Goal: Information Seeking & Learning: Learn about a topic

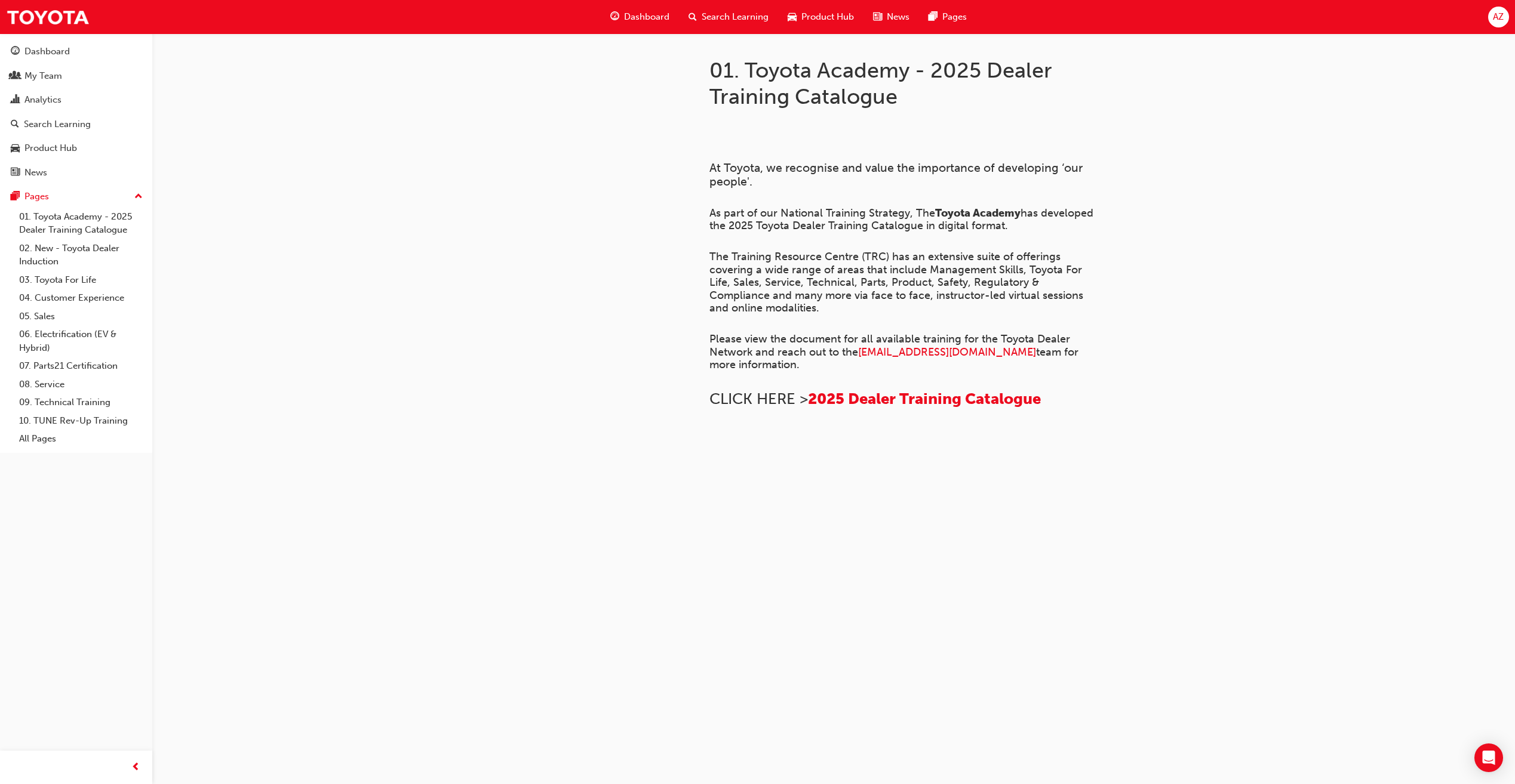
click at [617, 19] on span "guage-icon" at bounding box center [614, 17] width 9 height 15
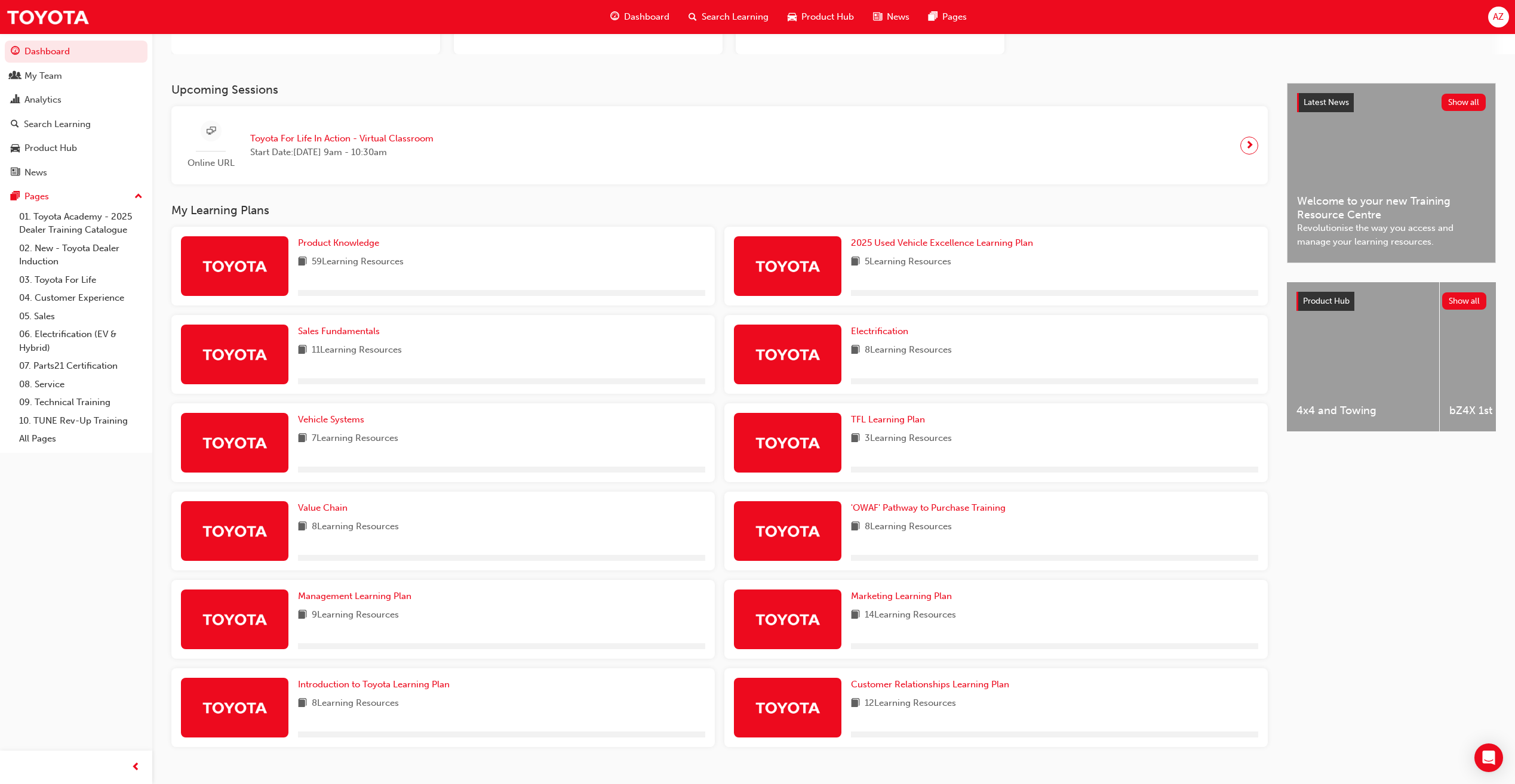
scroll to position [200, 0]
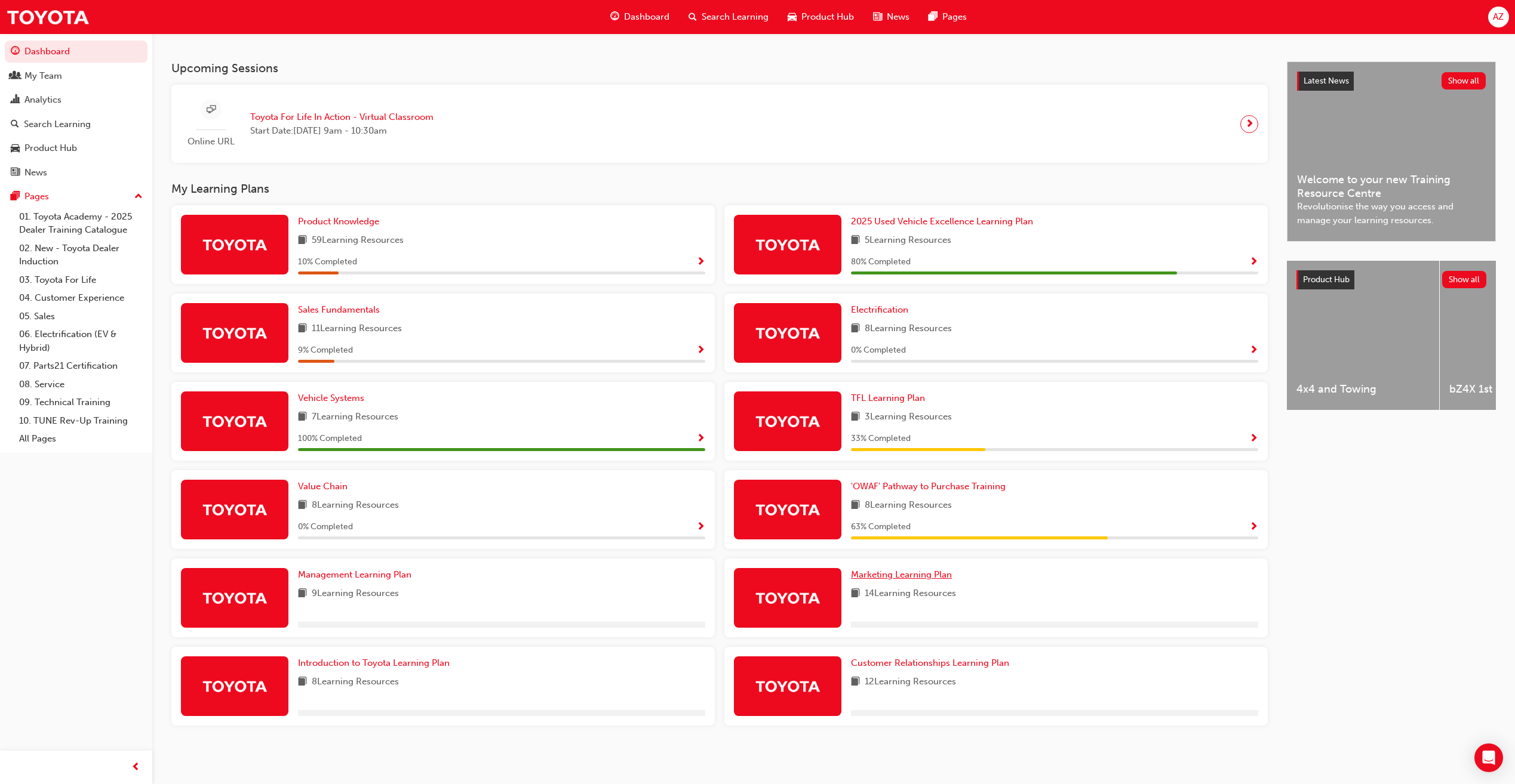
click at [901, 572] on span "Marketing Learning Plan" at bounding box center [901, 575] width 101 height 11
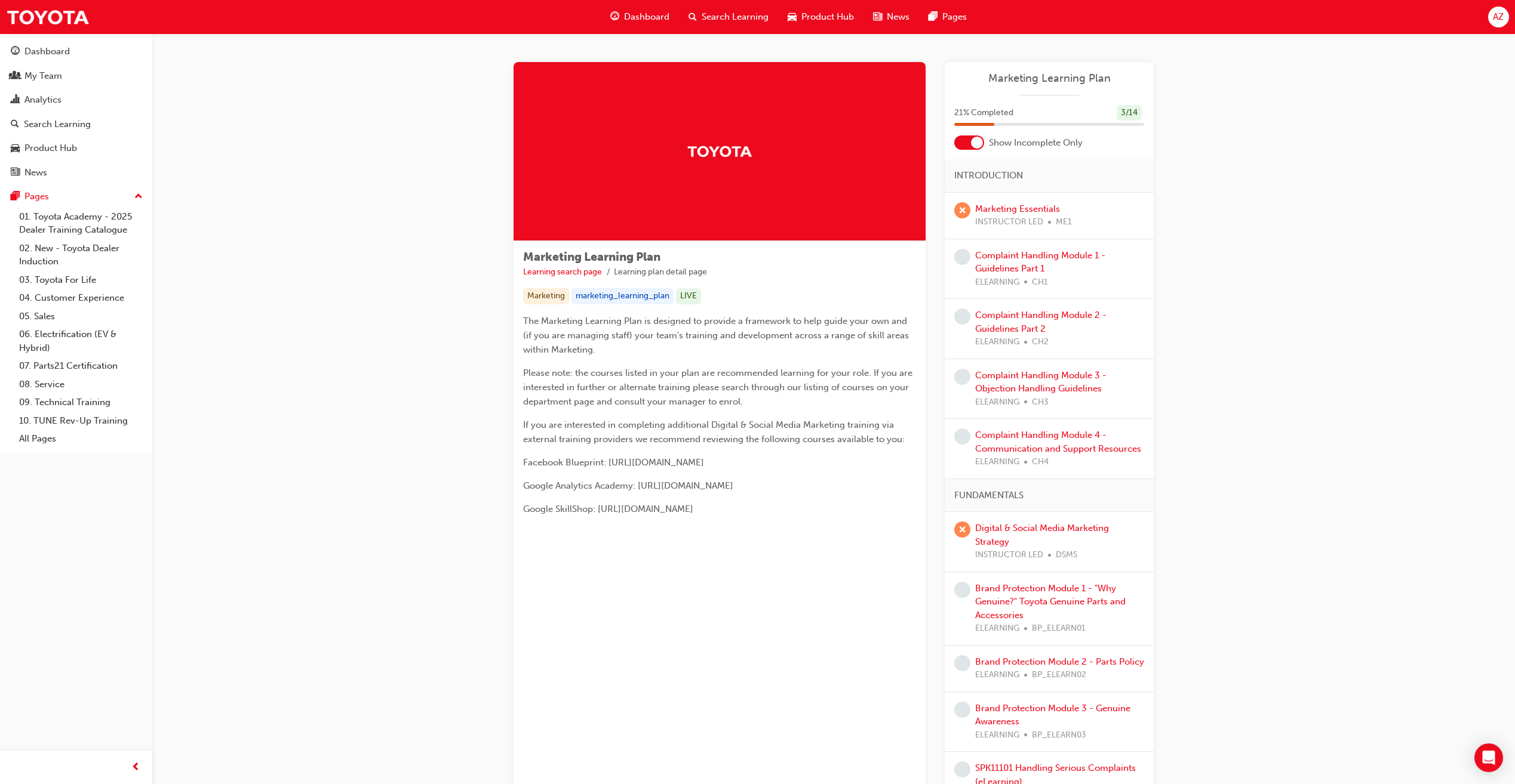
click at [977, 148] on div at bounding box center [977, 142] width 12 height 12
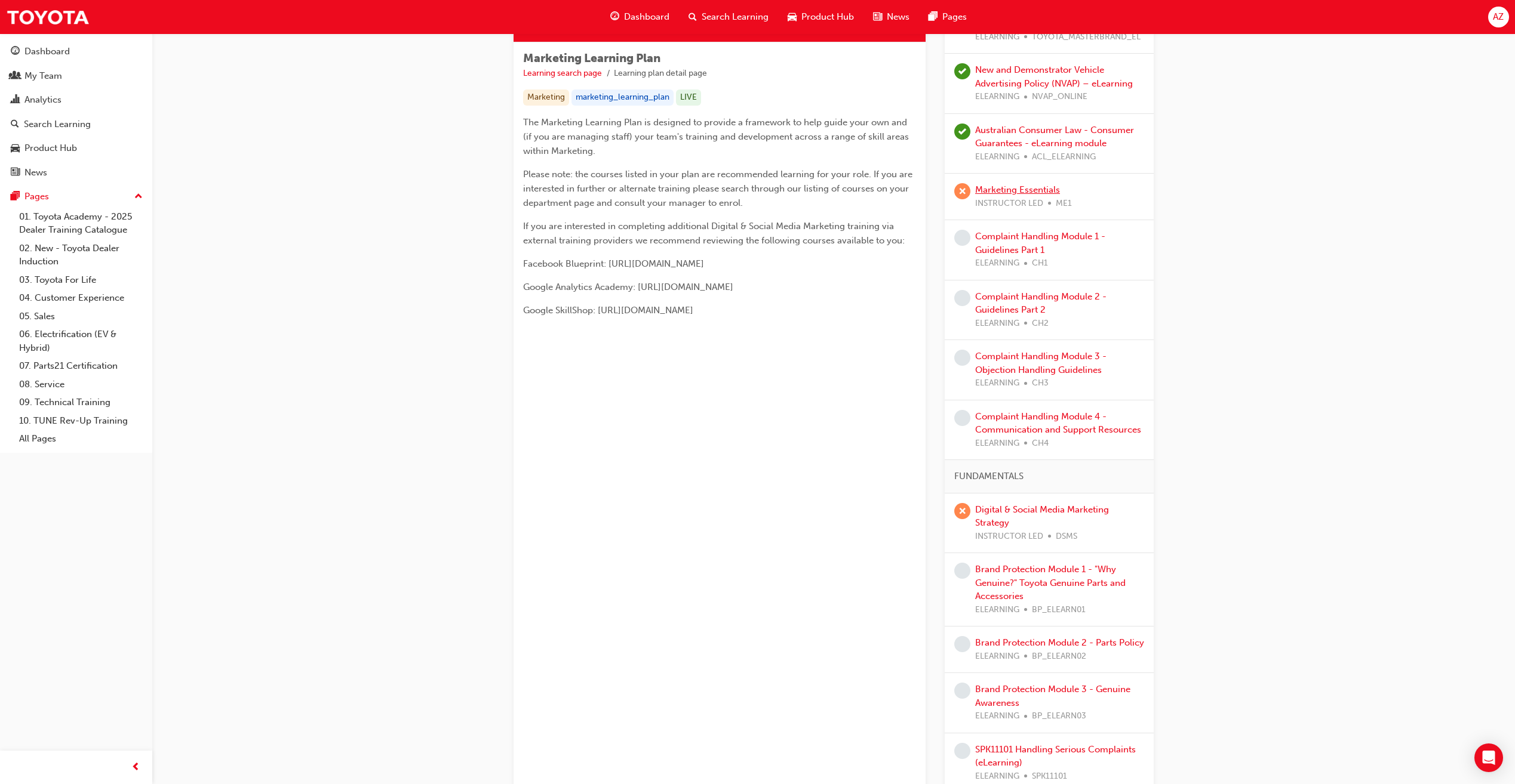
scroll to position [179, 0]
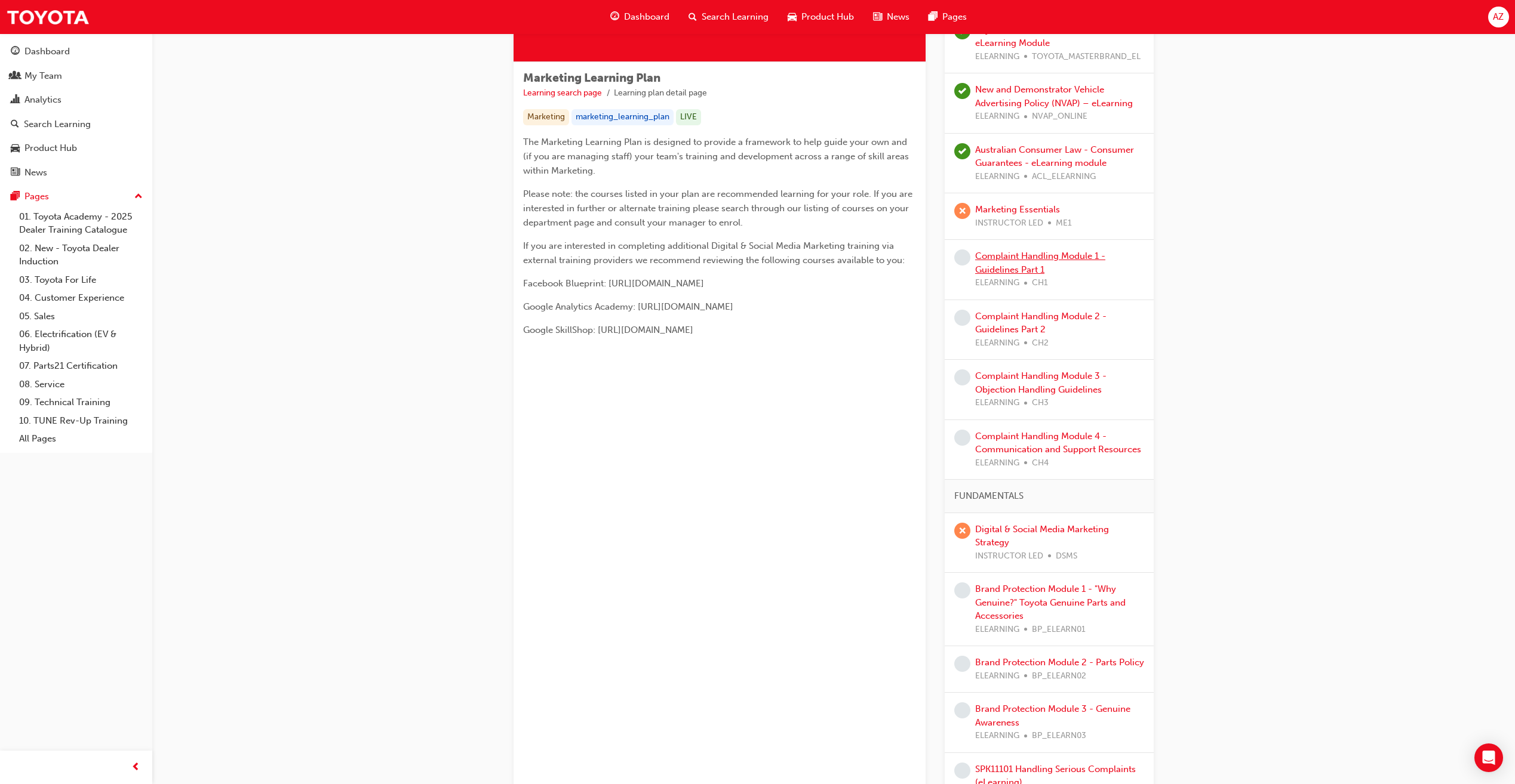
click at [1007, 258] on link "Complaint Handling Module 1 - Guidelines Part 1" at bounding box center [1040, 263] width 130 height 25
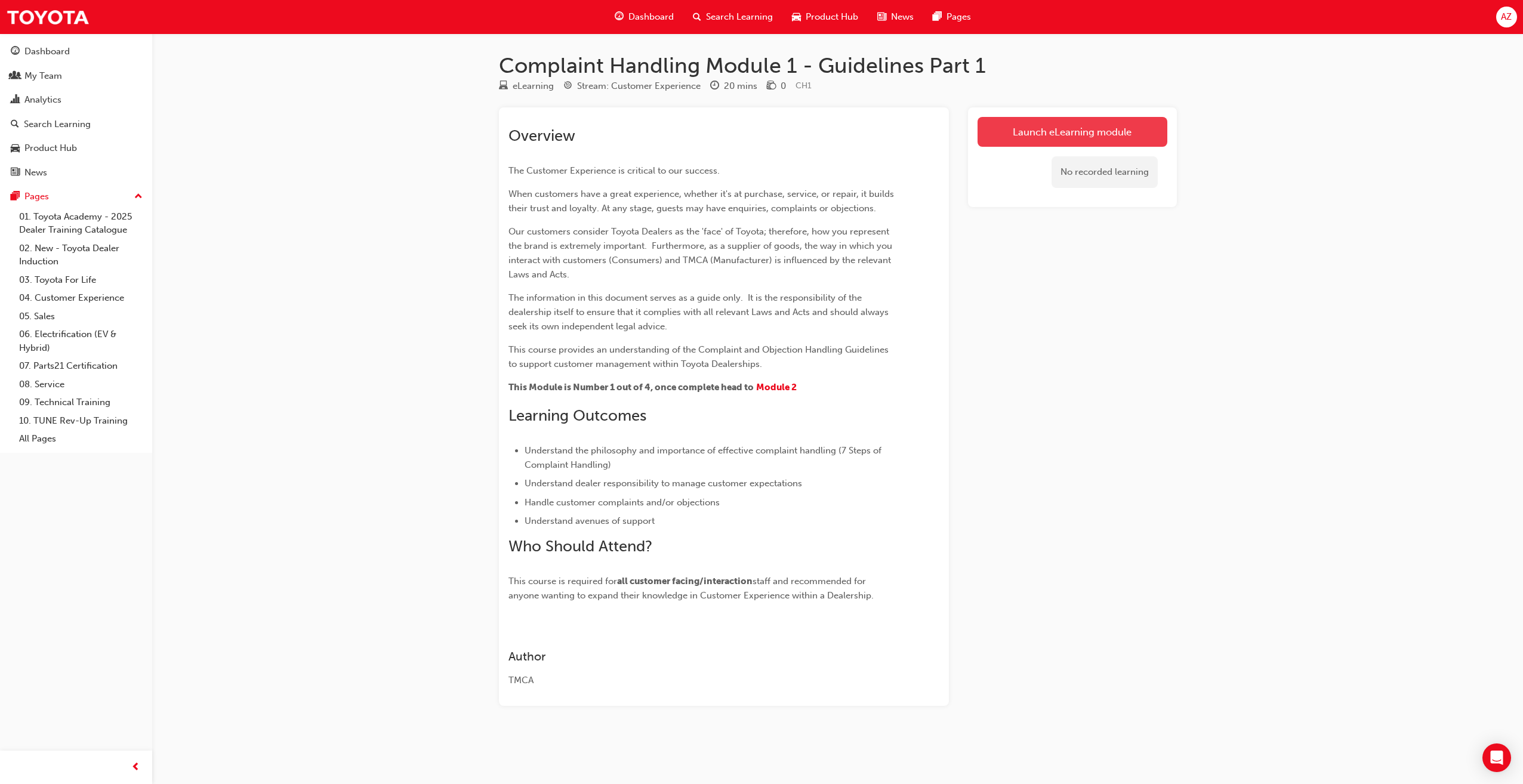
click at [1033, 142] on link "Launch eLearning module" at bounding box center [1072, 132] width 190 height 30
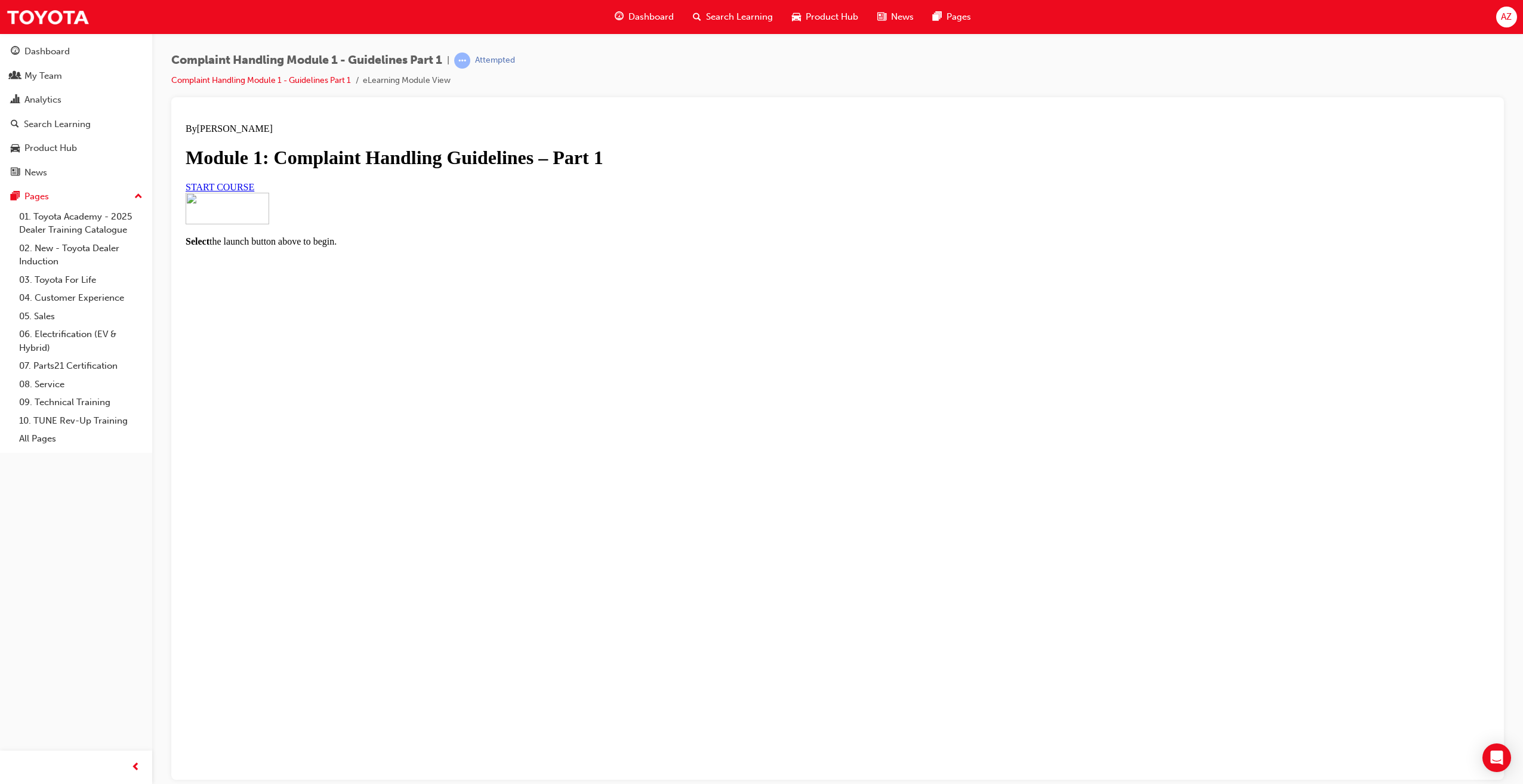
click at [254, 191] on span "START COURSE" at bounding box center [220, 186] width 68 height 10
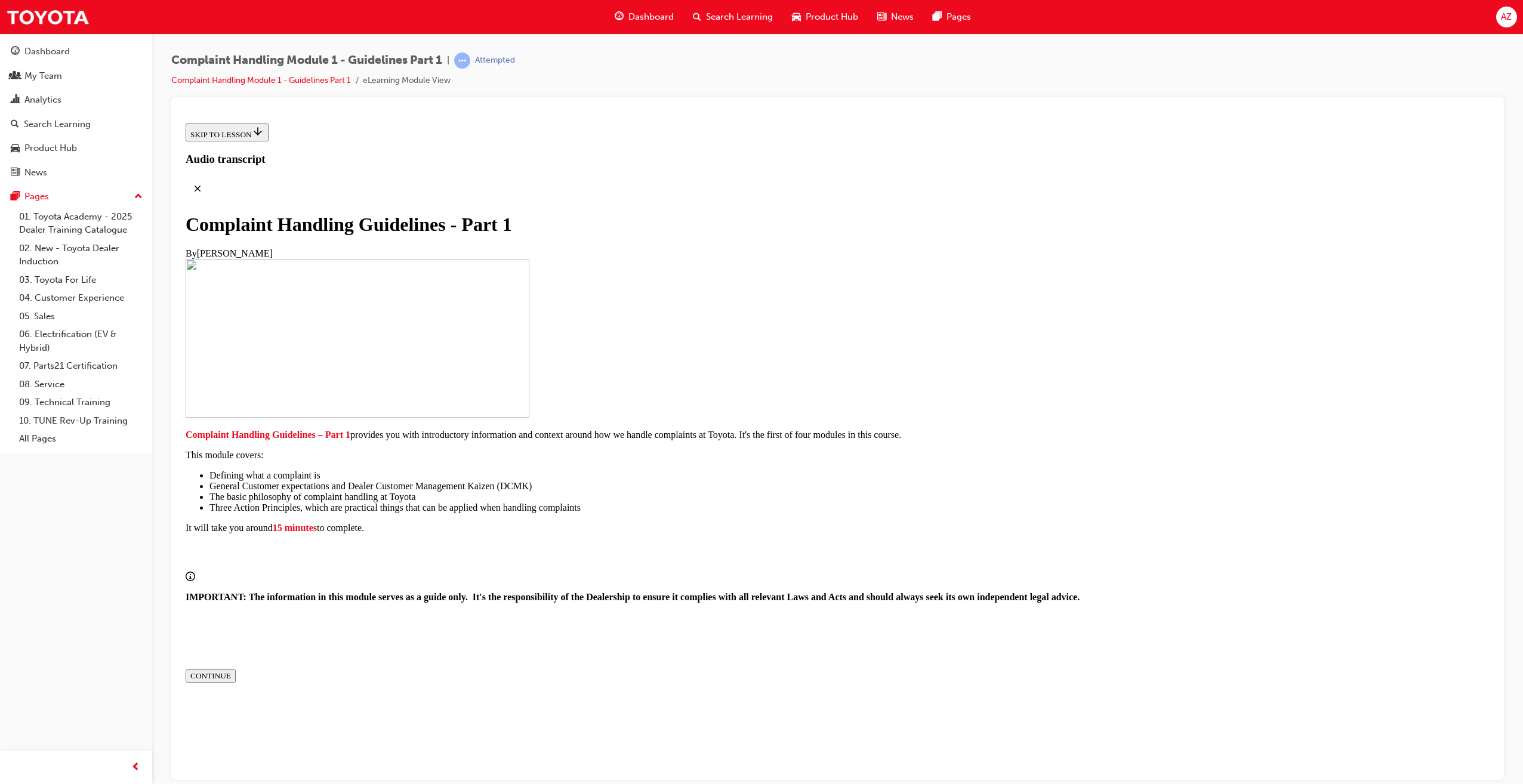
click at [236, 682] on button "CONTINUE" at bounding box center [210, 675] width 50 height 13
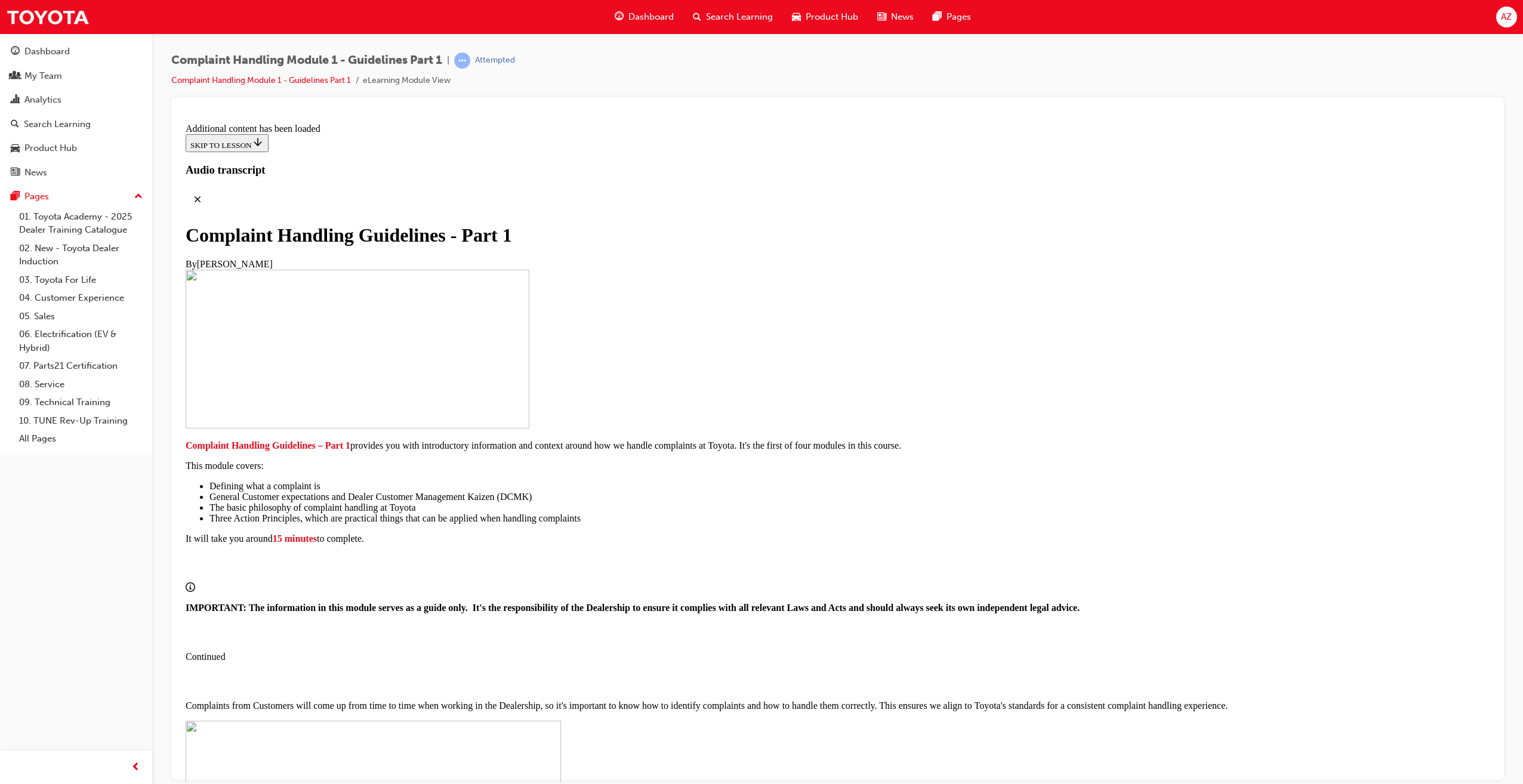
scroll to position [558, 0]
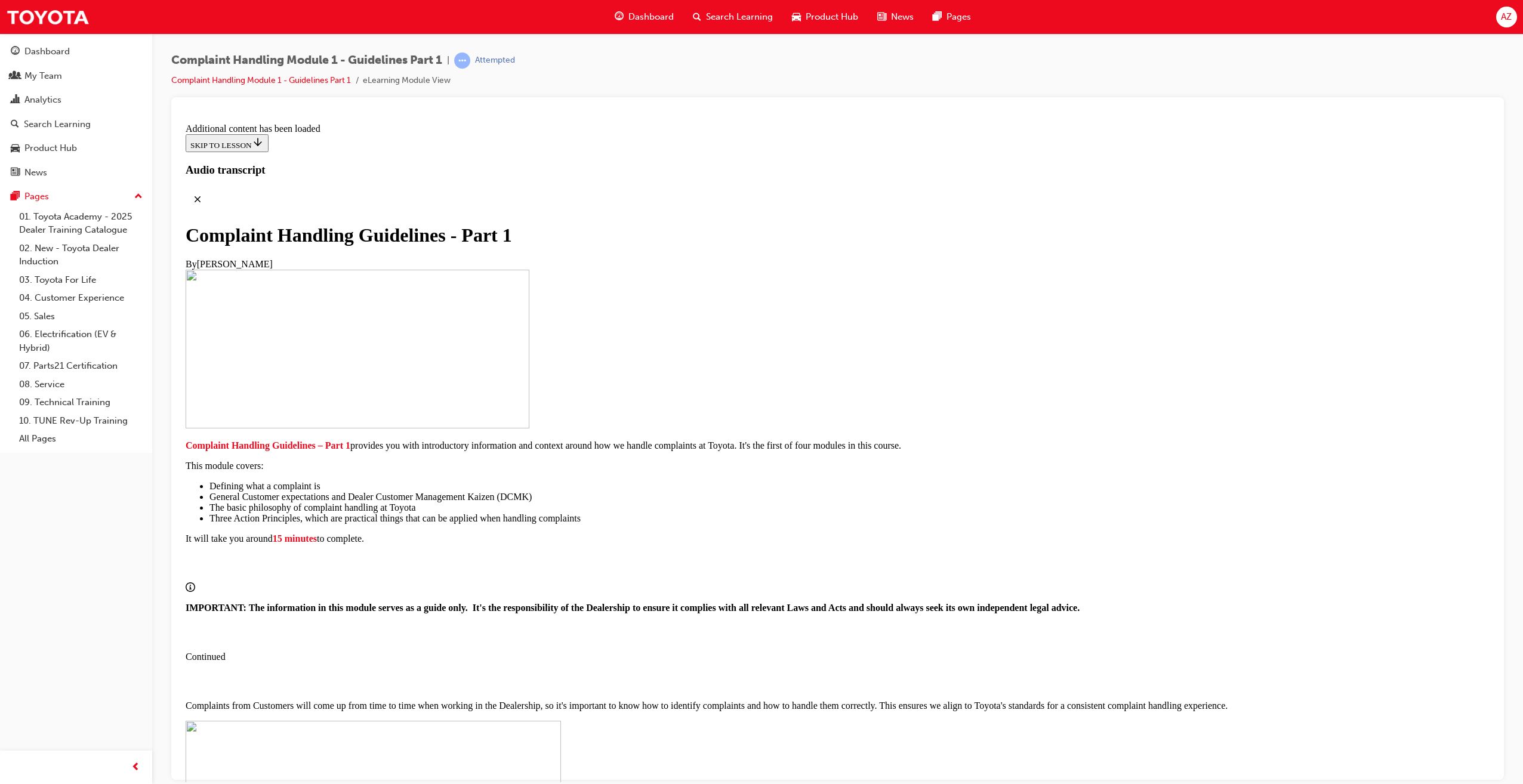
scroll to position [1826, 0]
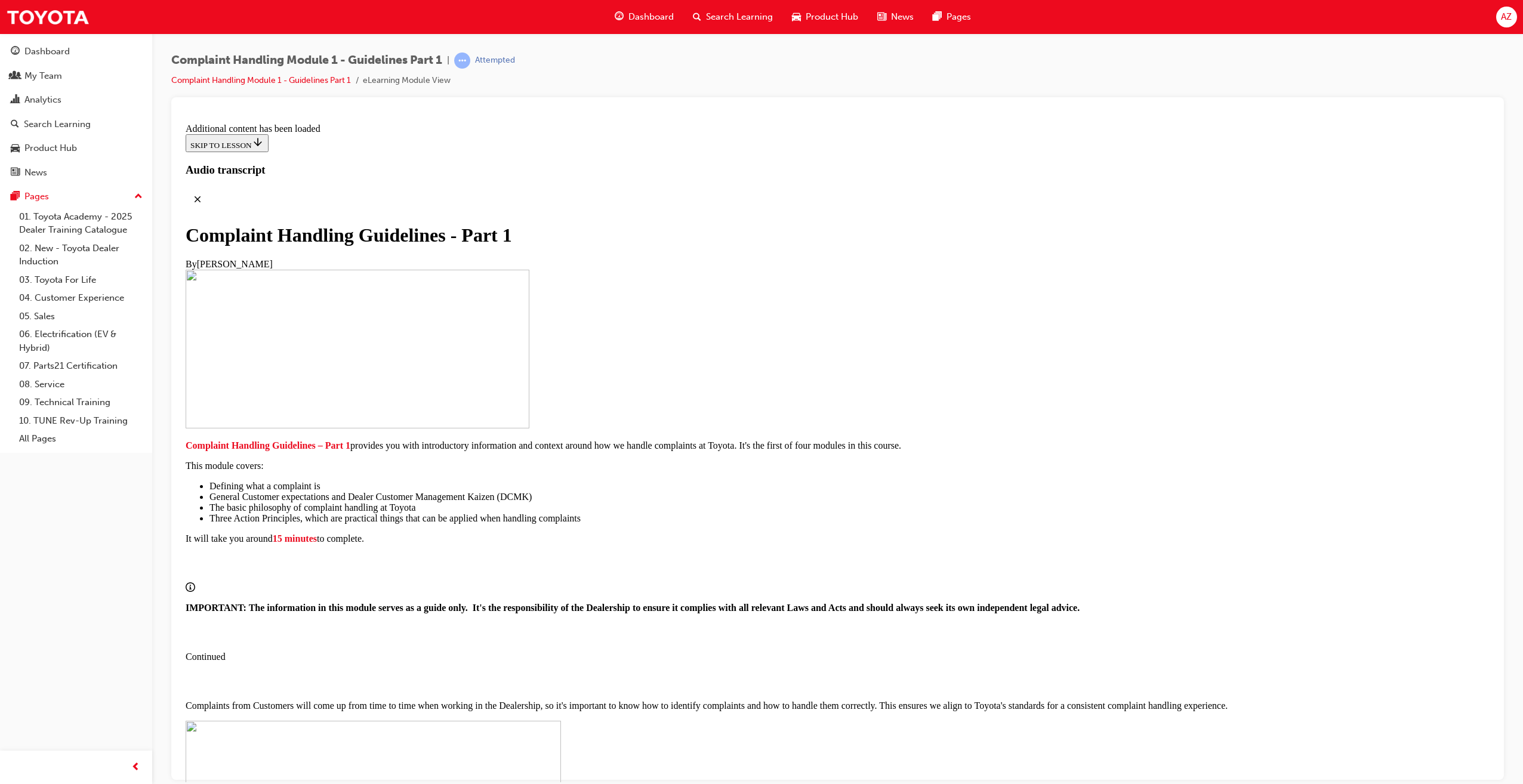
scroll to position [4647, 0]
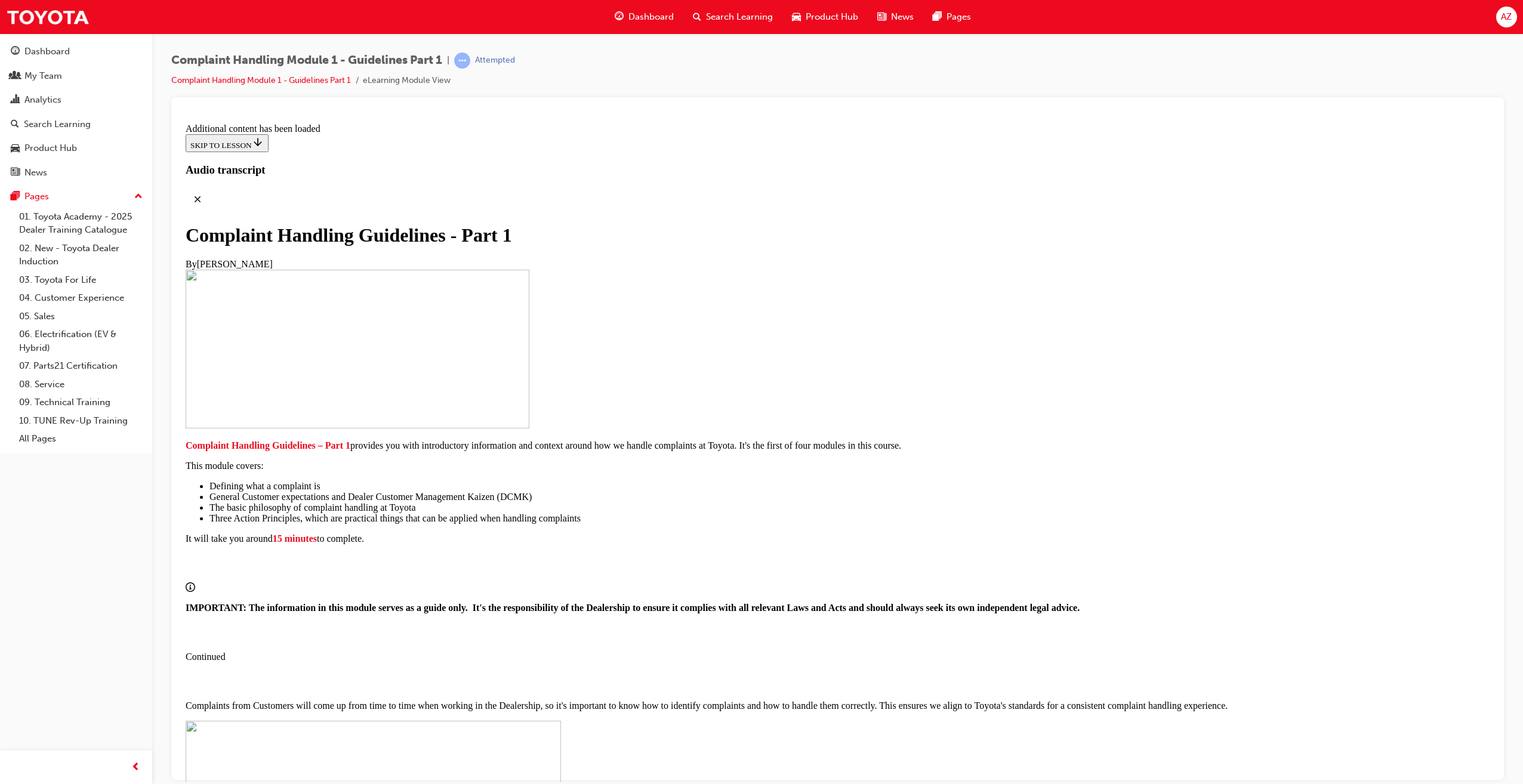
drag, startPoint x: 910, startPoint y: 681, endPoint x: 917, endPoint y: 626, distance: 55.4
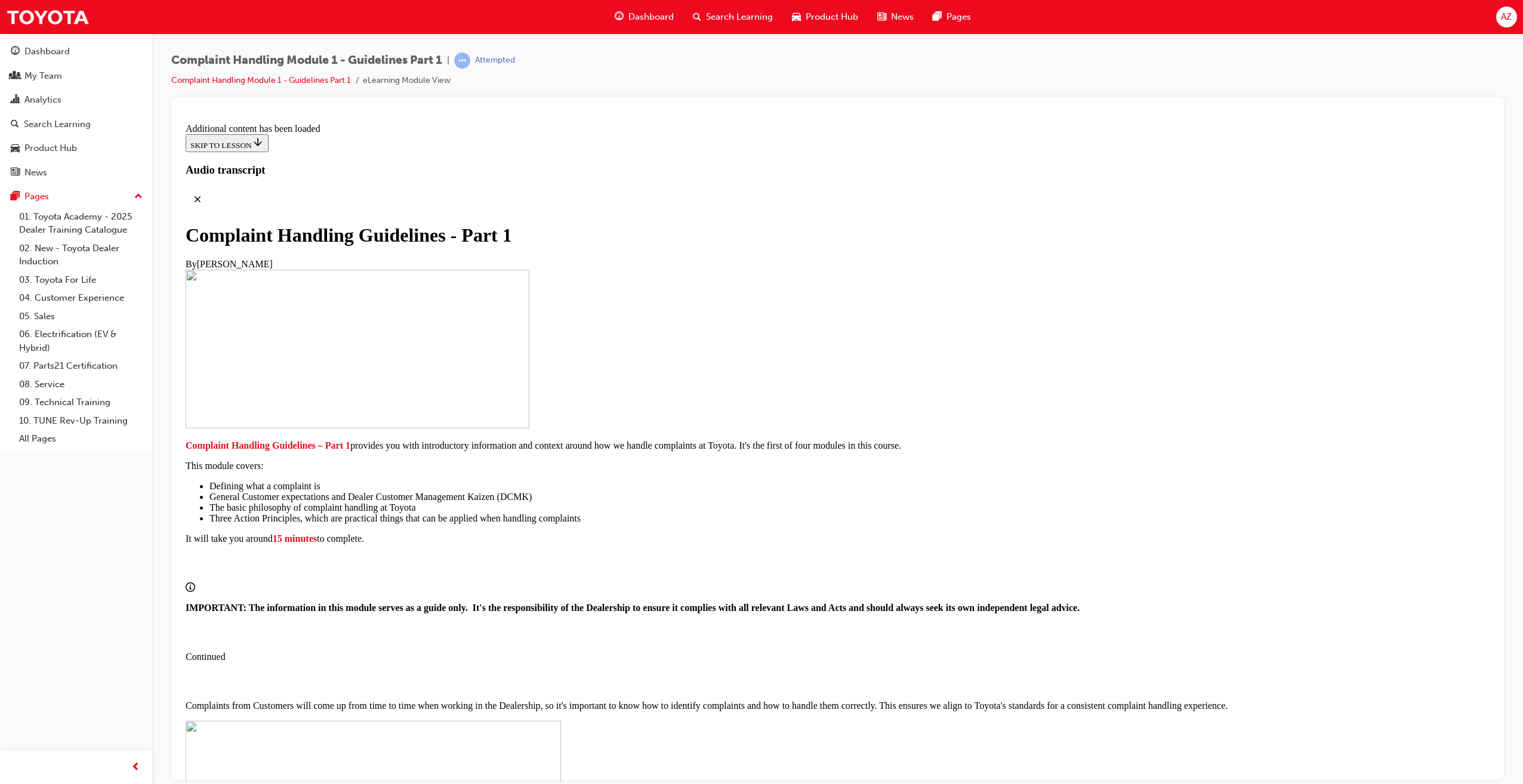
radio input "true"
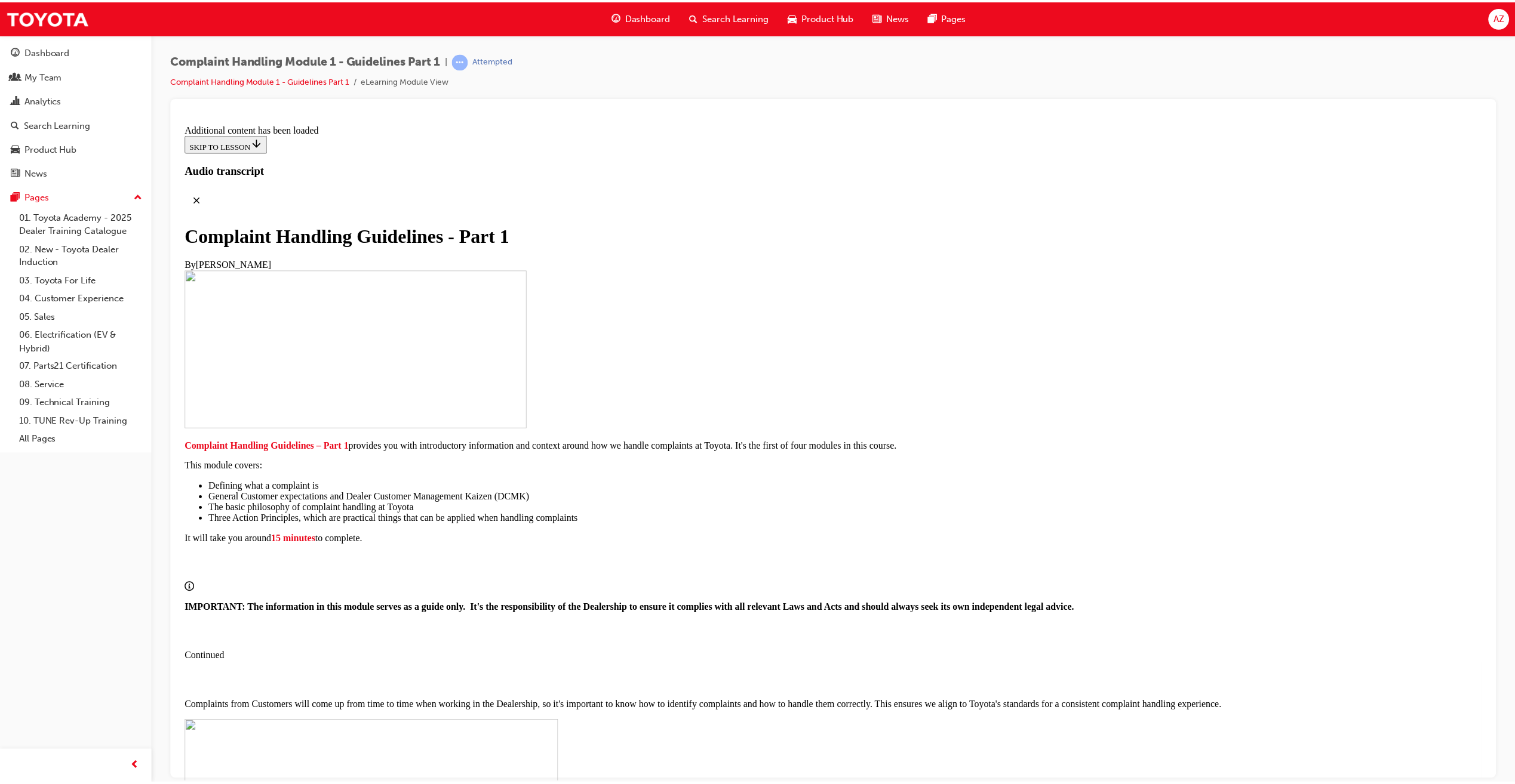
scroll to position [8694, 0]
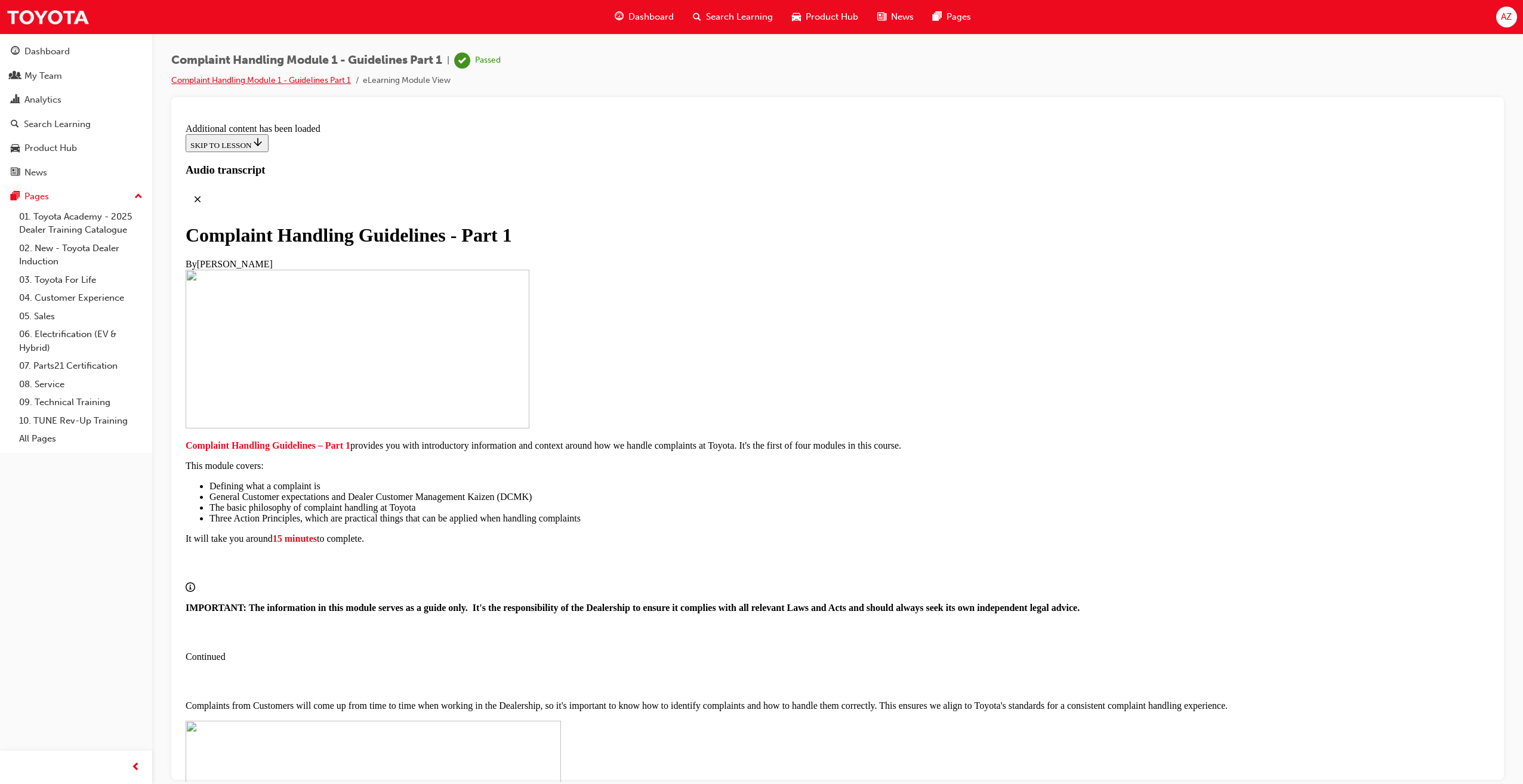
click at [219, 85] on link "Complaint Handling Module 1 - Guidelines Part 1" at bounding box center [261, 80] width 180 height 10
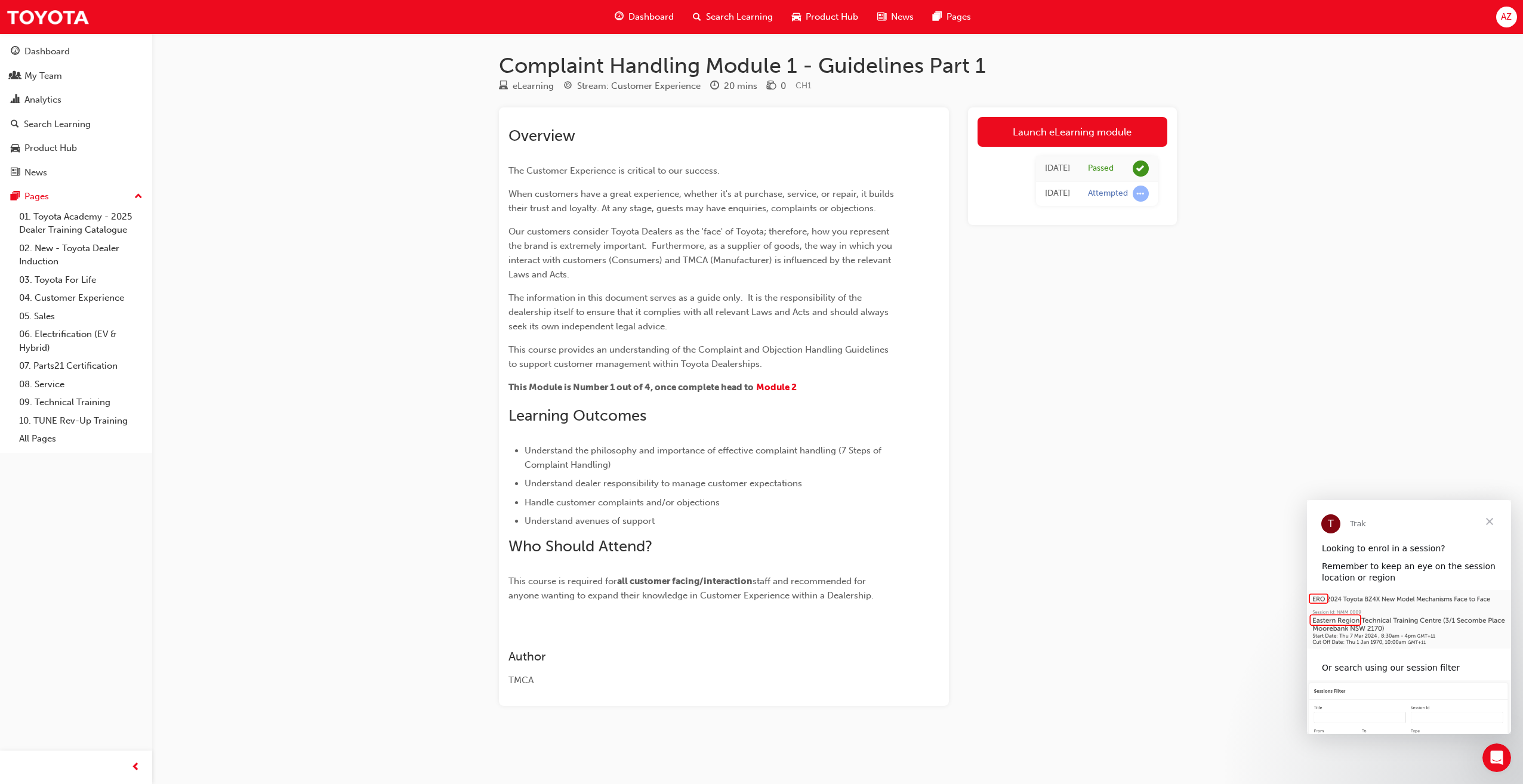
click at [645, 10] on div "Dashboard" at bounding box center [644, 17] width 78 height 25
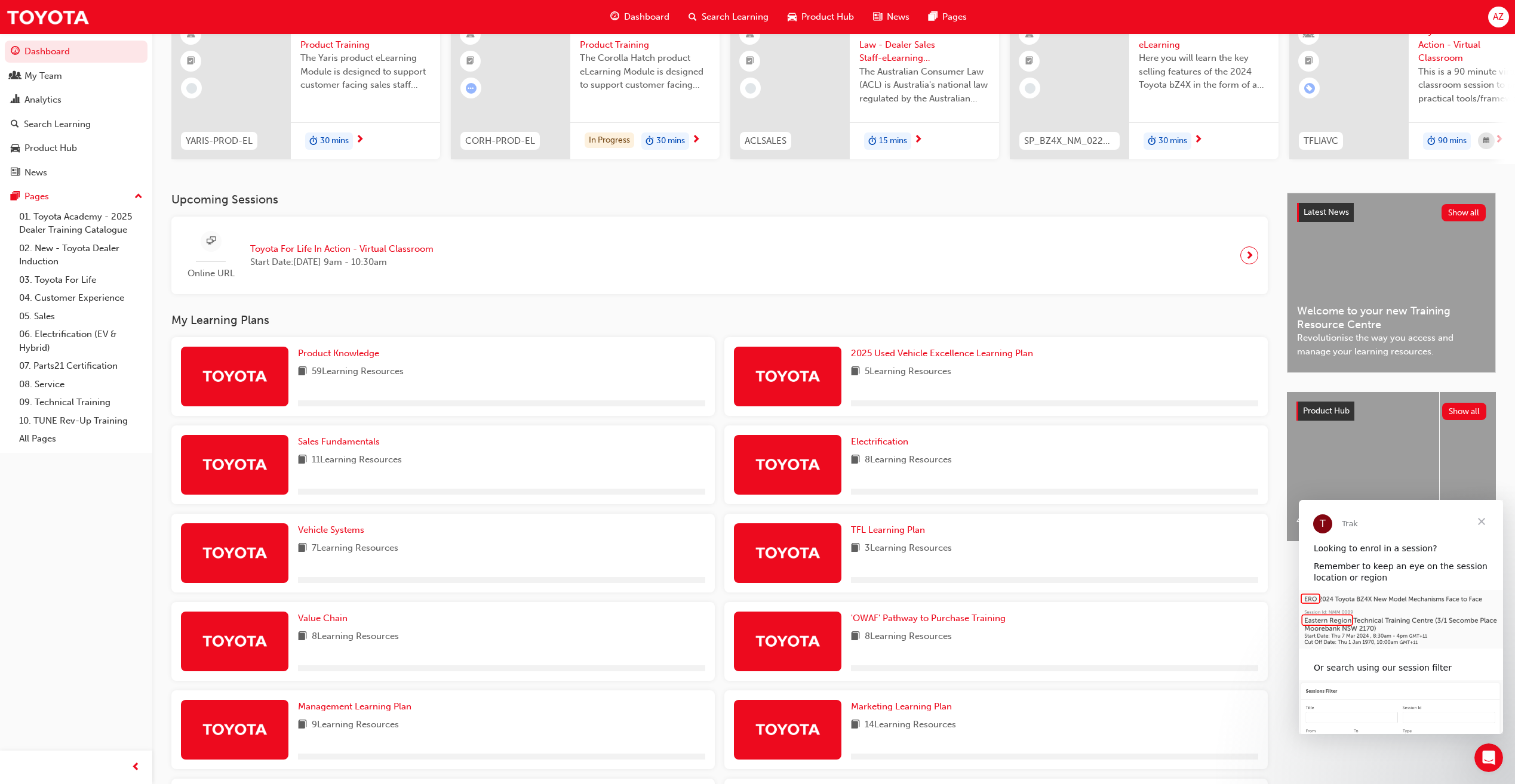
scroll to position [248, 0]
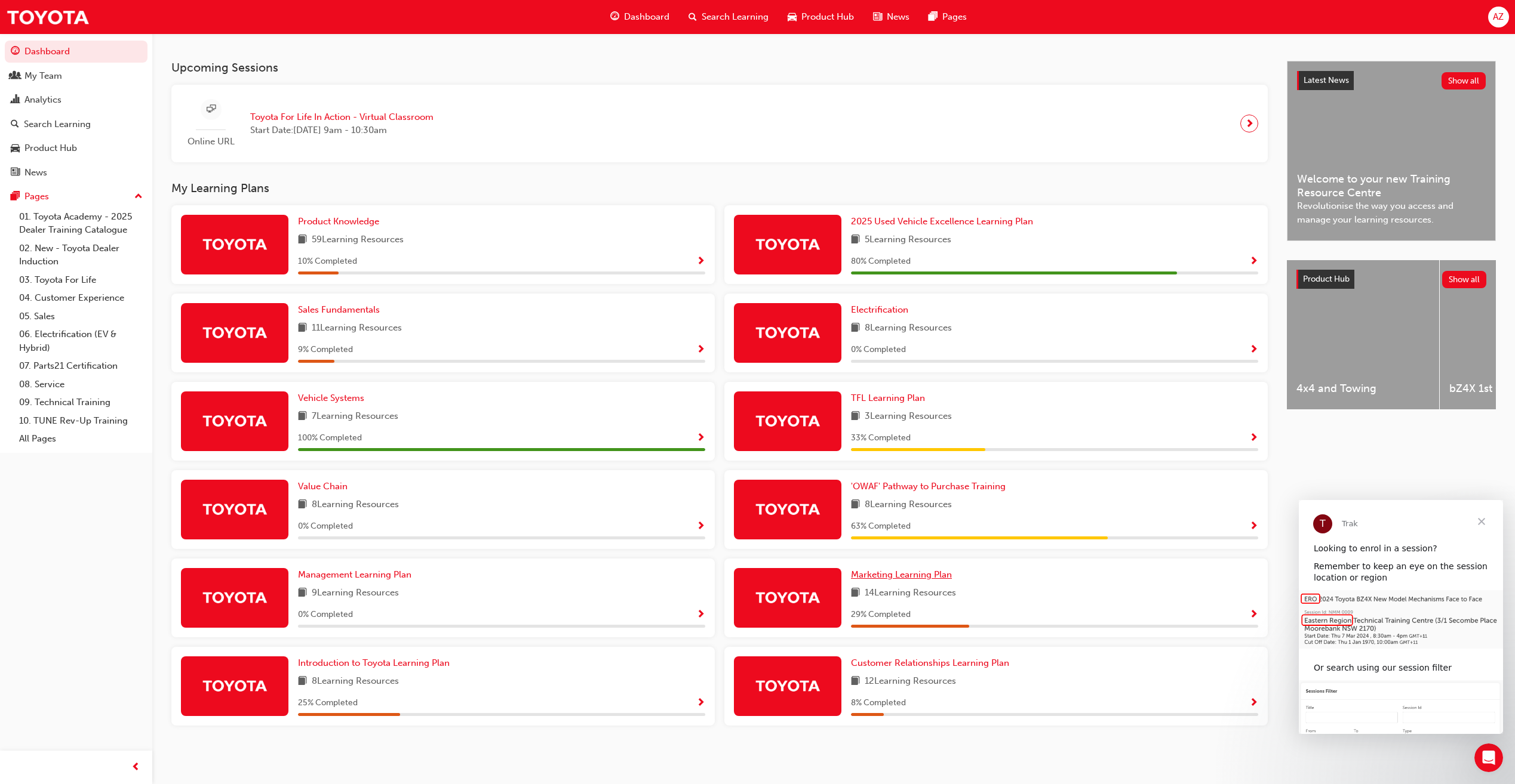
click at [921, 576] on span "Marketing Learning Plan" at bounding box center [901, 575] width 101 height 11
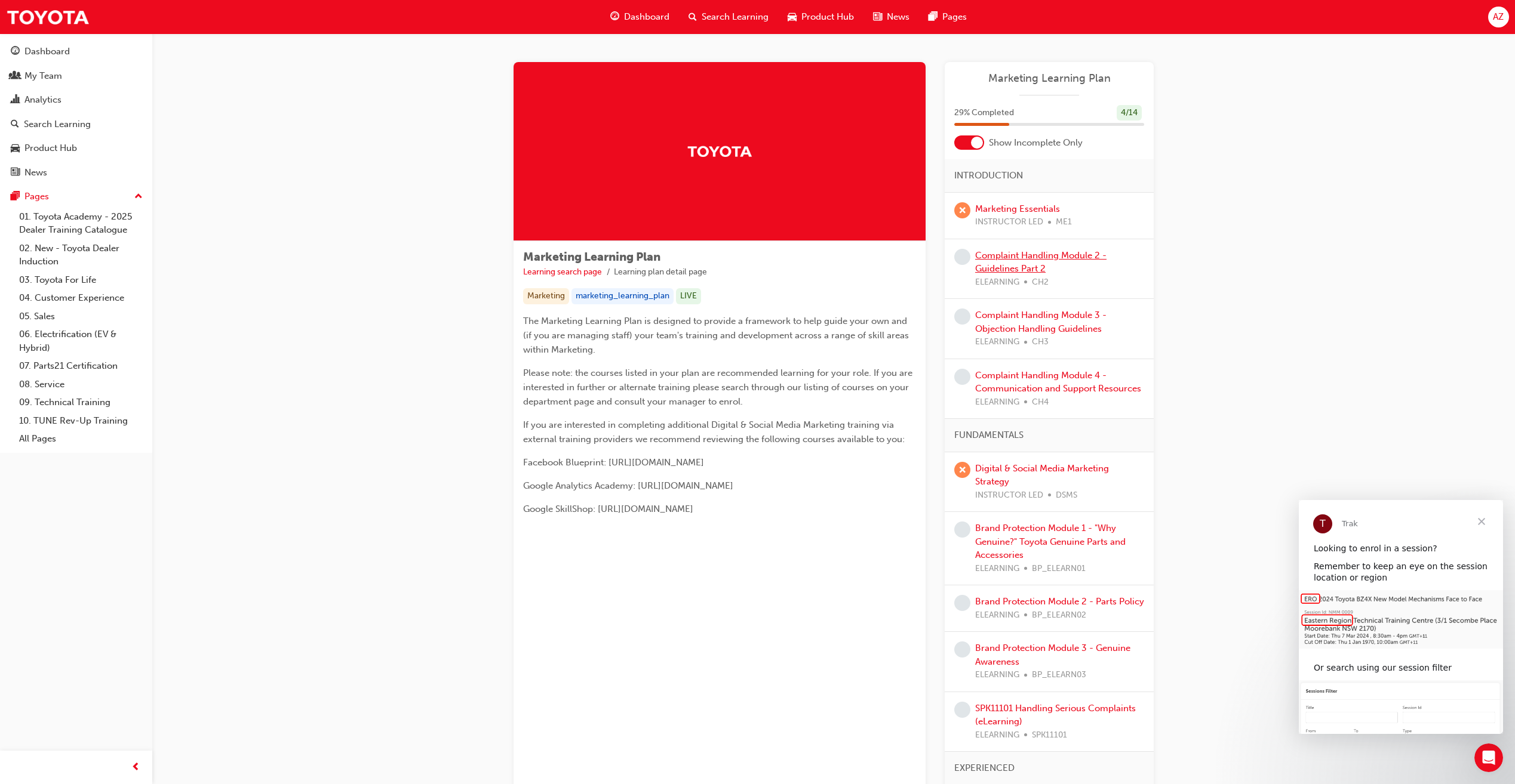
click at [1022, 266] on link "Complaint Handling Module 2 - Guidelines Part 2" at bounding box center [1041, 262] width 131 height 25
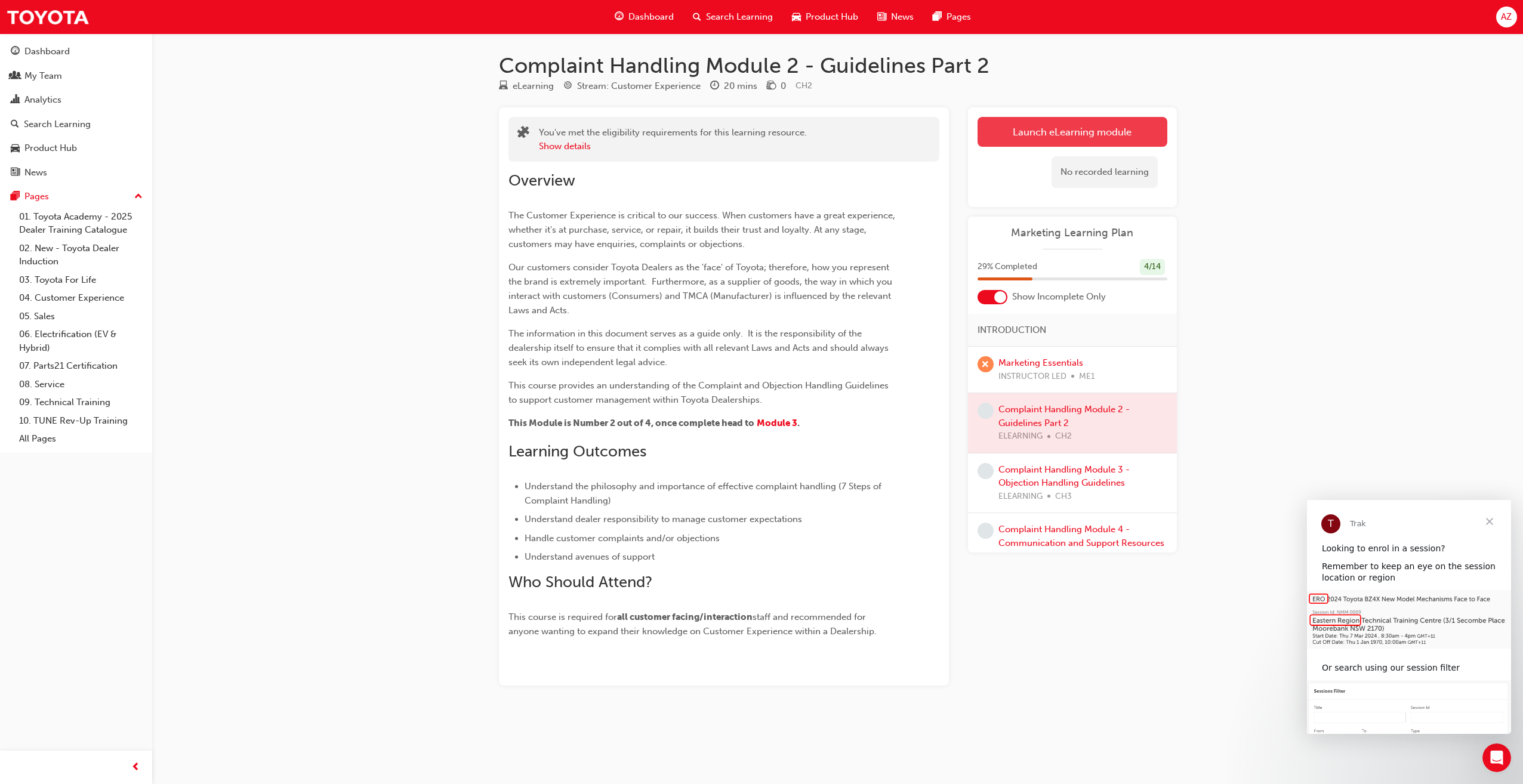
click at [1067, 124] on link "Launch eLearning module" at bounding box center [1072, 132] width 190 height 30
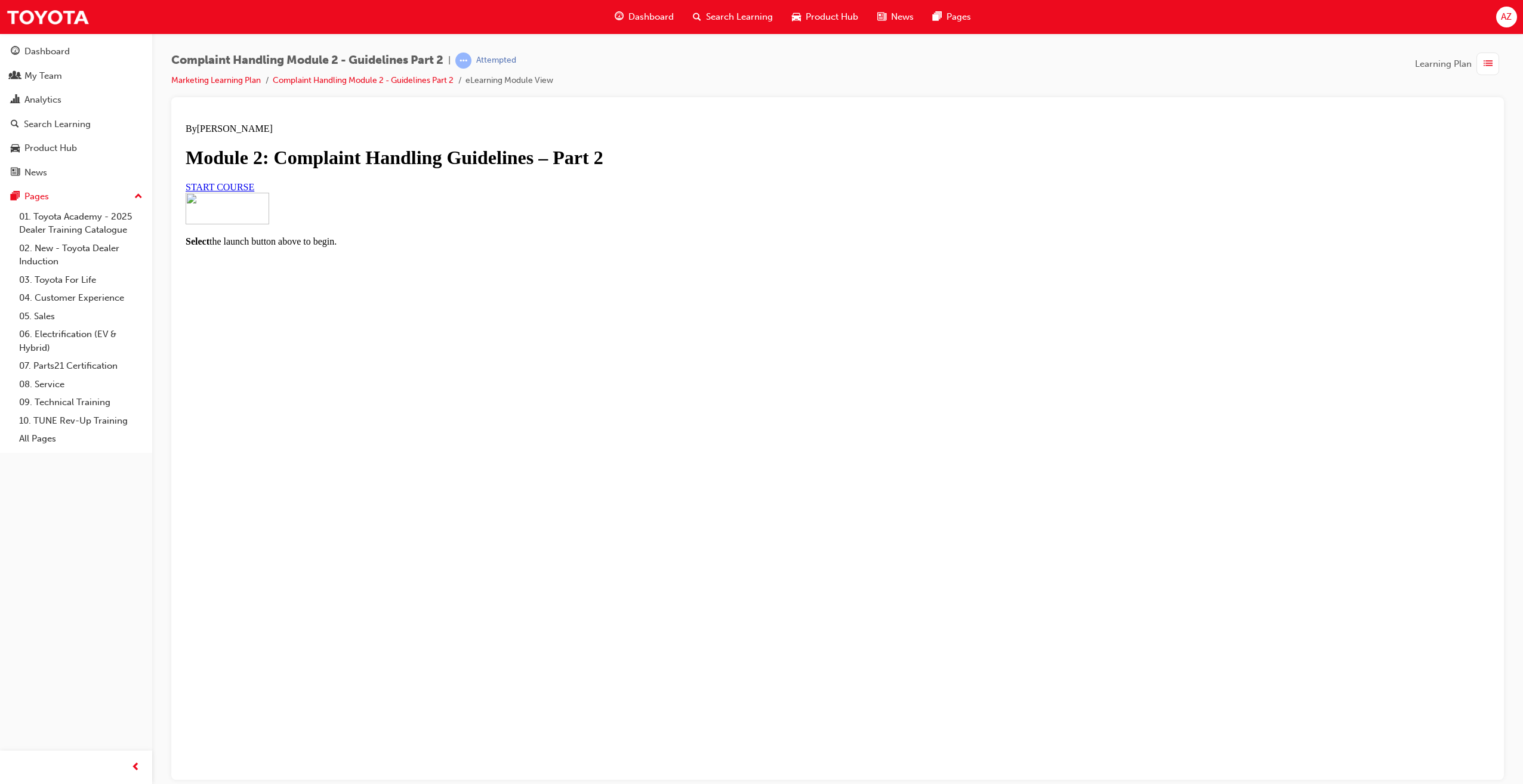
click at [254, 191] on span "START COURSE" at bounding box center [220, 186] width 68 height 10
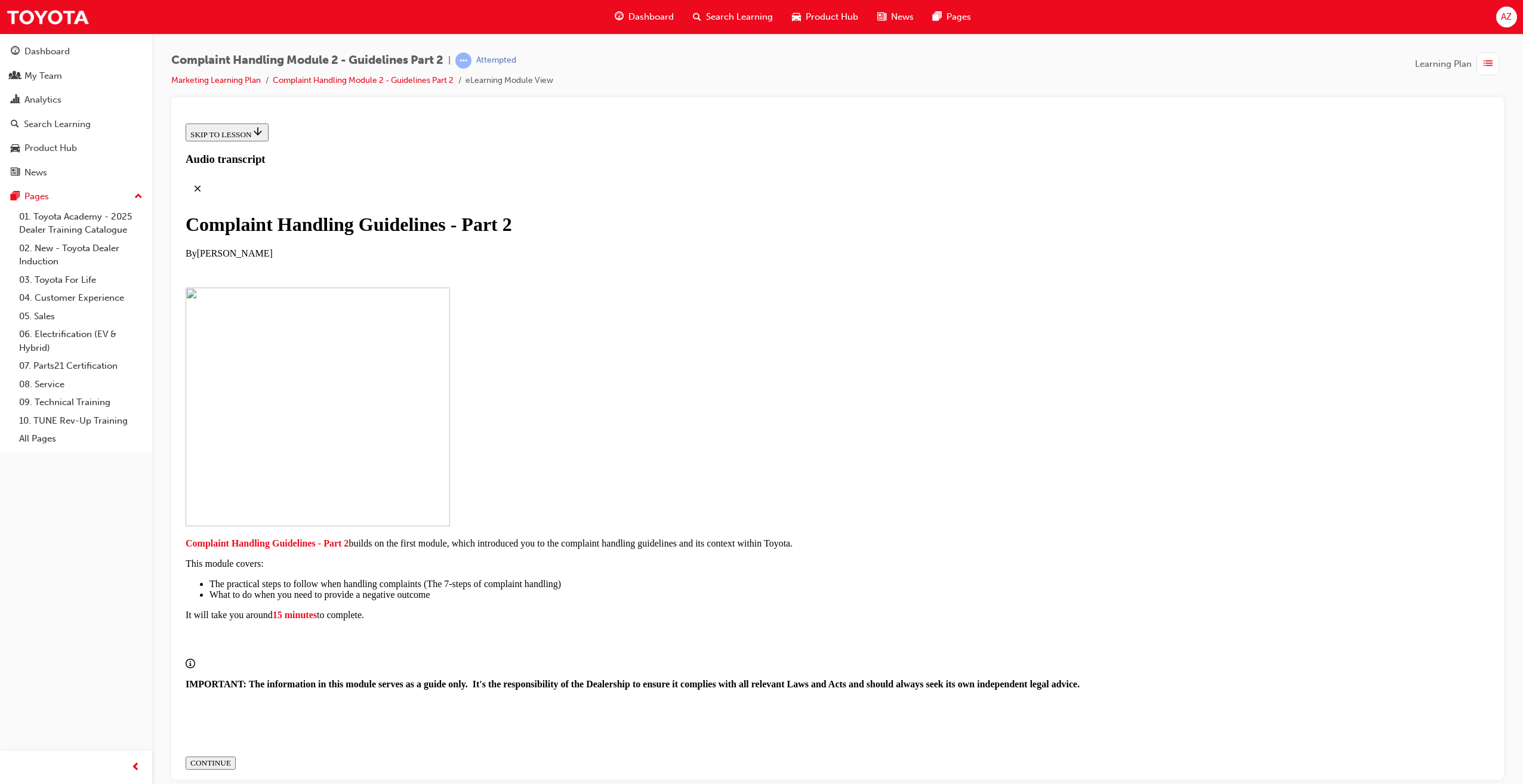
click at [231, 758] on div "CONTINUE" at bounding box center [210, 763] width 40 height 10
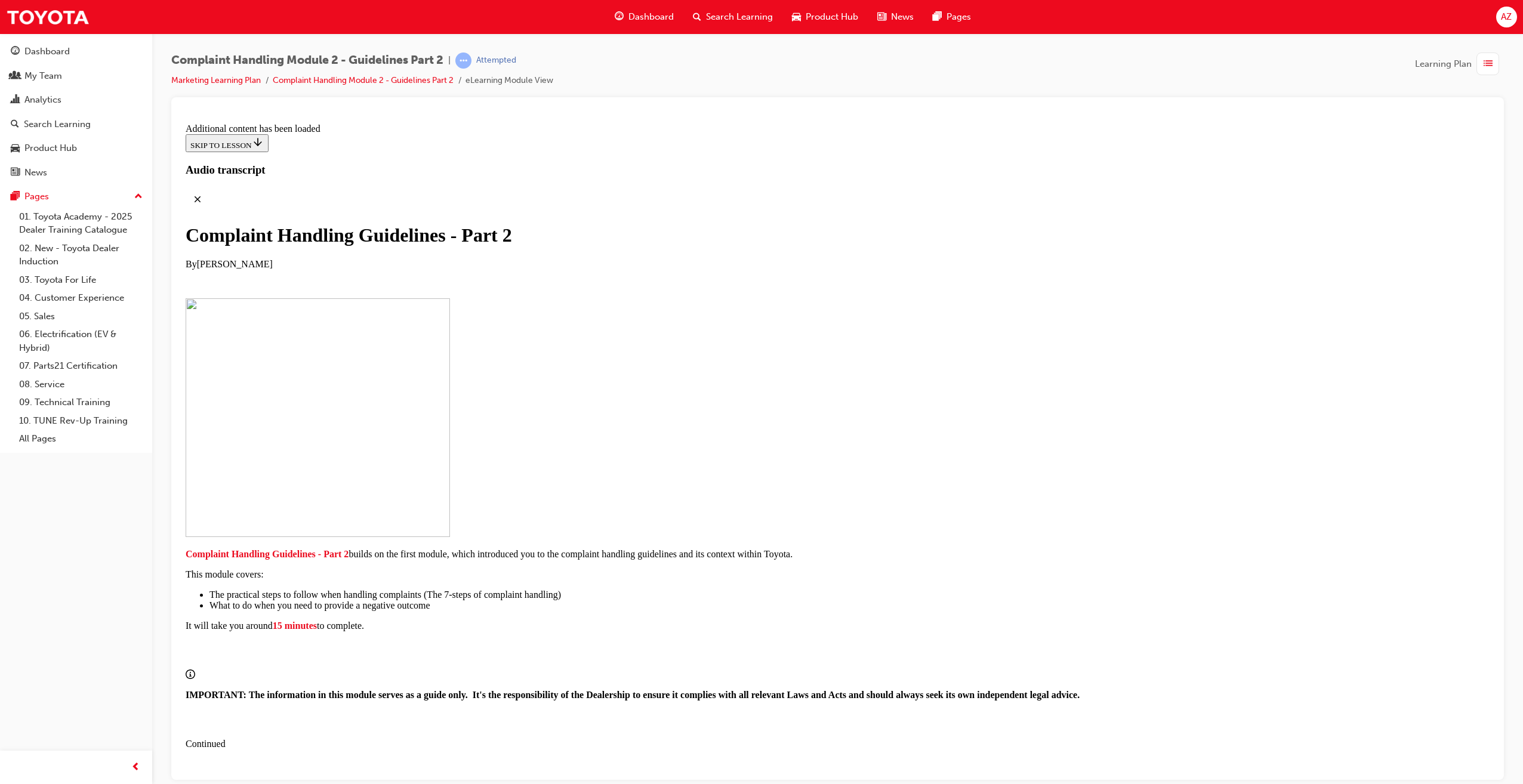
scroll to position [665, 0]
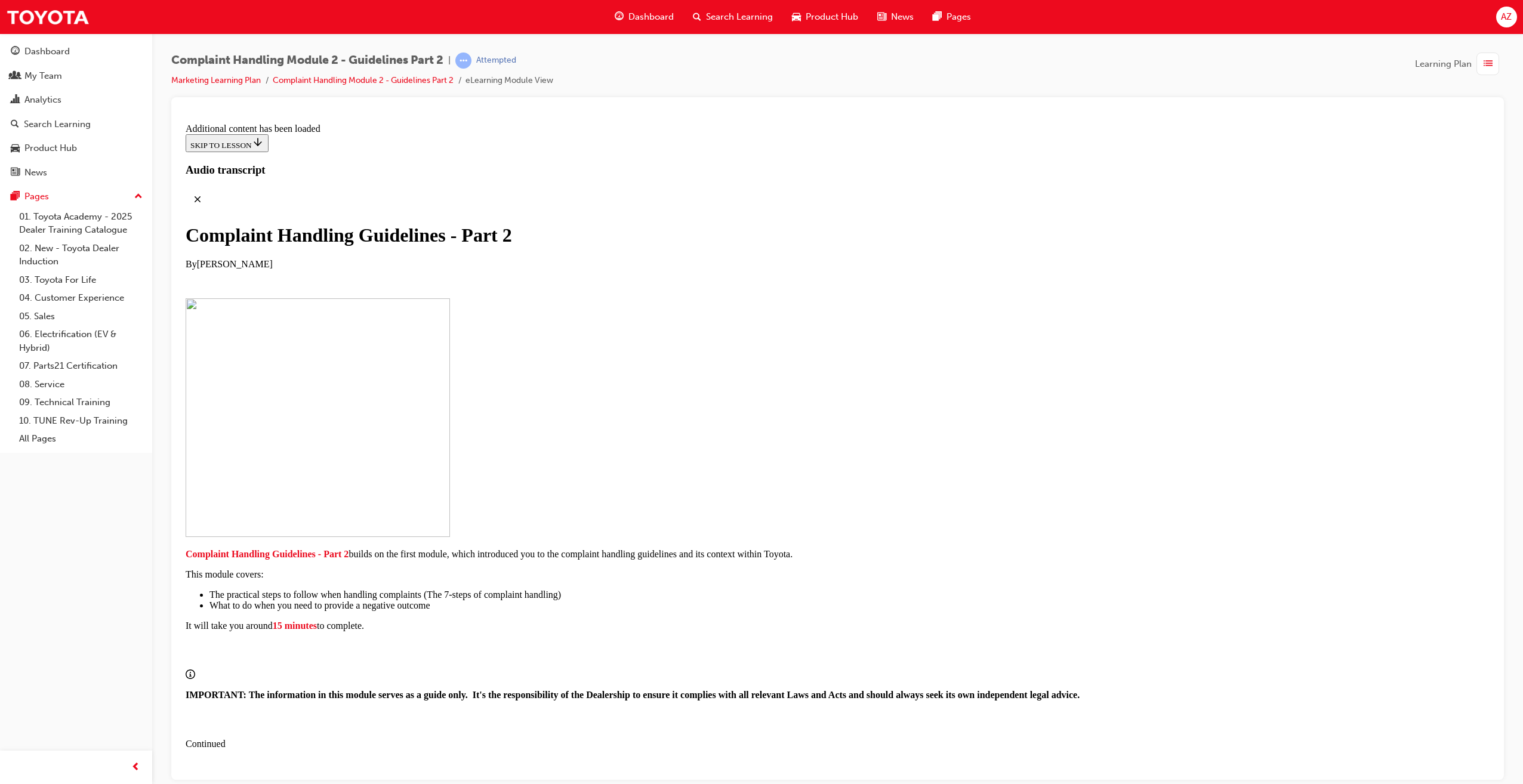
scroll to position [2614, 0]
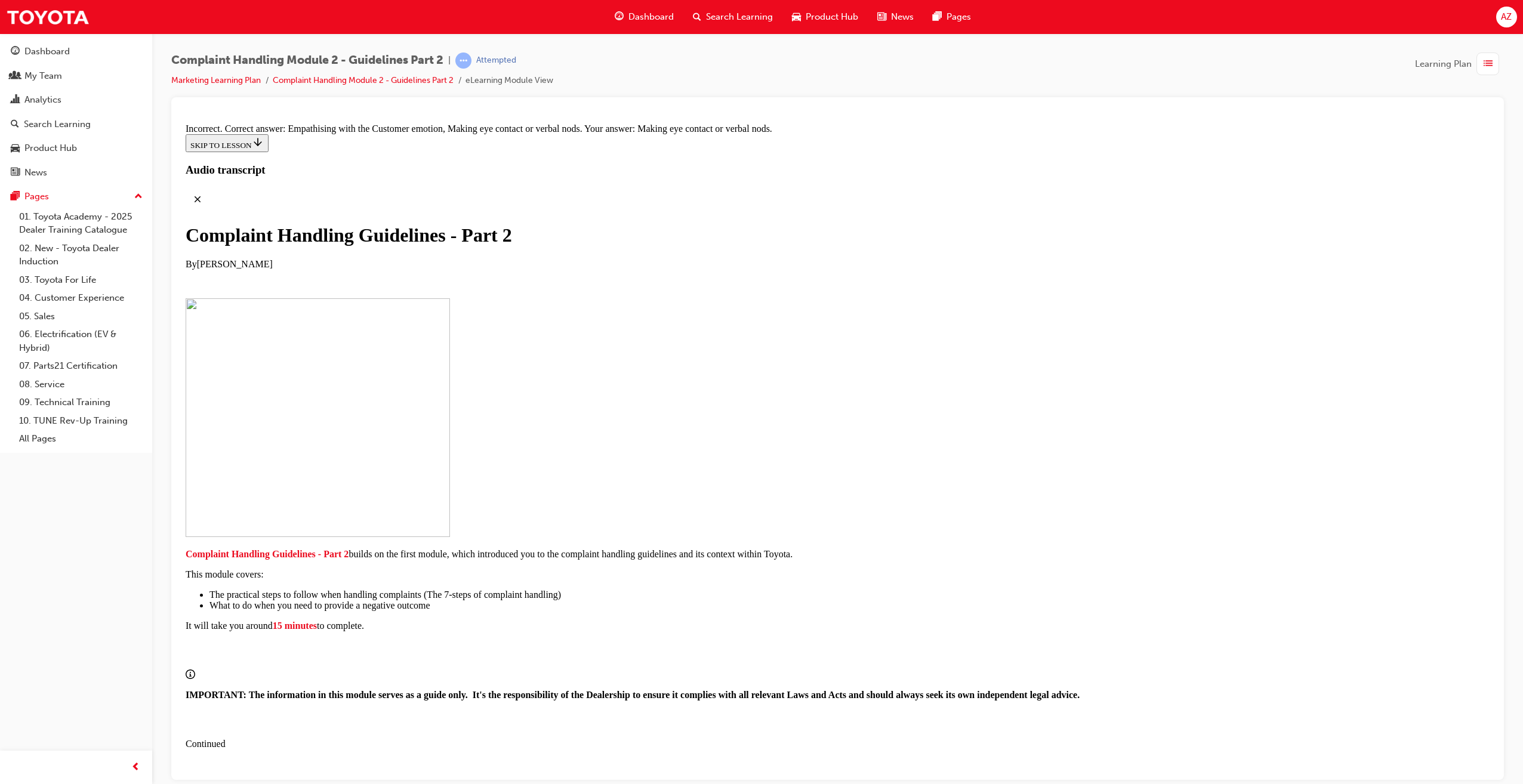
checkbox input "false"
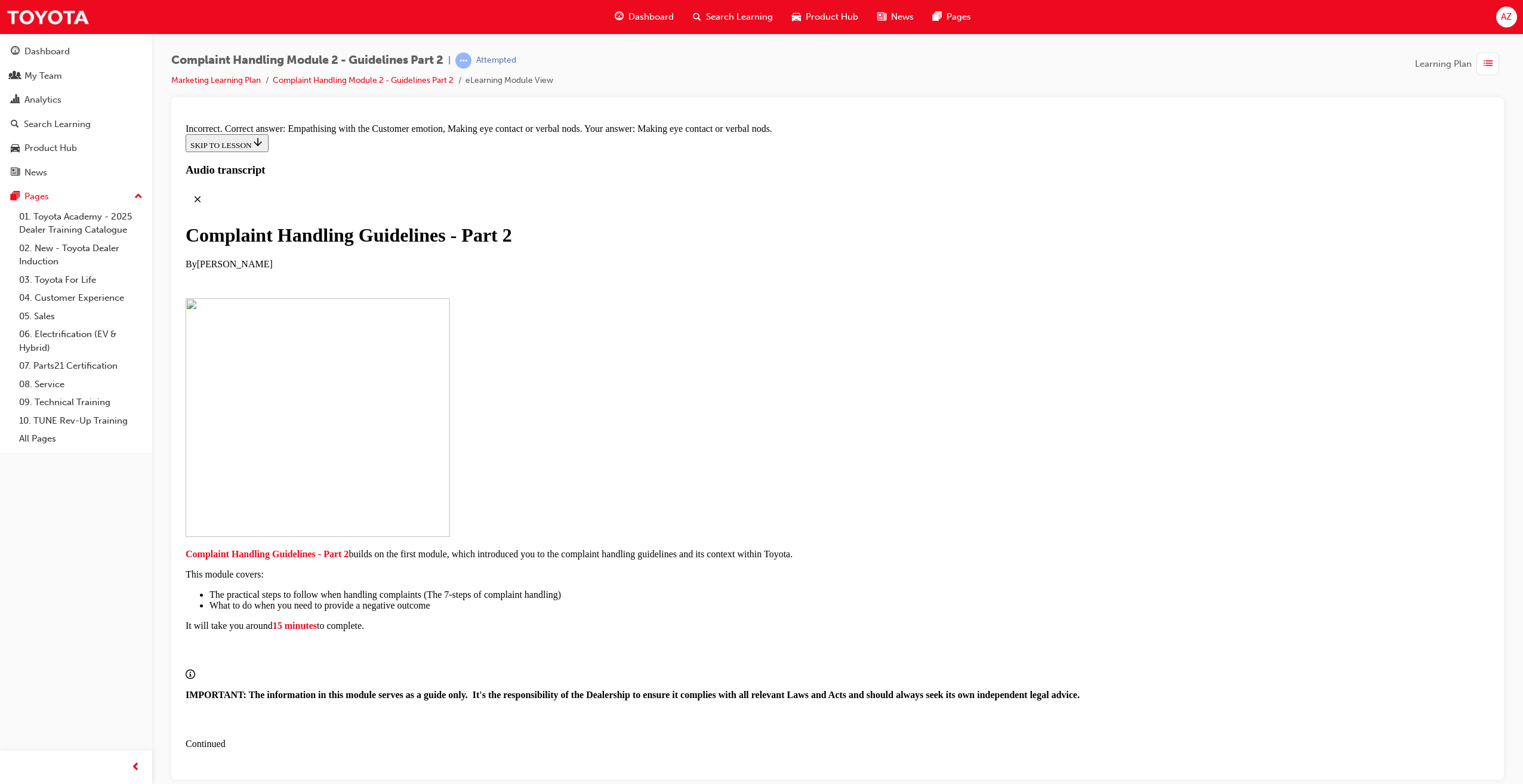
checkbox input "true"
drag, startPoint x: 828, startPoint y: 542, endPoint x: 847, endPoint y: 588, distance: 49.8
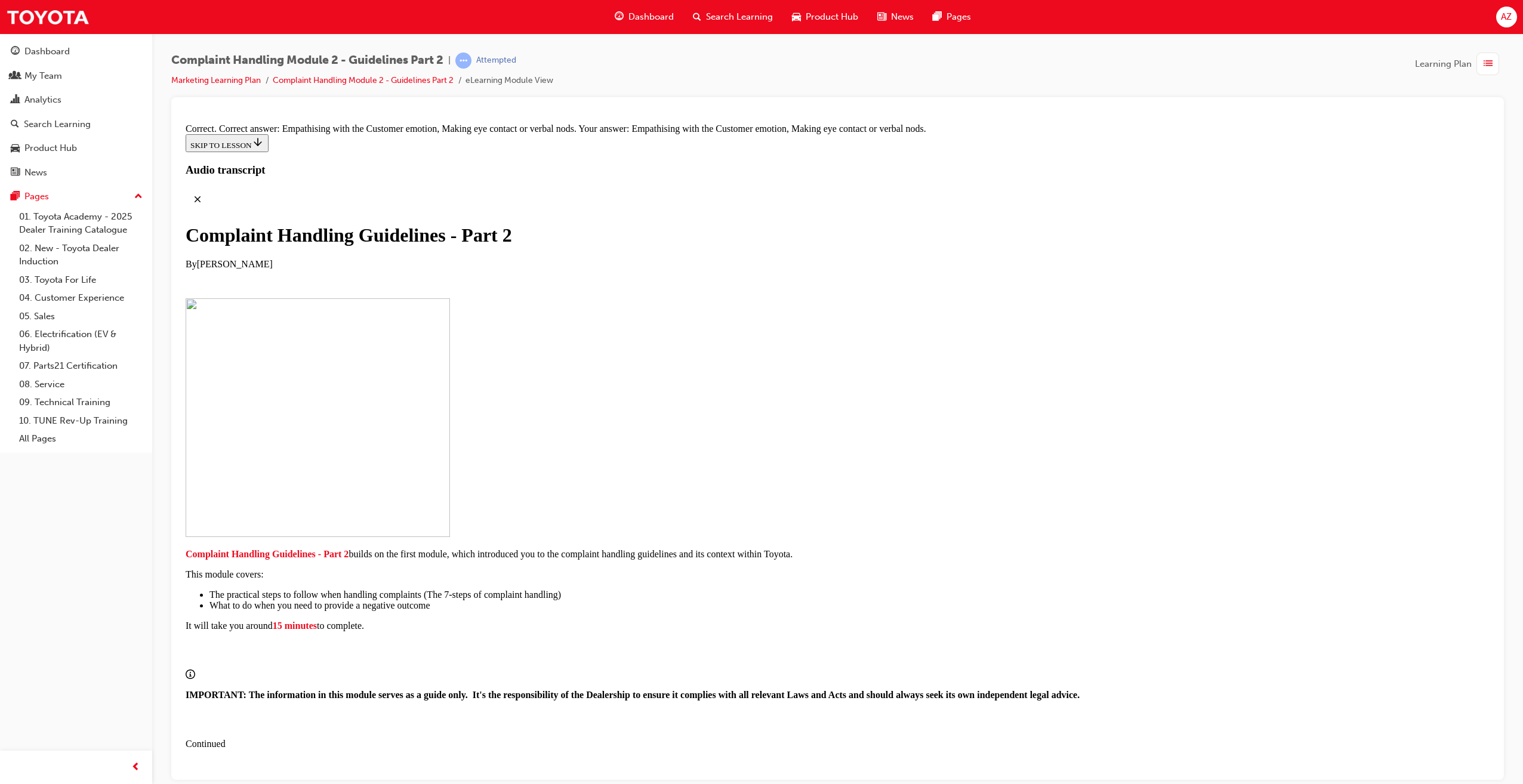
drag, startPoint x: 734, startPoint y: 342, endPoint x: 947, endPoint y: 337, distance: 213.1
drag, startPoint x: 755, startPoint y: 575, endPoint x: 774, endPoint y: 318, distance: 257.7
drag, startPoint x: 774, startPoint y: 326, endPoint x: 742, endPoint y: 369, distance: 53.6
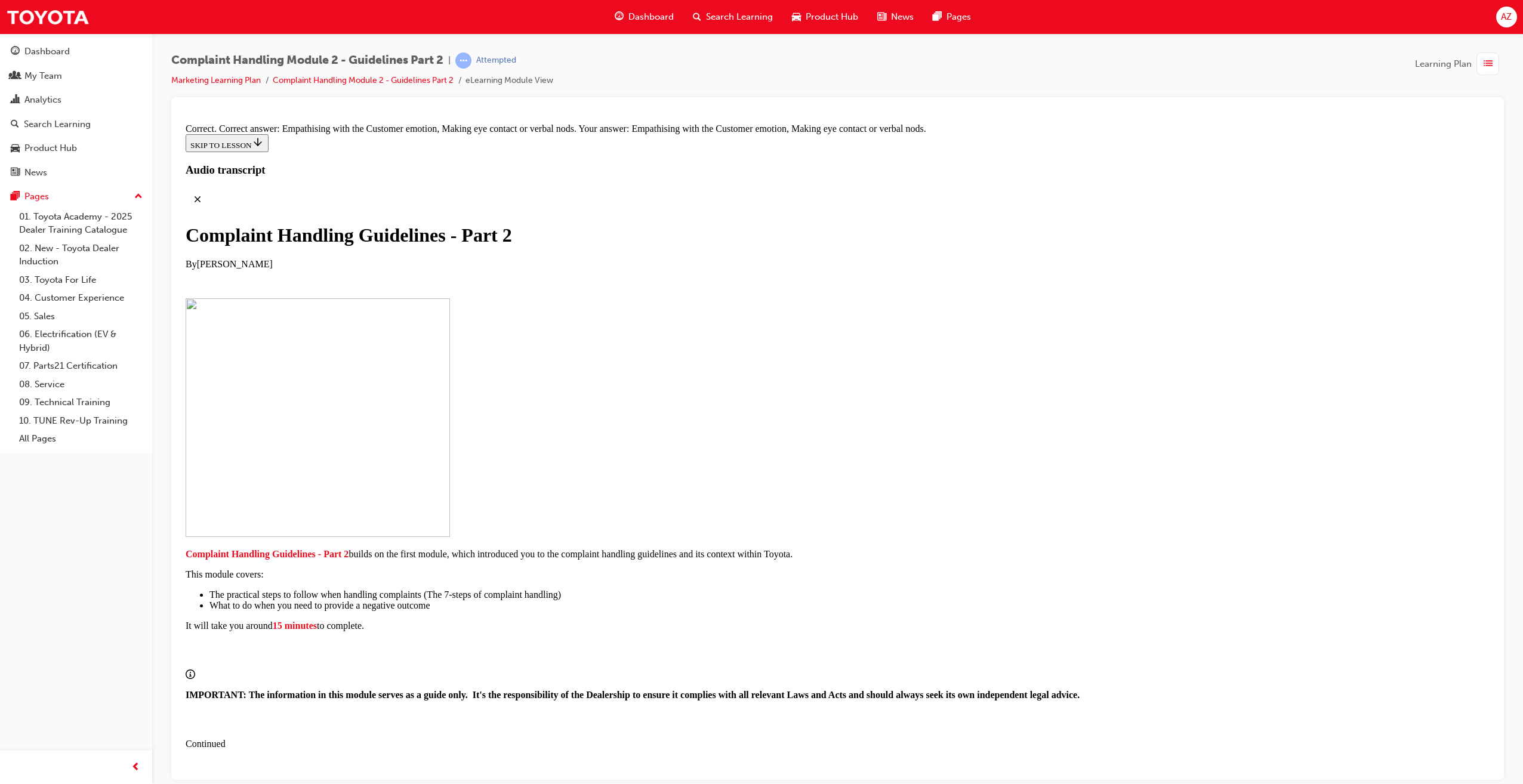
drag, startPoint x: 740, startPoint y: 585, endPoint x: 947, endPoint y: 335, distance: 324.6
drag, startPoint x: 732, startPoint y: 596, endPoint x: 908, endPoint y: 404, distance: 260.5
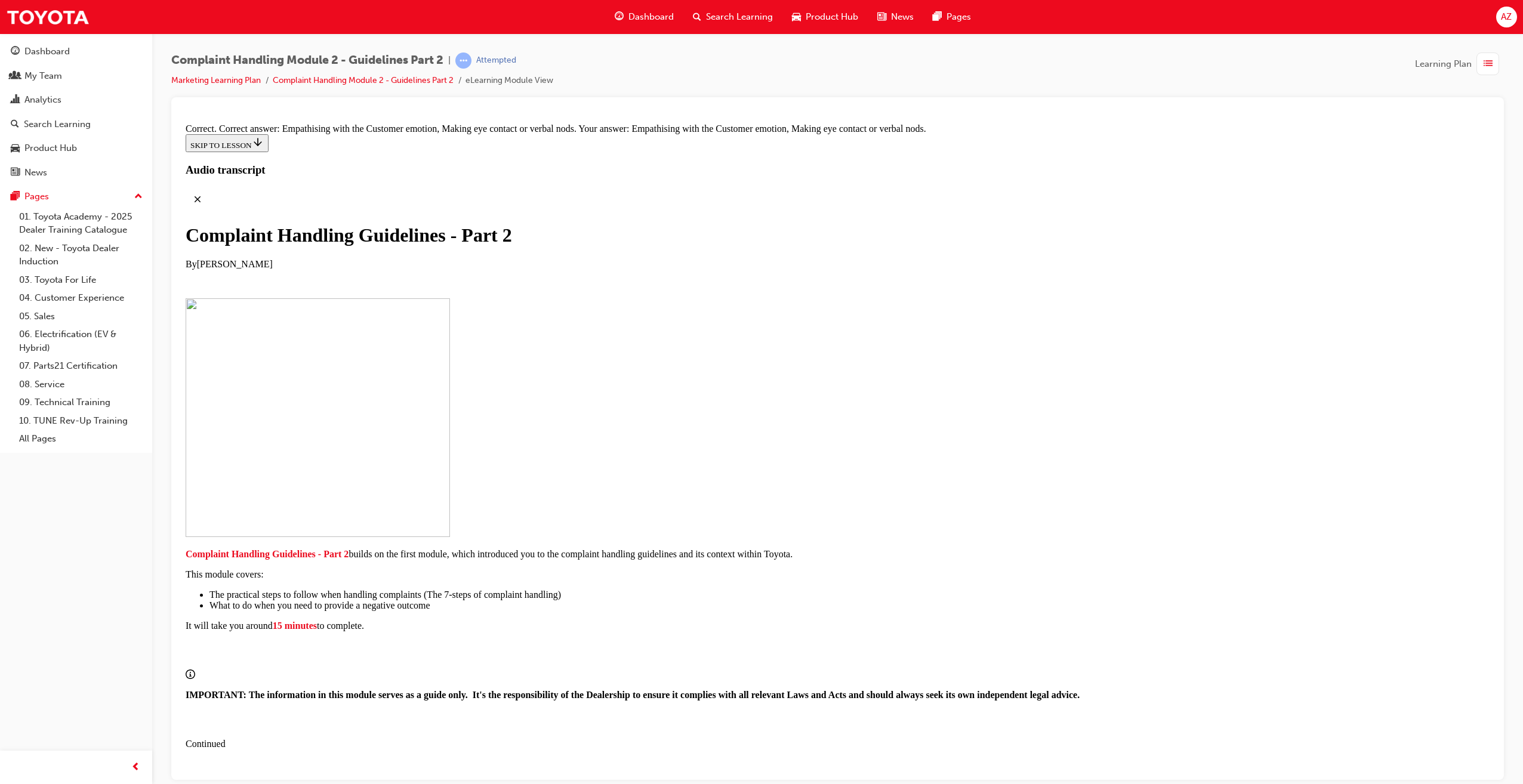
drag, startPoint x: 757, startPoint y: 699, endPoint x: 958, endPoint y: 444, distance: 324.7
drag, startPoint x: 773, startPoint y: 460, endPoint x: 809, endPoint y: 453, distance: 36.7
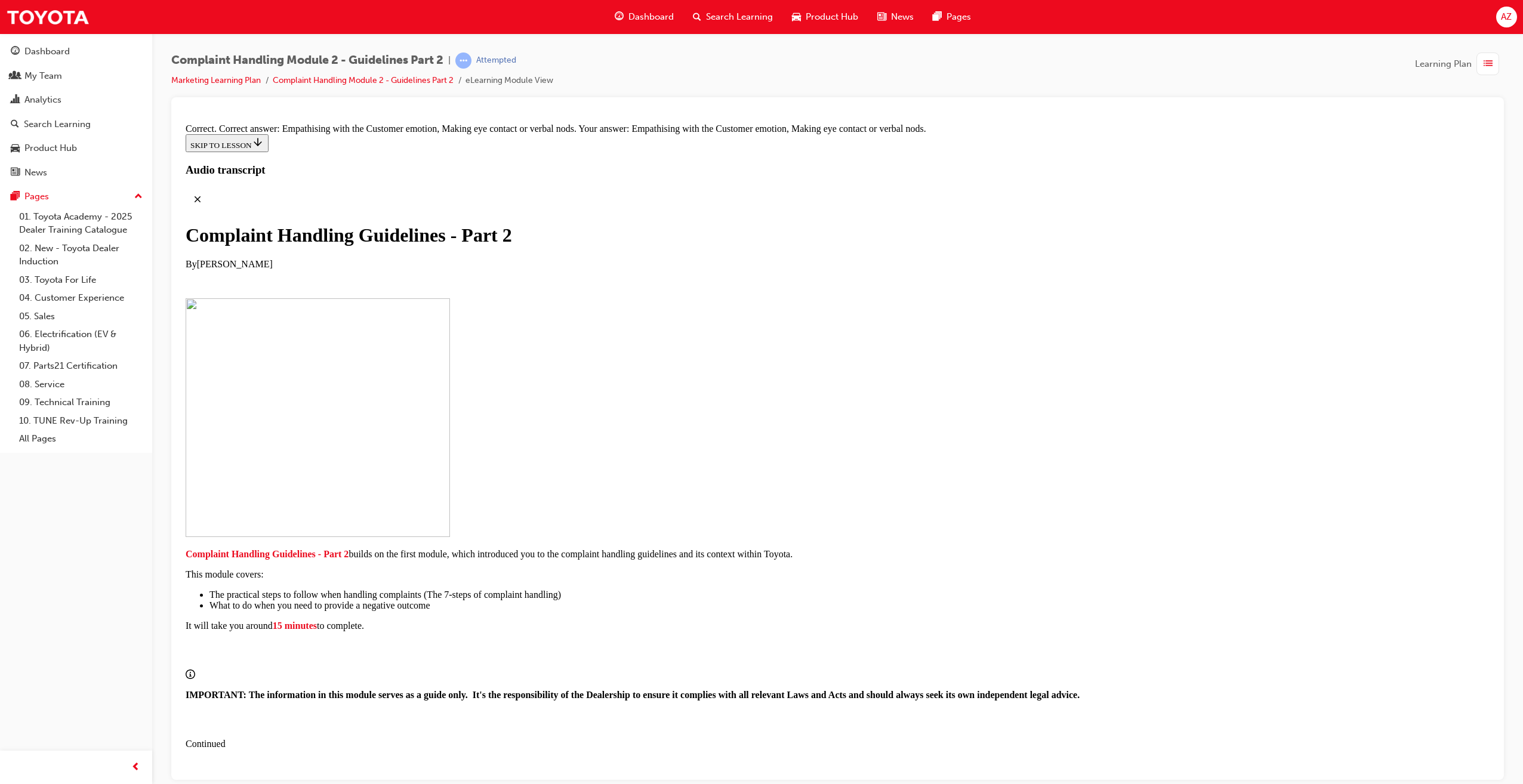
drag, startPoint x: 762, startPoint y: 383, endPoint x: 879, endPoint y: 395, distance: 117.6
drag, startPoint x: 774, startPoint y: 504, endPoint x: 927, endPoint y: 528, distance: 154.9
drag, startPoint x: 827, startPoint y: 570, endPoint x: 811, endPoint y: 555, distance: 21.9
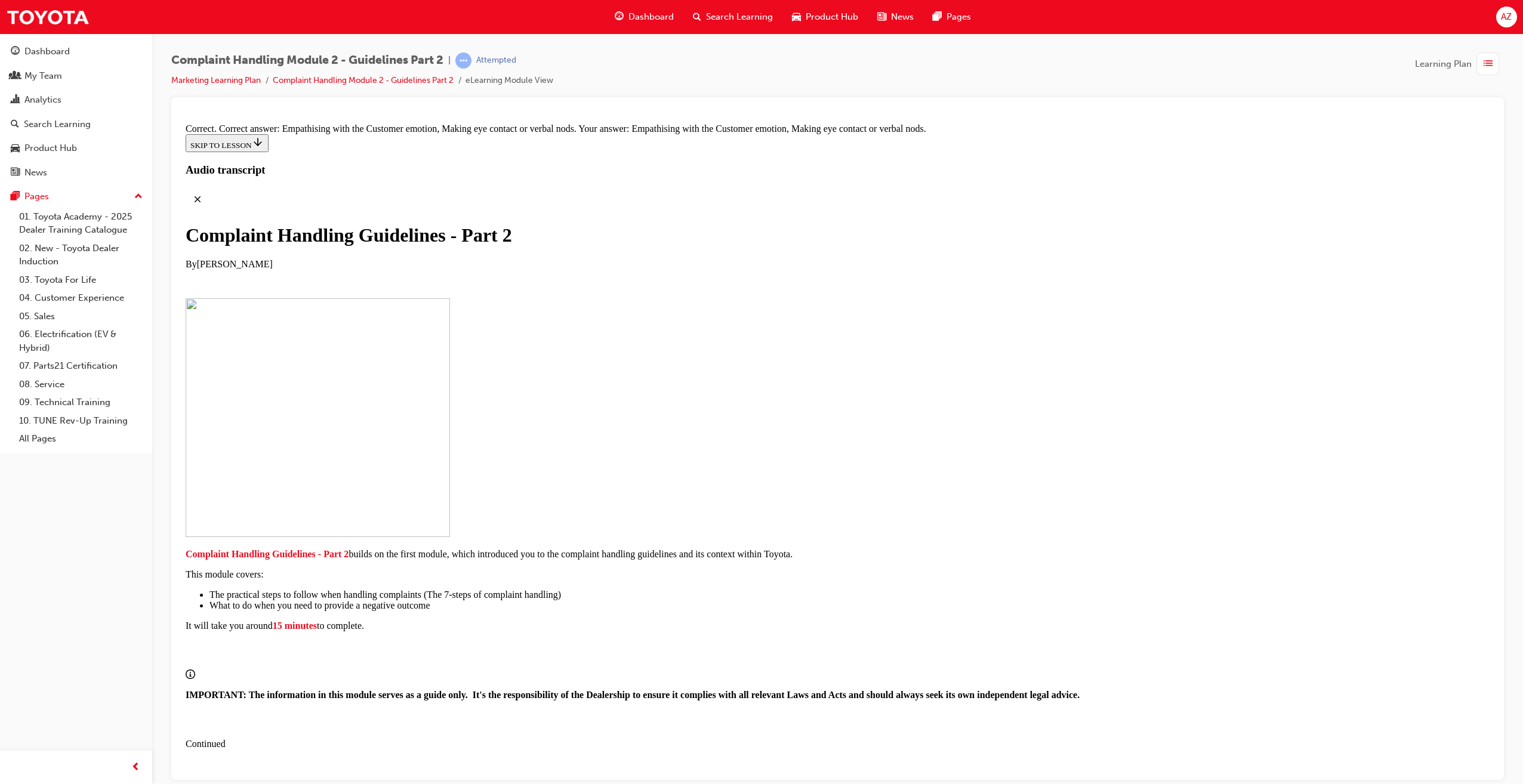
drag, startPoint x: 772, startPoint y: 520, endPoint x: 878, endPoint y: 524, distance: 106.1
drag, startPoint x: 814, startPoint y: 583, endPoint x: 912, endPoint y: 518, distance: 117.6
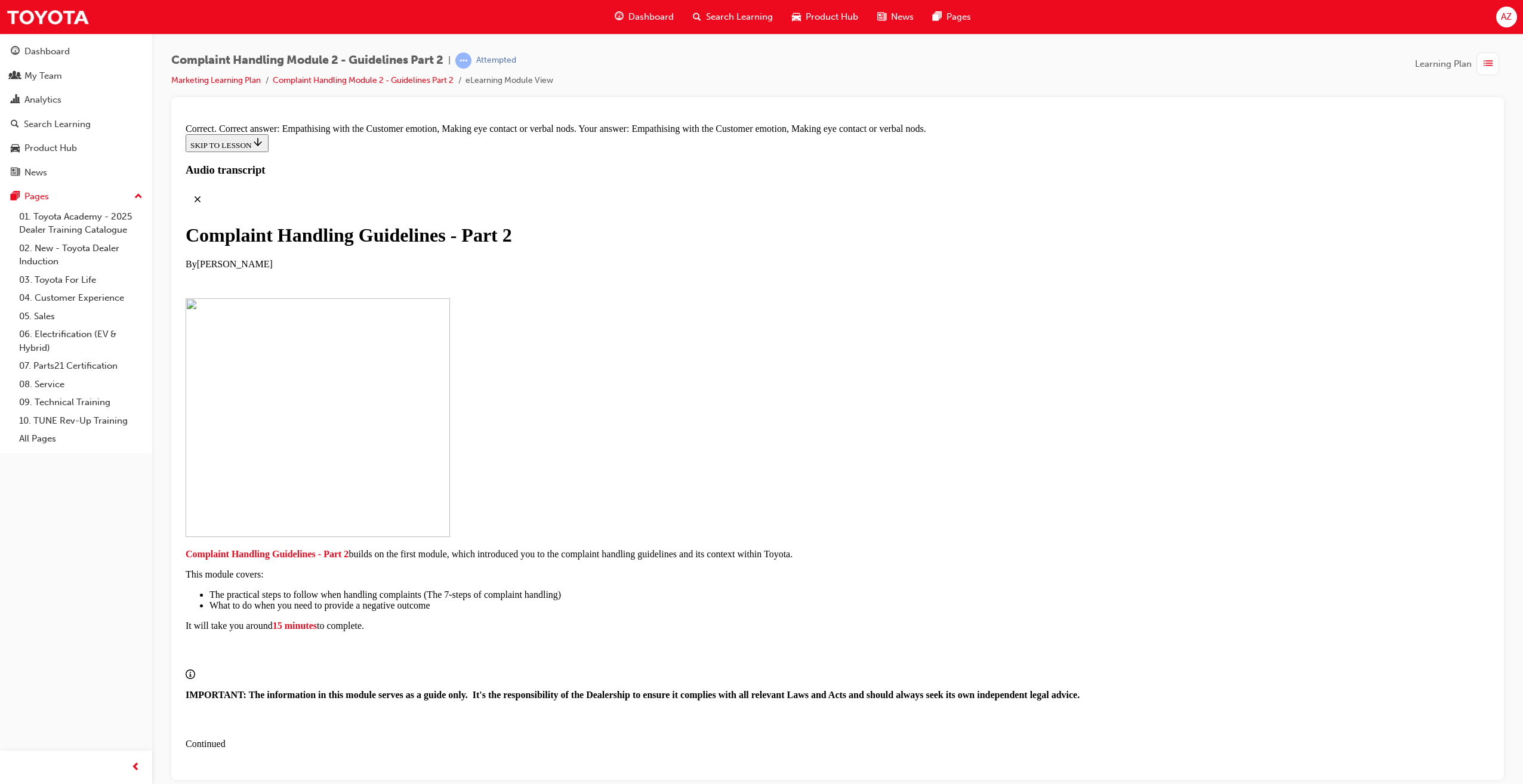
drag, startPoint x: 770, startPoint y: 574, endPoint x: 976, endPoint y: 592, distance: 206.8
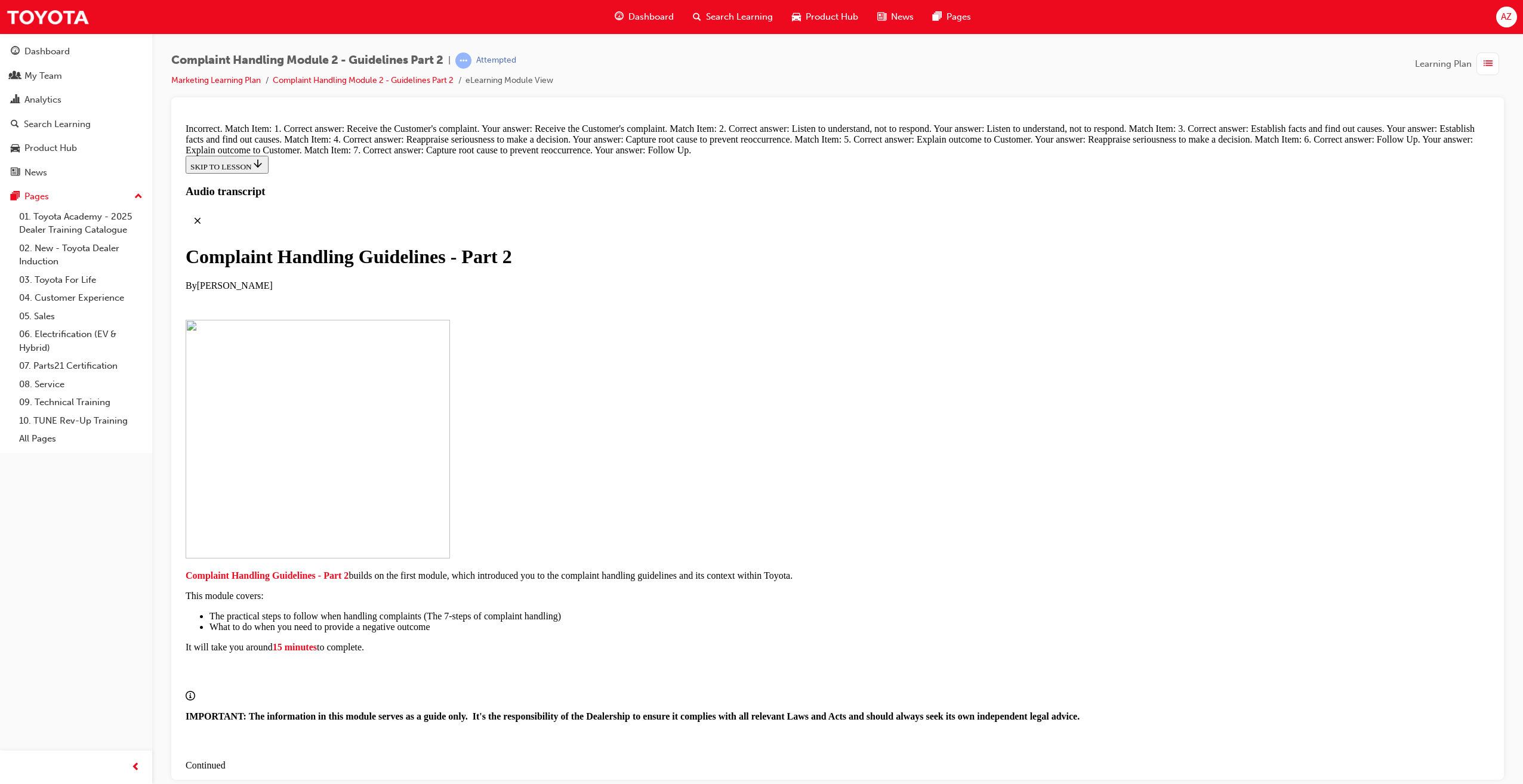
scroll to position [8796, 0]
radio input "true"
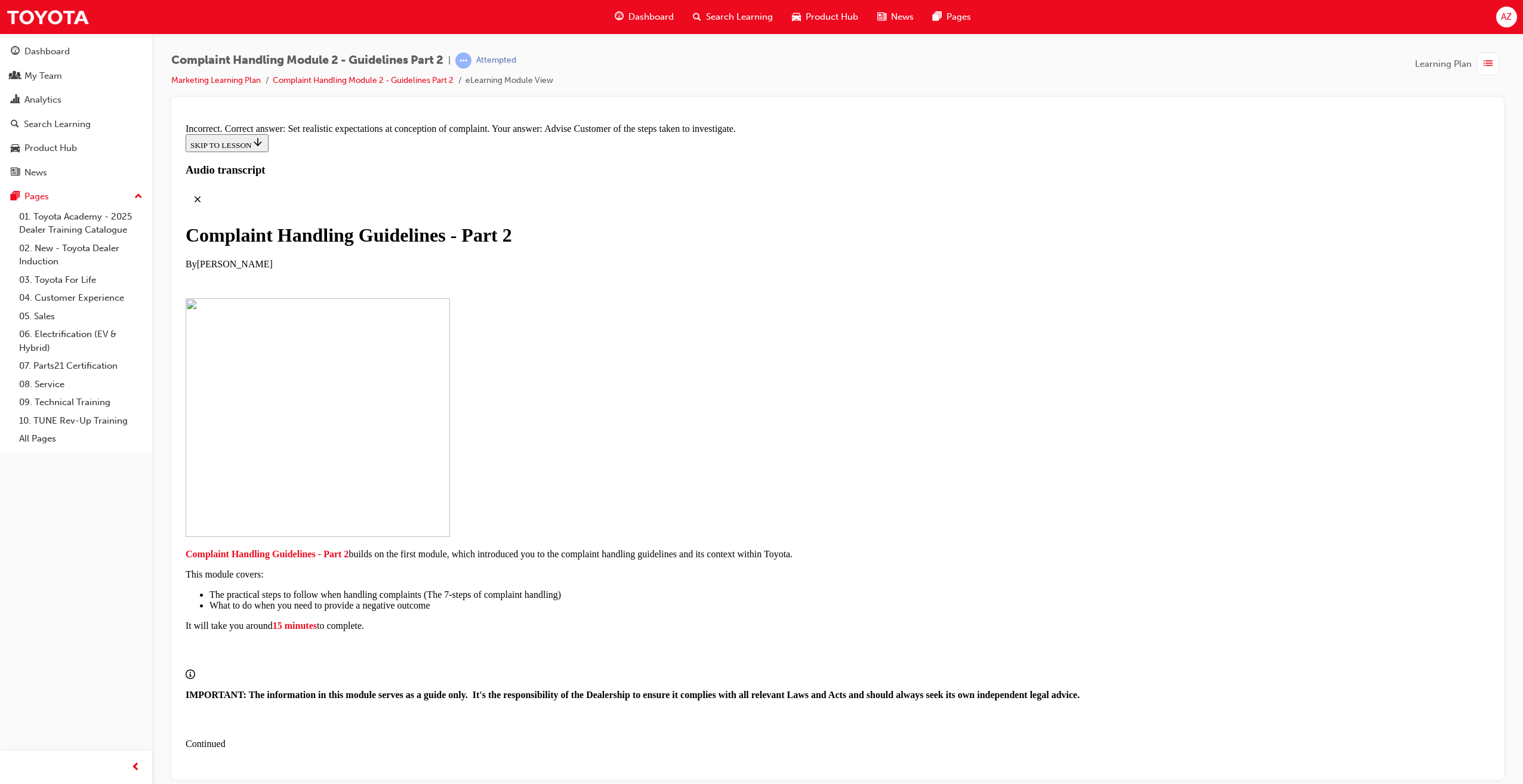
click at [324, 81] on link "Complaint Handling Module 2 - Guidelines Part 2" at bounding box center [363, 80] width 181 height 10
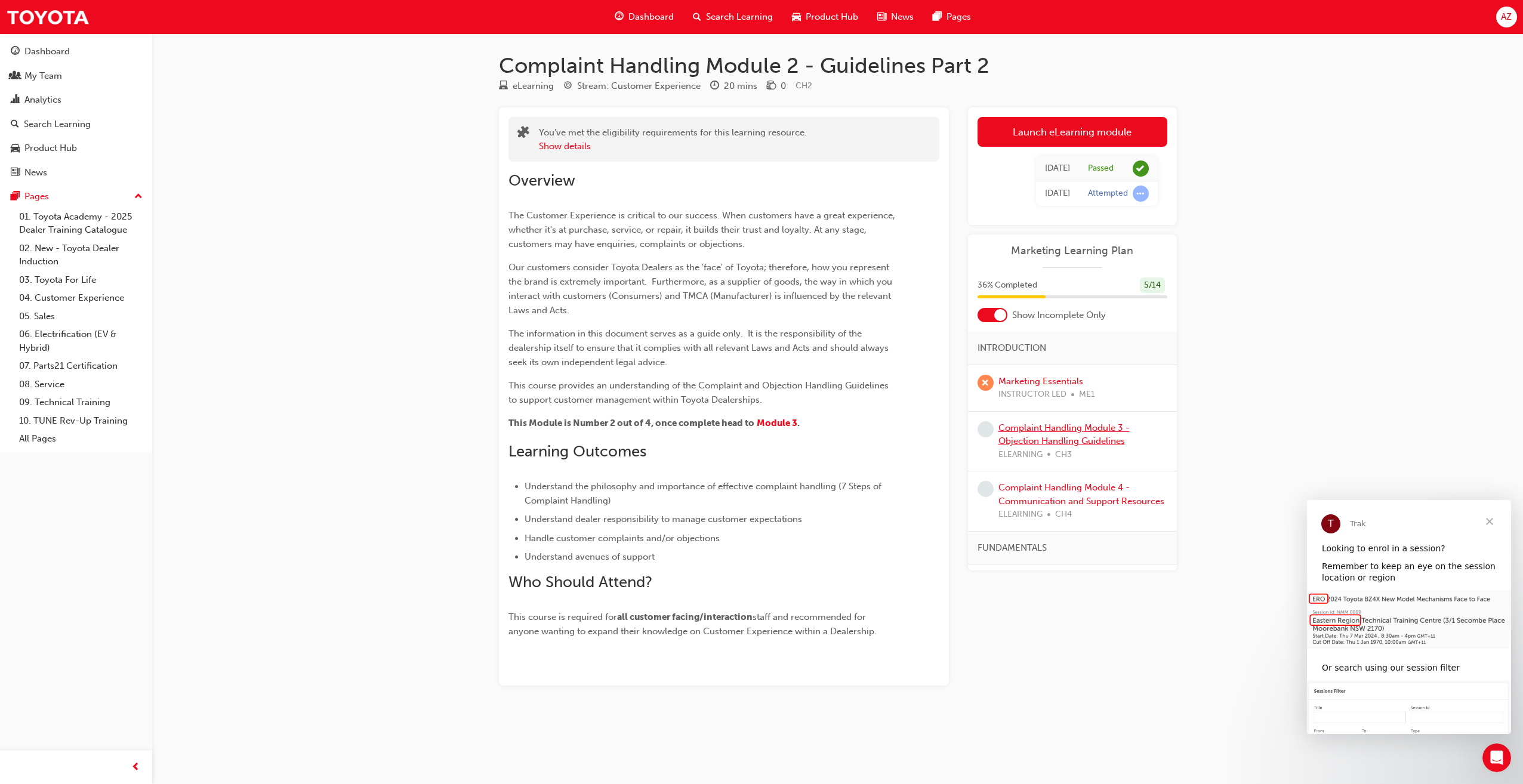
click at [1033, 432] on link "Complaint Handling Module 3 - Objection Handling Guidelines" at bounding box center [1064, 435] width 131 height 25
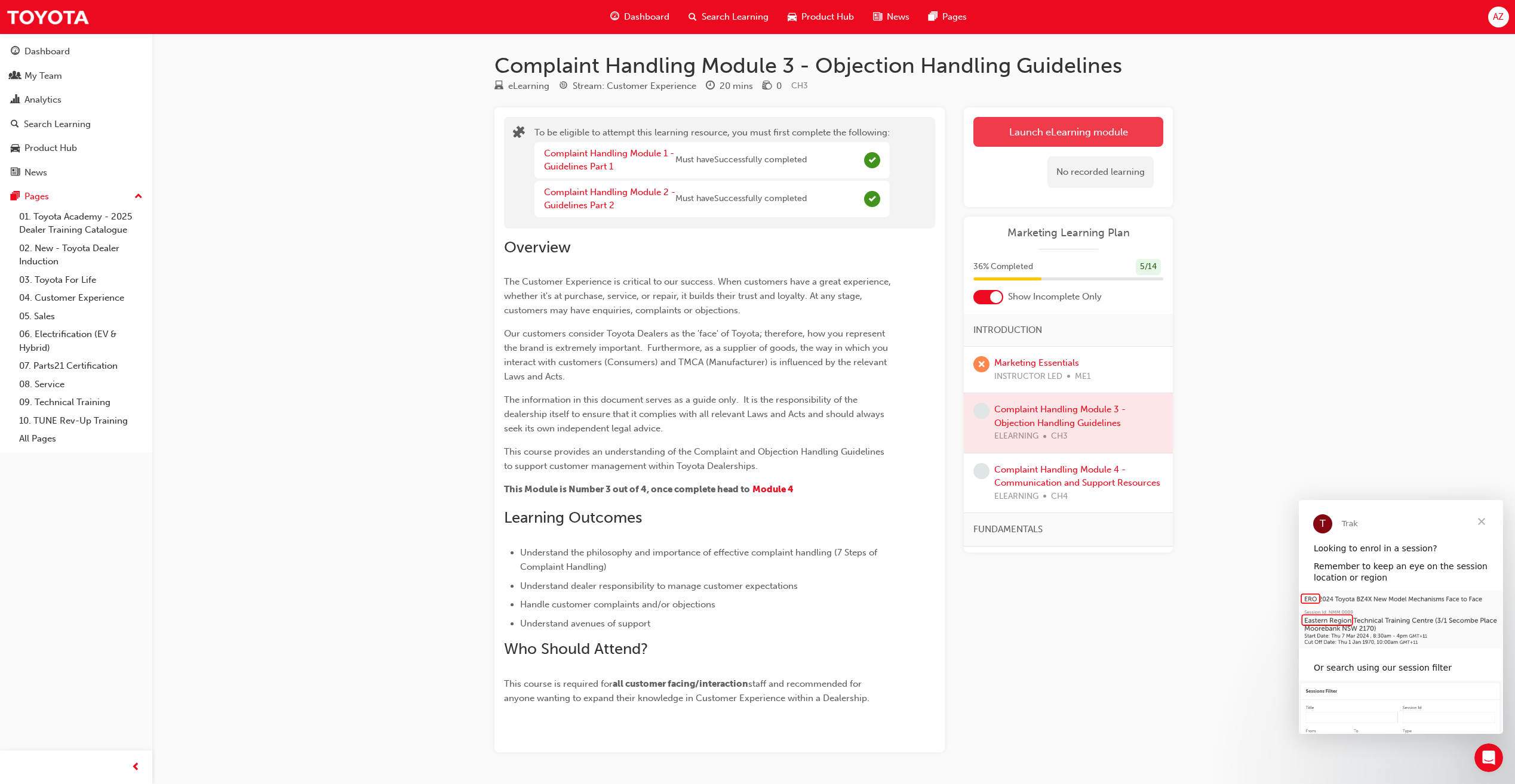
click at [979, 143] on button "Launch eLearning module" at bounding box center [1068, 132] width 190 height 30
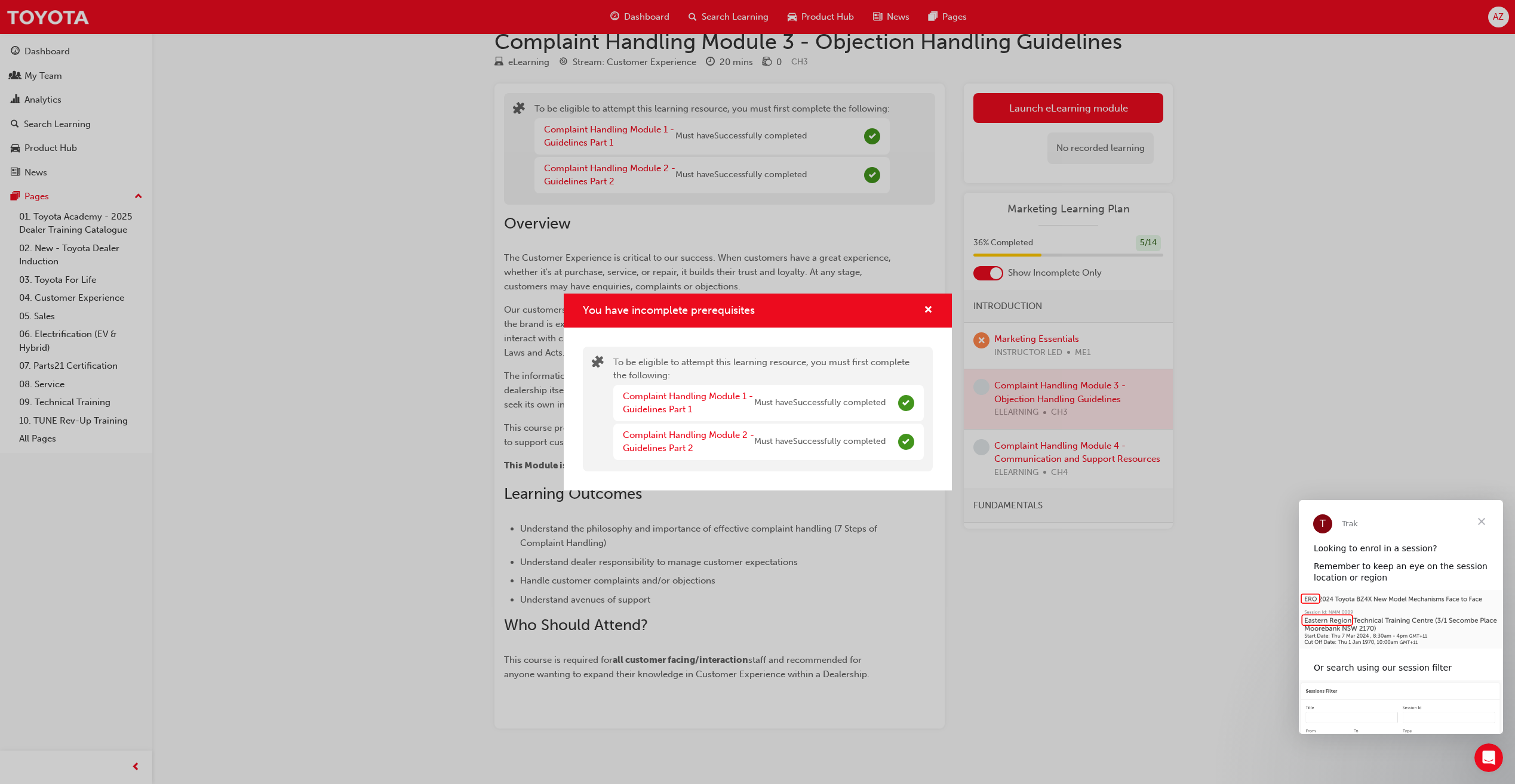
scroll to position [36, 0]
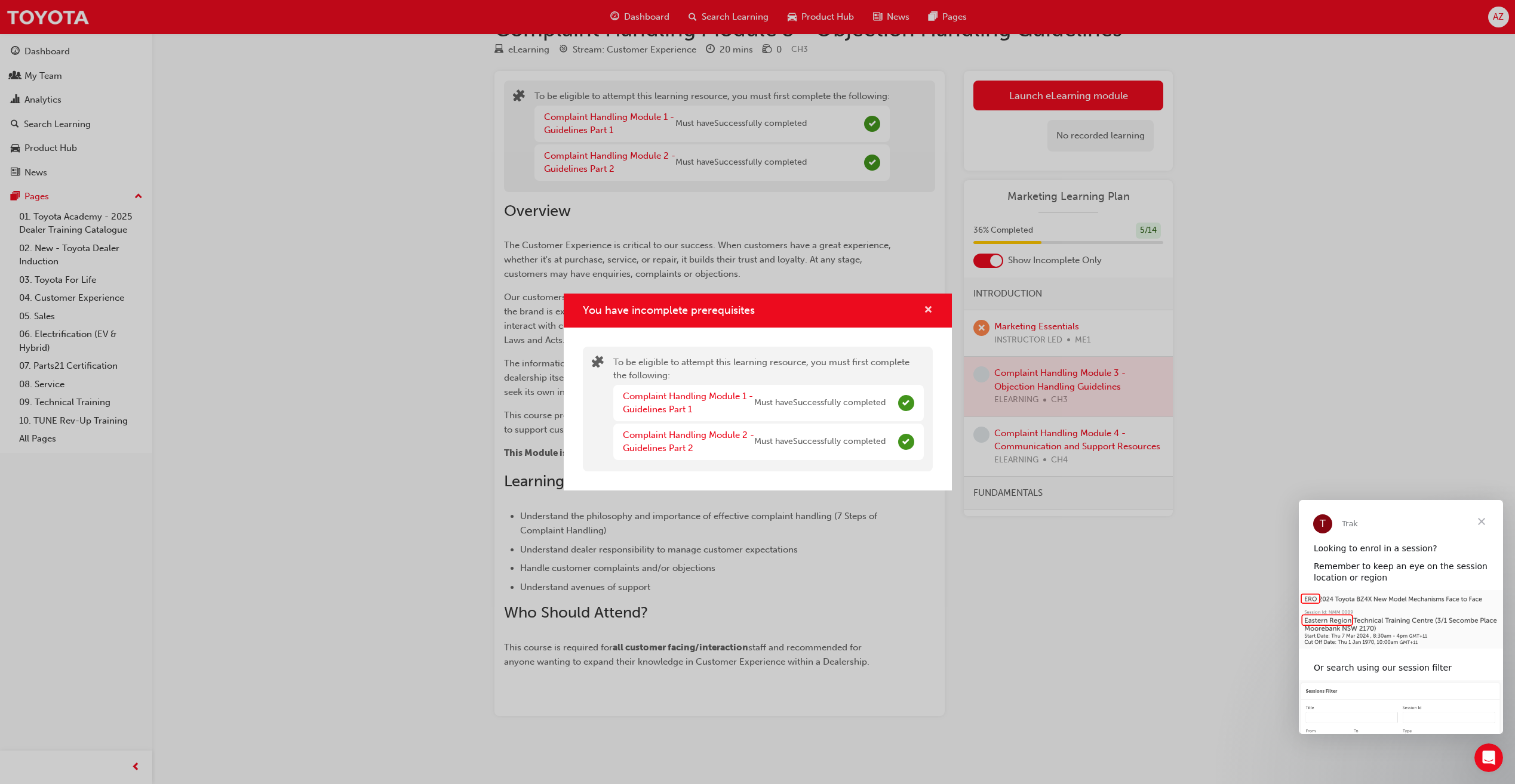
click at [930, 312] on span "cross-icon" at bounding box center [928, 311] width 9 height 11
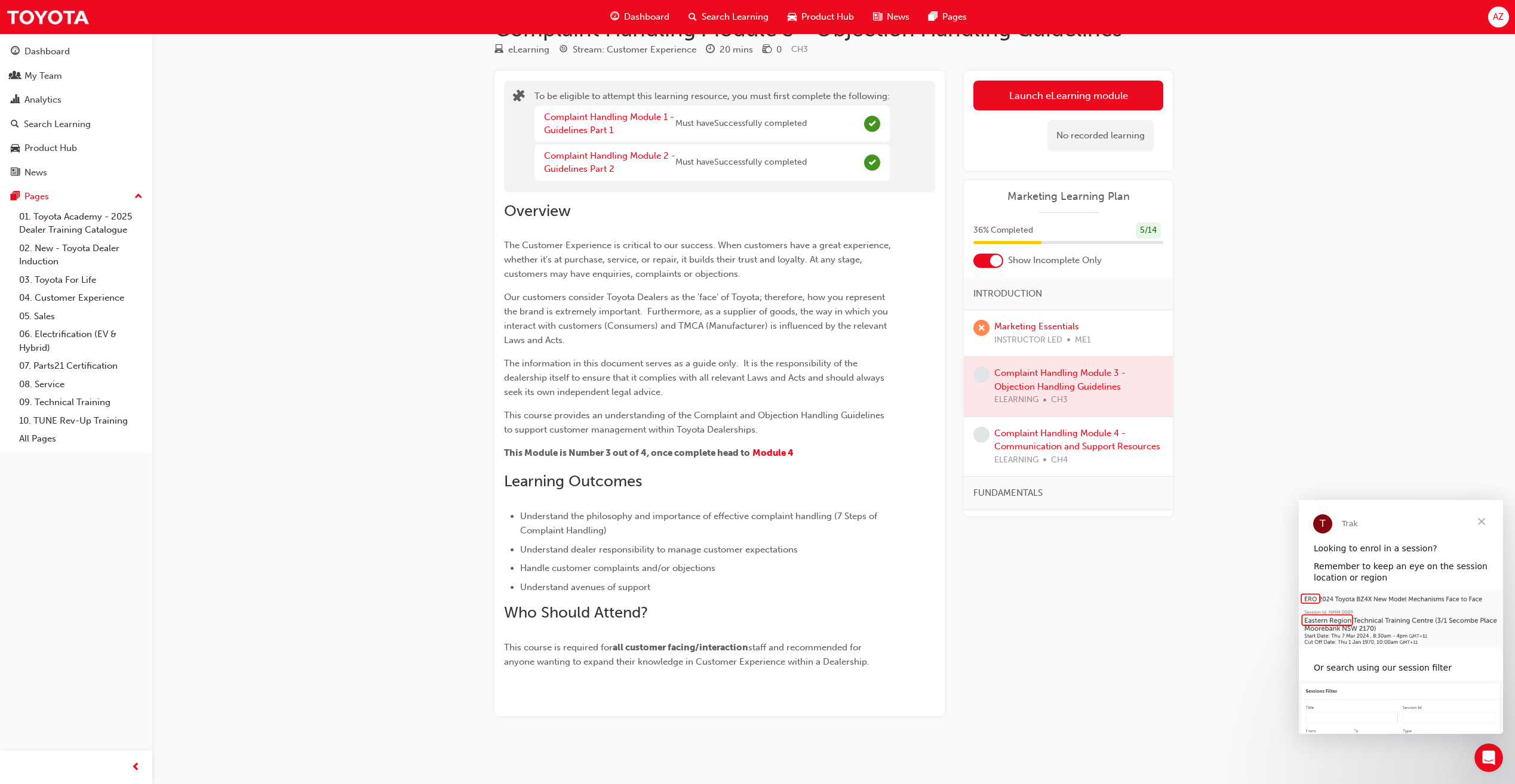
click at [1027, 383] on div at bounding box center [1068, 387] width 209 height 59
click at [1002, 372] on div at bounding box center [1068, 387] width 209 height 59
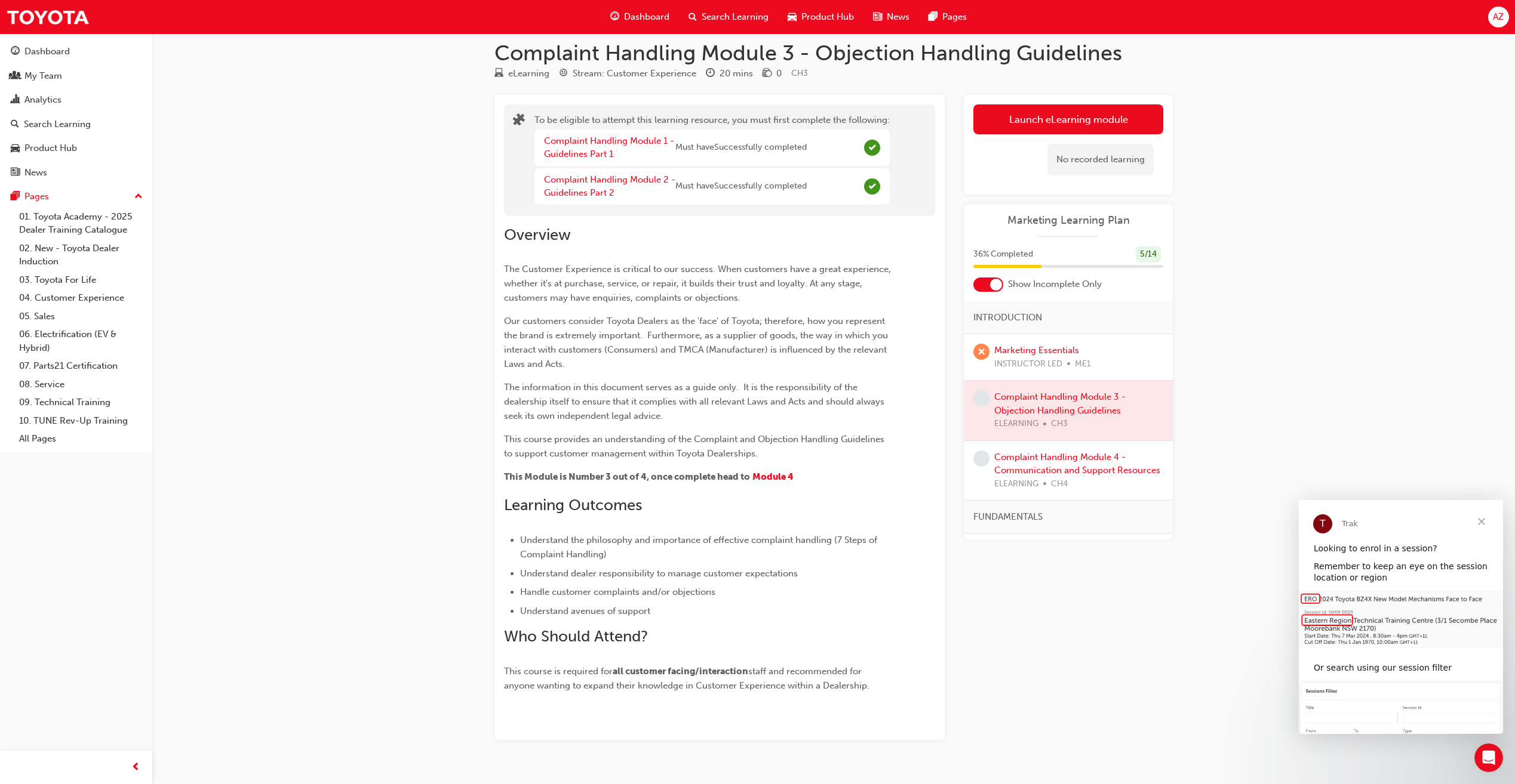
scroll to position [0, 0]
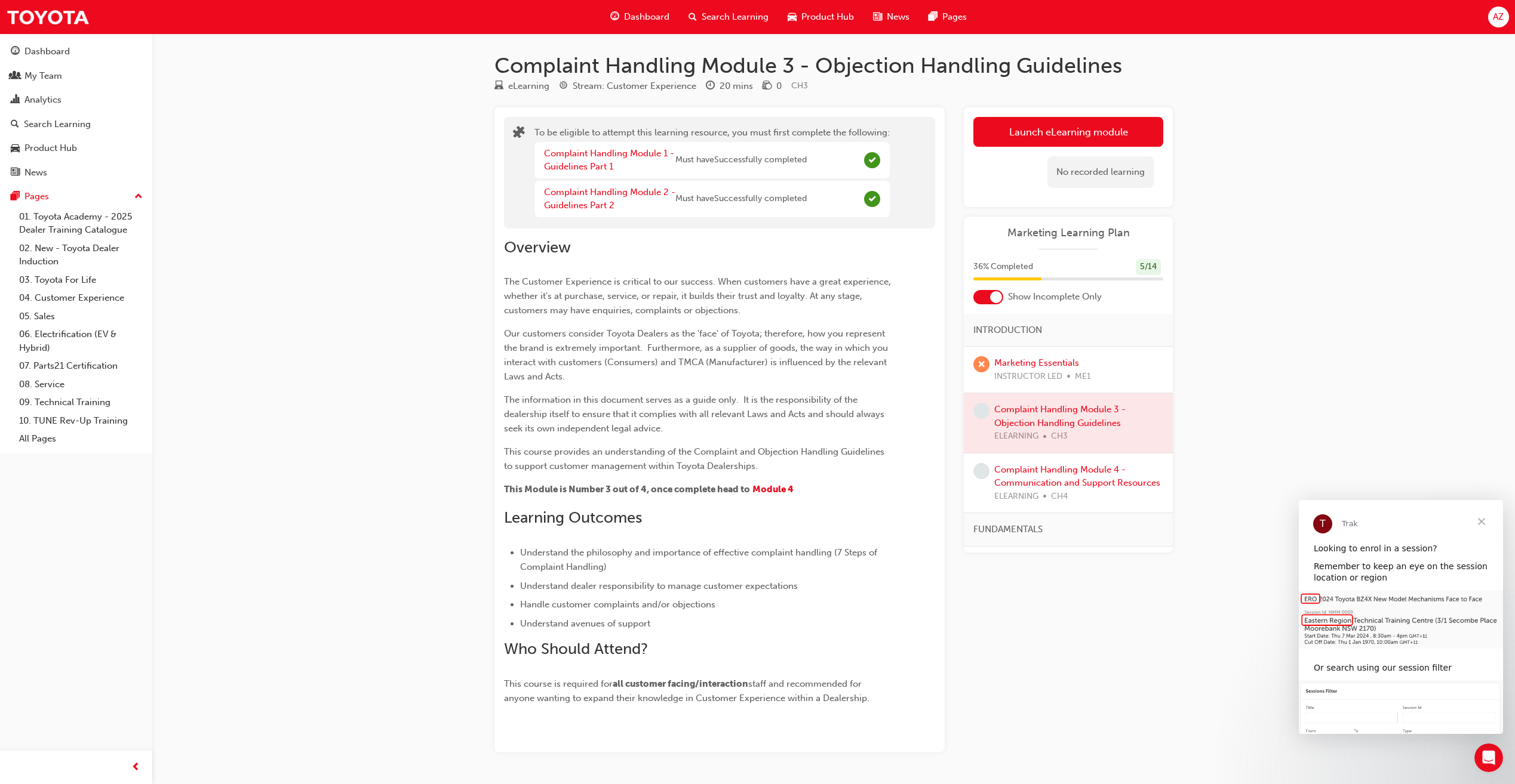
click at [624, 13] on span "Dashboard" at bounding box center [646, 17] width 45 height 14
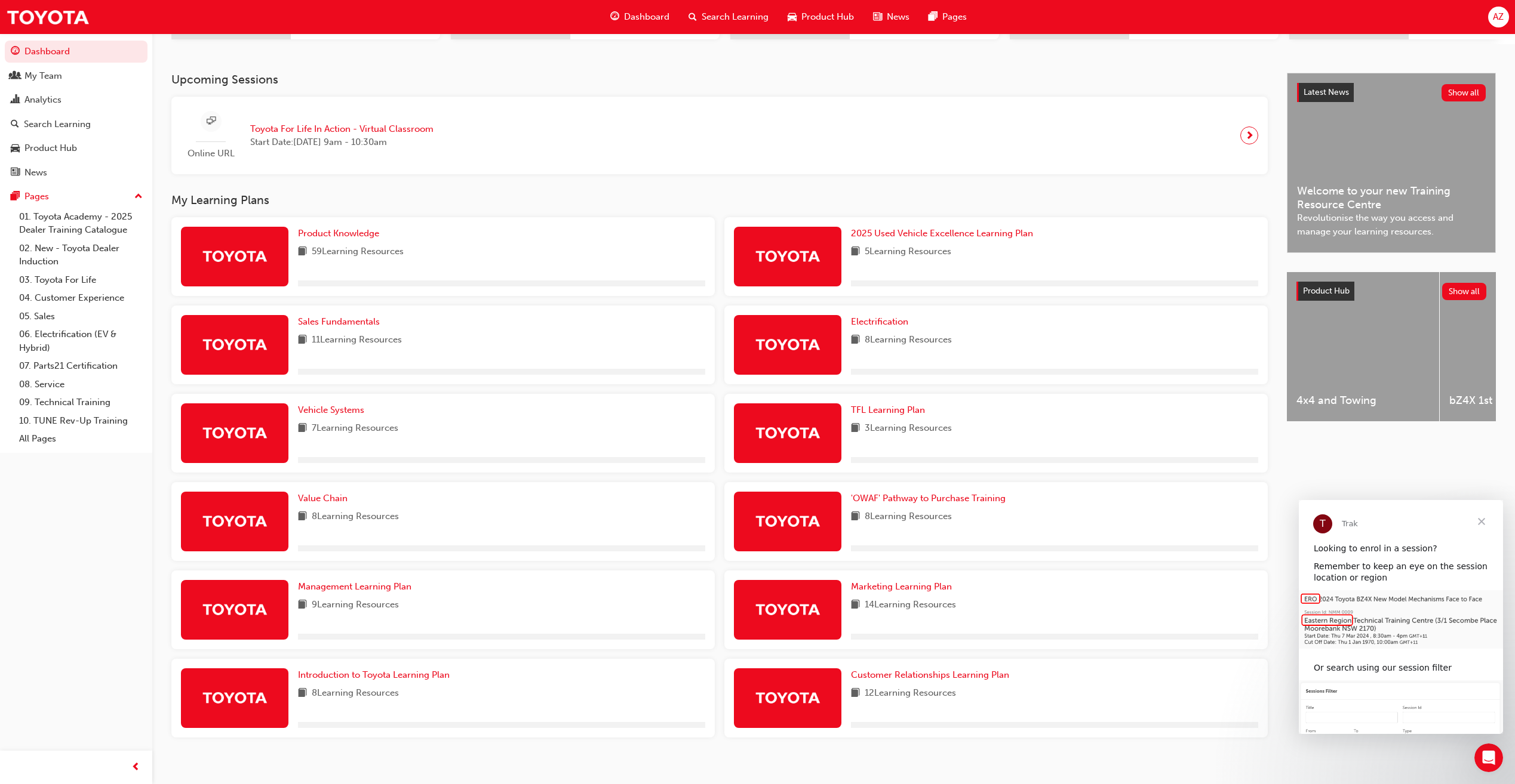
scroll to position [239, 0]
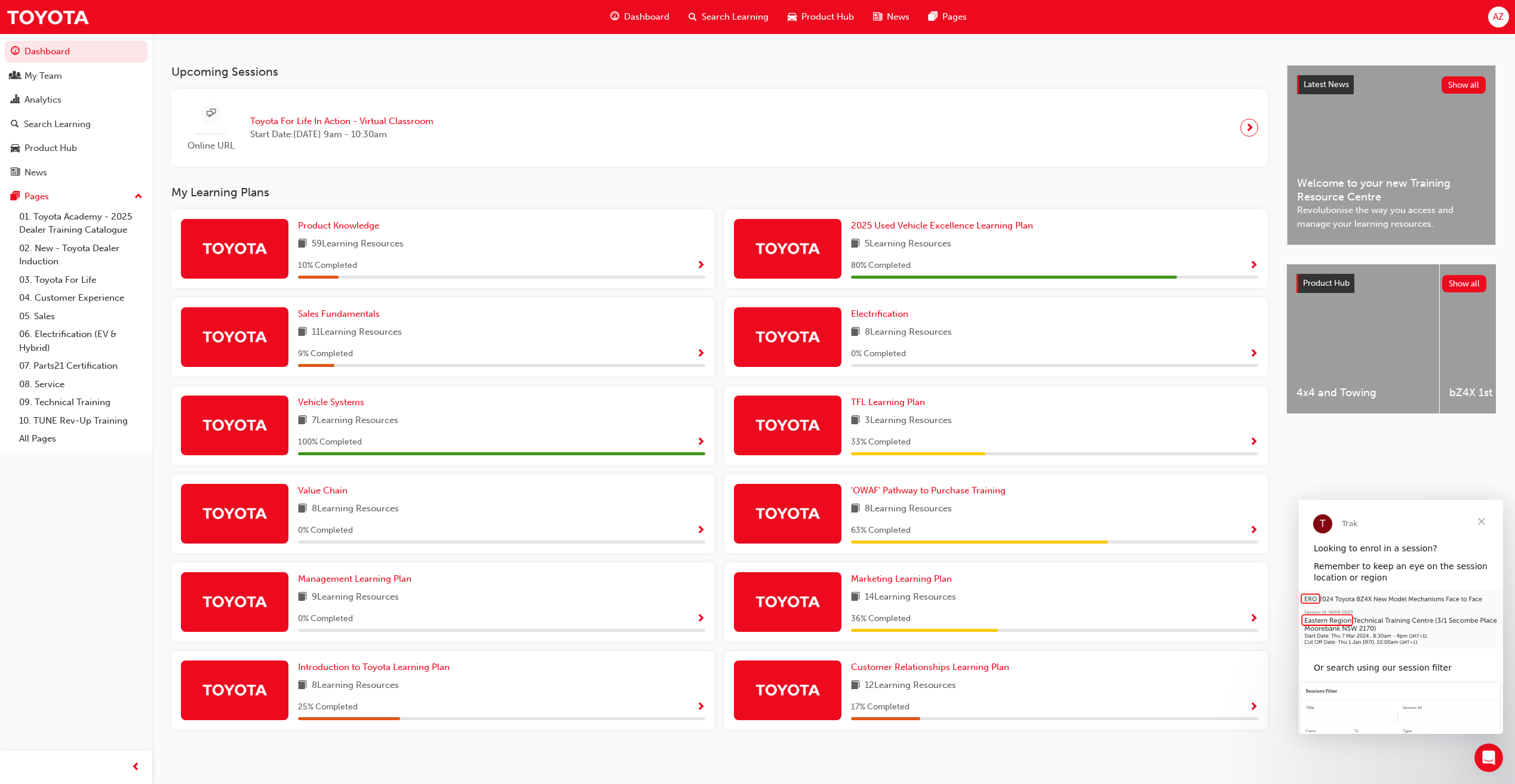
click at [1148, 596] on div "14 Learning Resources" at bounding box center [1054, 598] width 407 height 15
click at [879, 592] on div "Marketing Learning Plan 14 Learning Resources 36 % Completed" at bounding box center [1054, 602] width 407 height 59
click at [883, 584] on span "Marketing Learning Plan" at bounding box center [901, 579] width 101 height 11
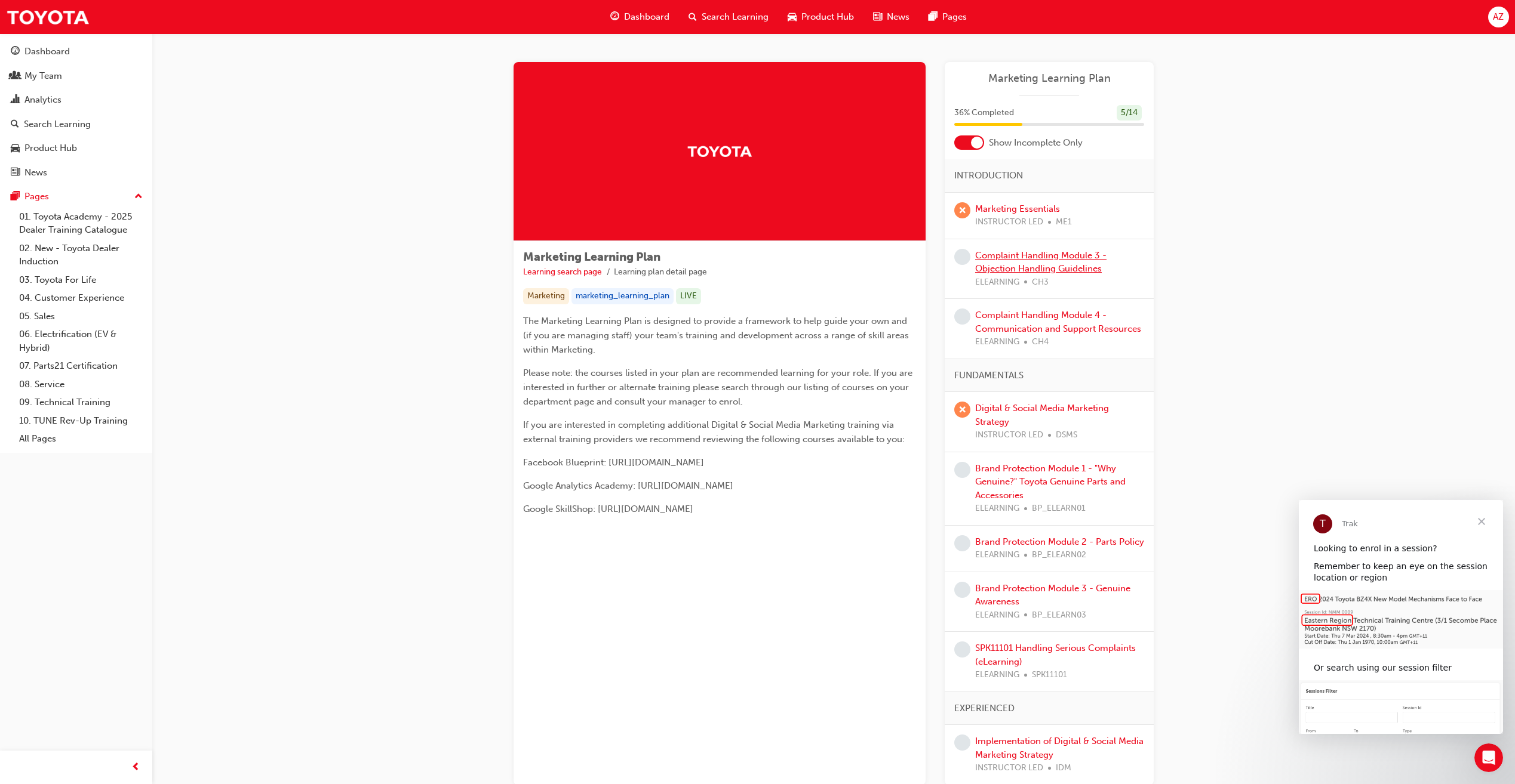
click at [1058, 269] on link "Complaint Handling Module 3 - Objection Handling Guidelines" at bounding box center [1041, 262] width 131 height 25
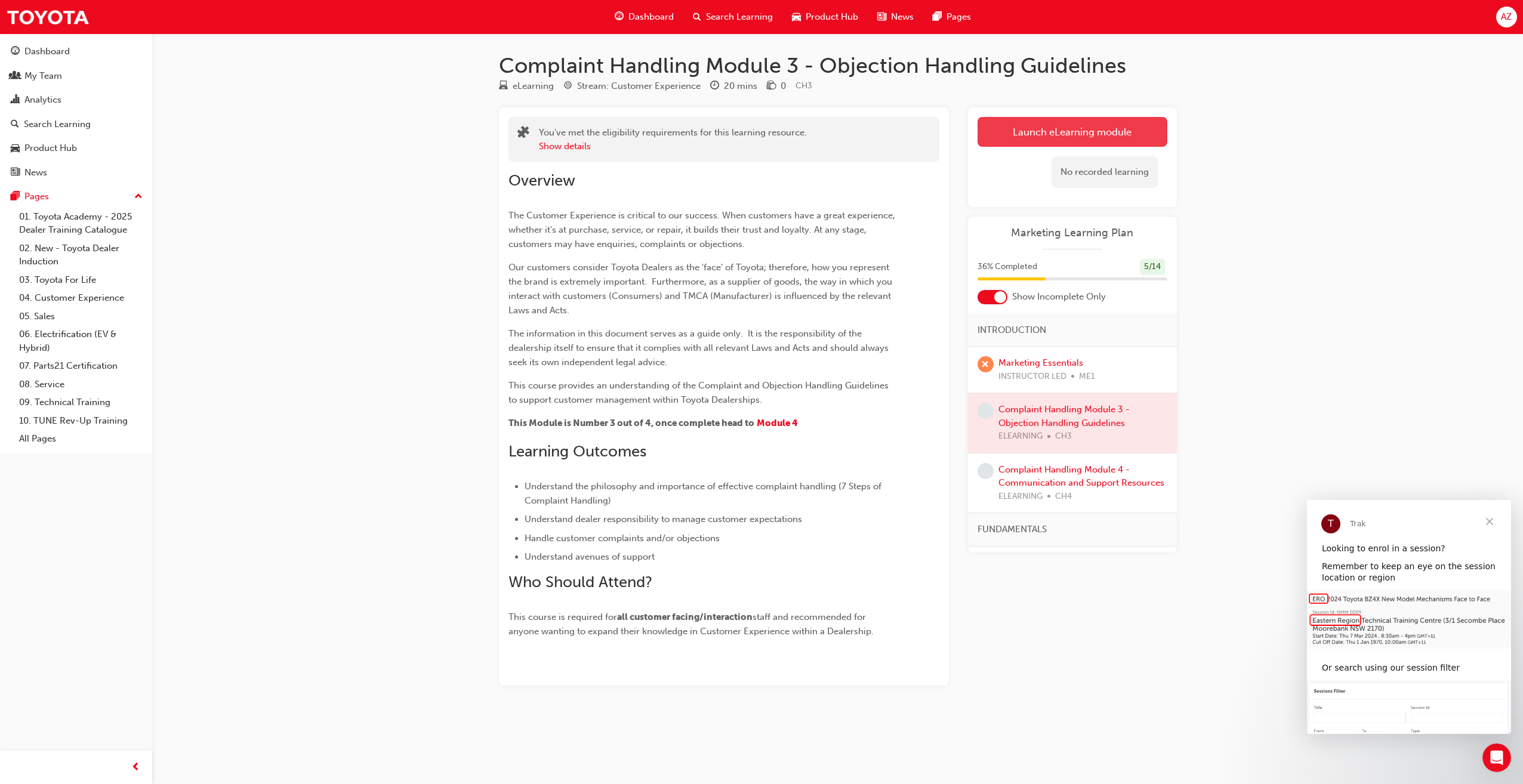
click at [1063, 130] on button "Launch eLearning module" at bounding box center [1072, 132] width 190 height 30
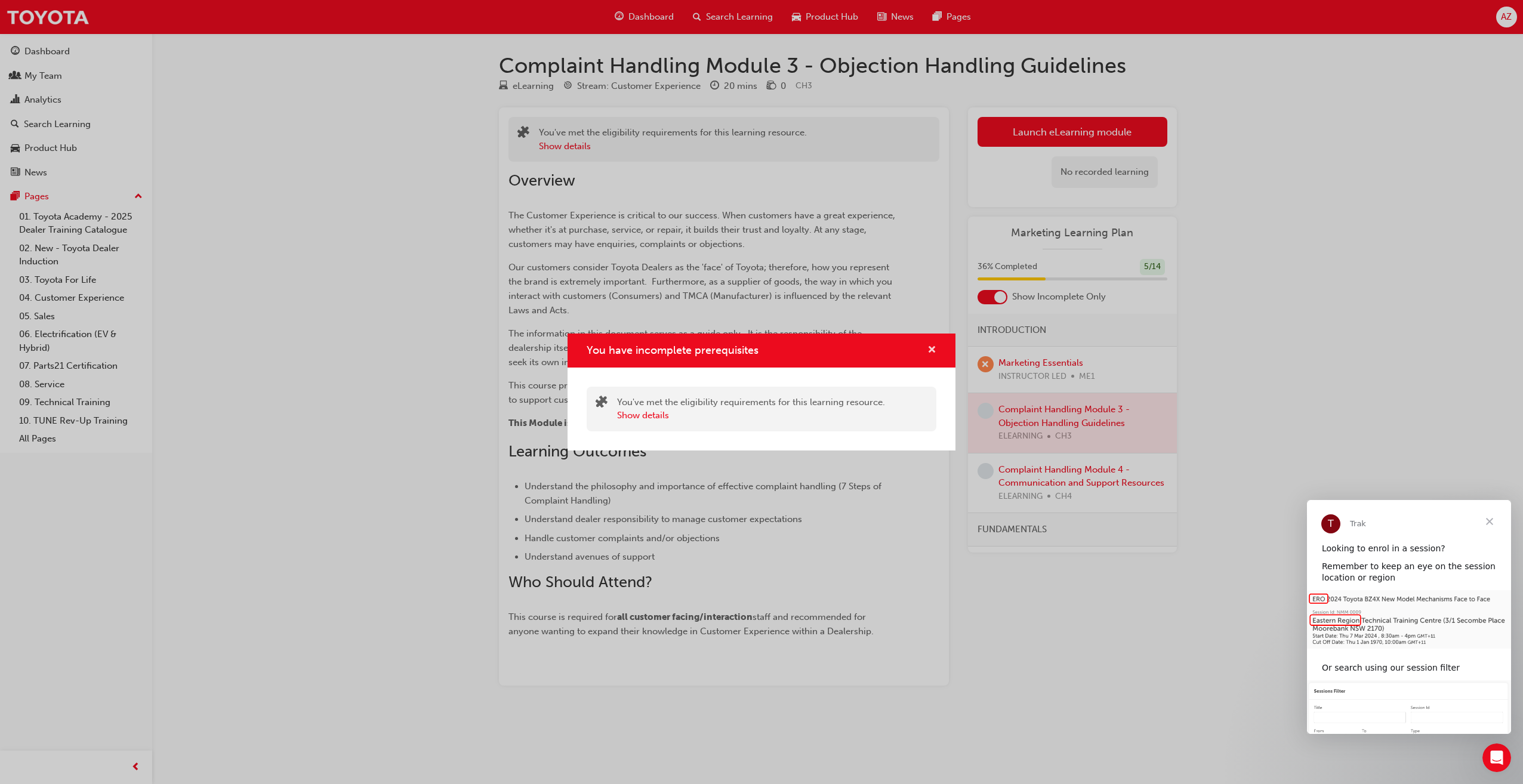
click at [929, 346] on span "cross-icon" at bounding box center [932, 351] width 9 height 11
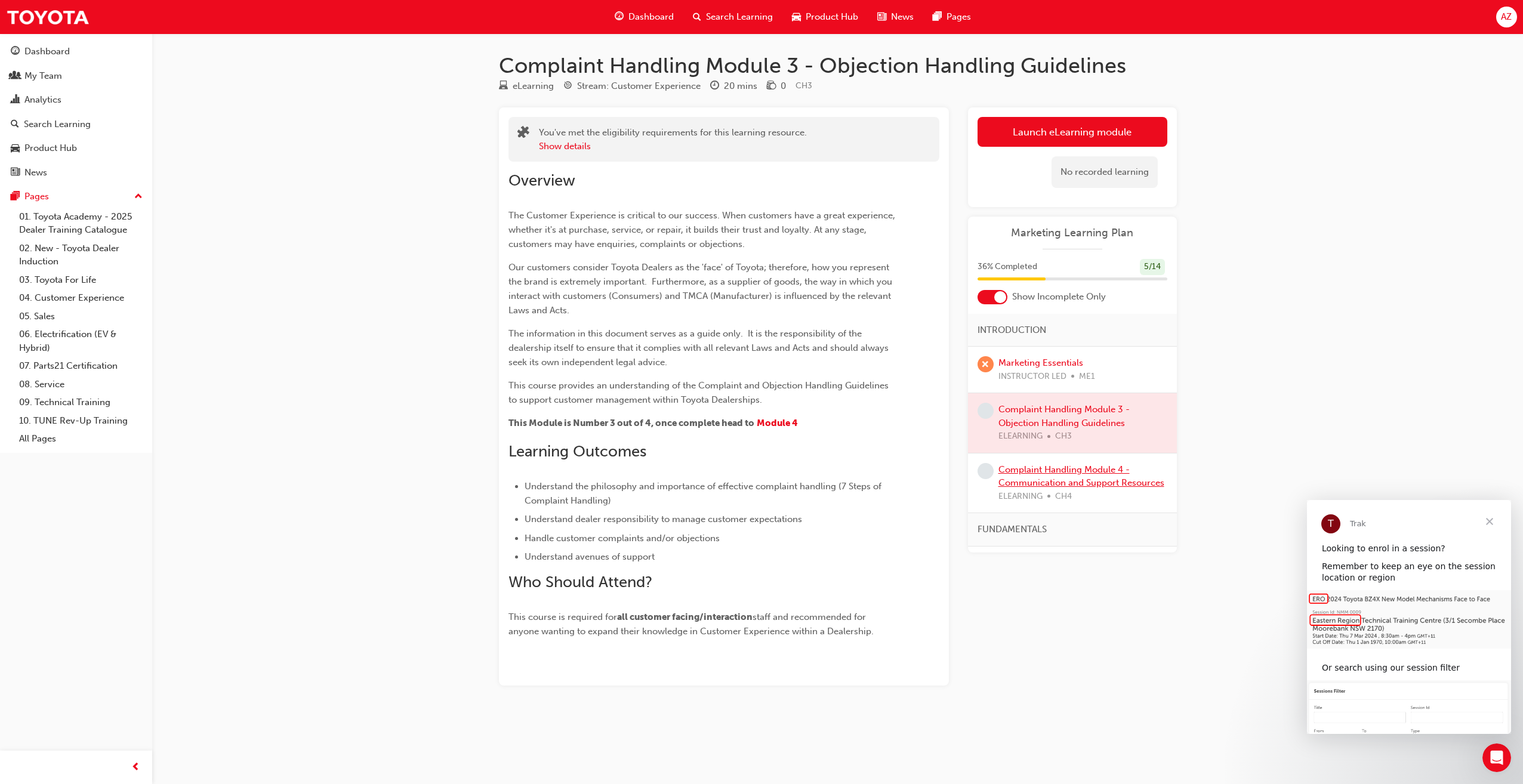
click at [1048, 480] on link "Complaint Handling Module 4 - Communication and Support Resources" at bounding box center [1081, 477] width 166 height 25
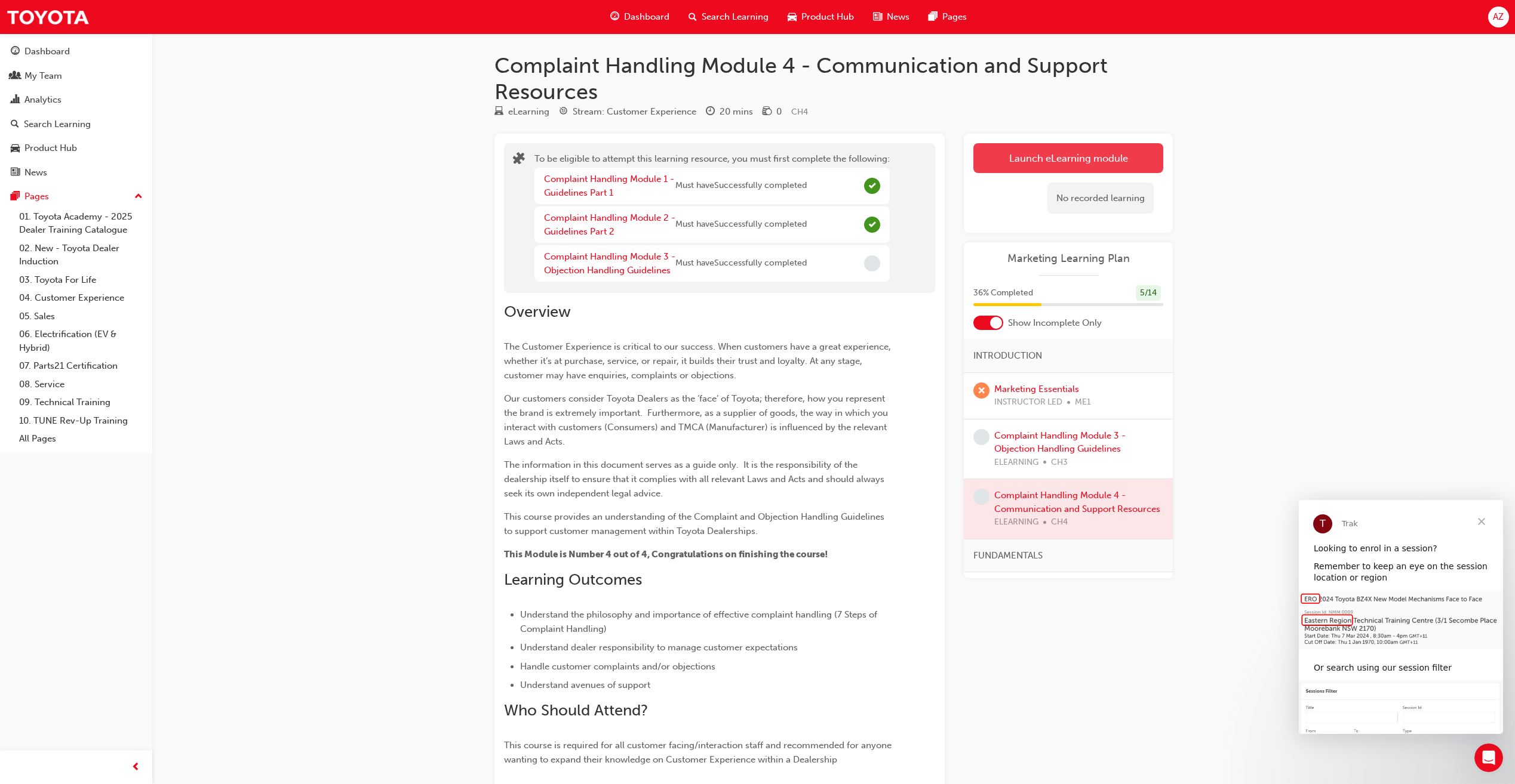
click at [1087, 168] on button "Launch eLearning module" at bounding box center [1068, 158] width 190 height 30
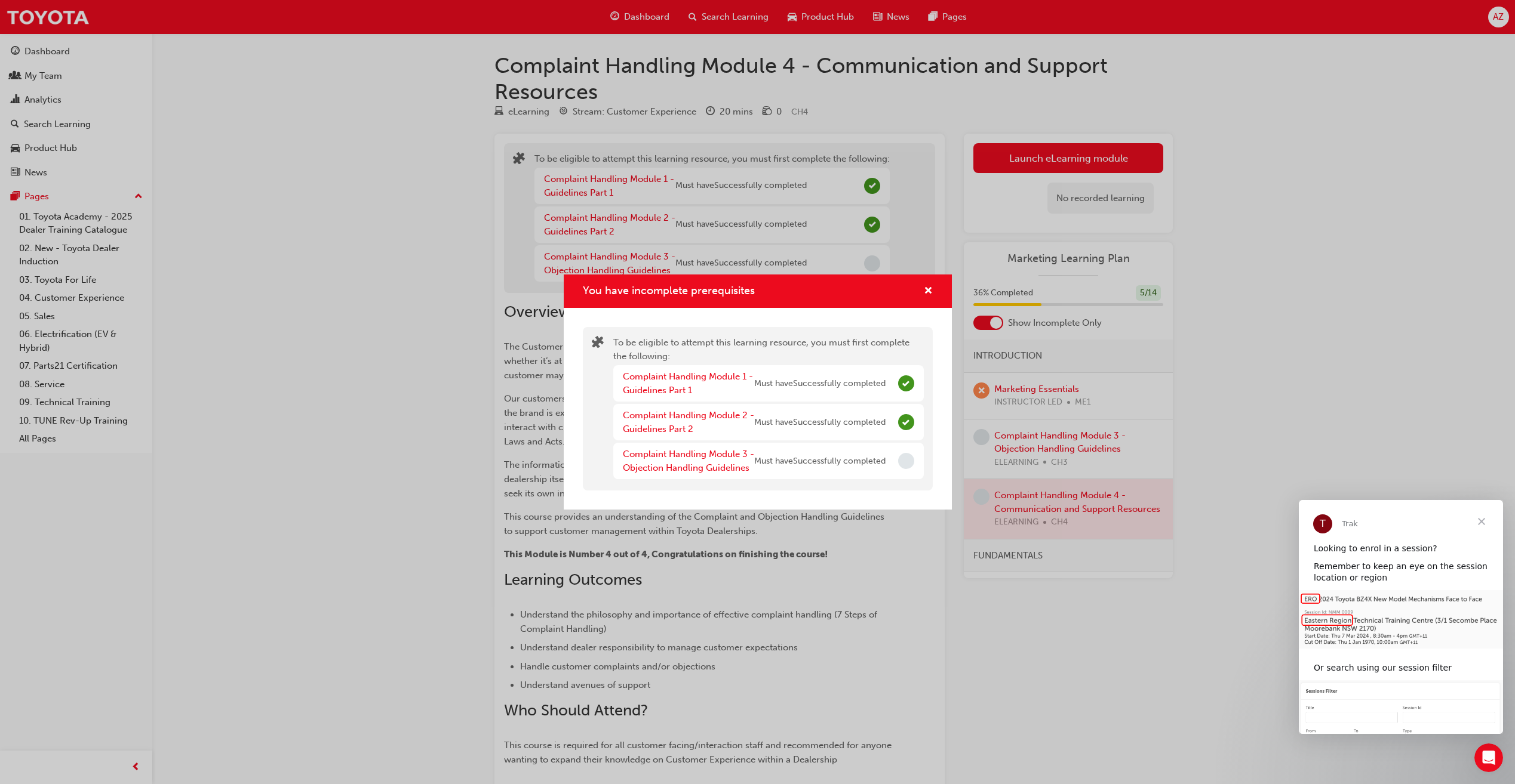
click at [910, 461] on span "Incomplete" at bounding box center [906, 461] width 16 height 16
click at [924, 290] on button "You have incomplete prerequisites" at bounding box center [928, 292] width 9 height 15
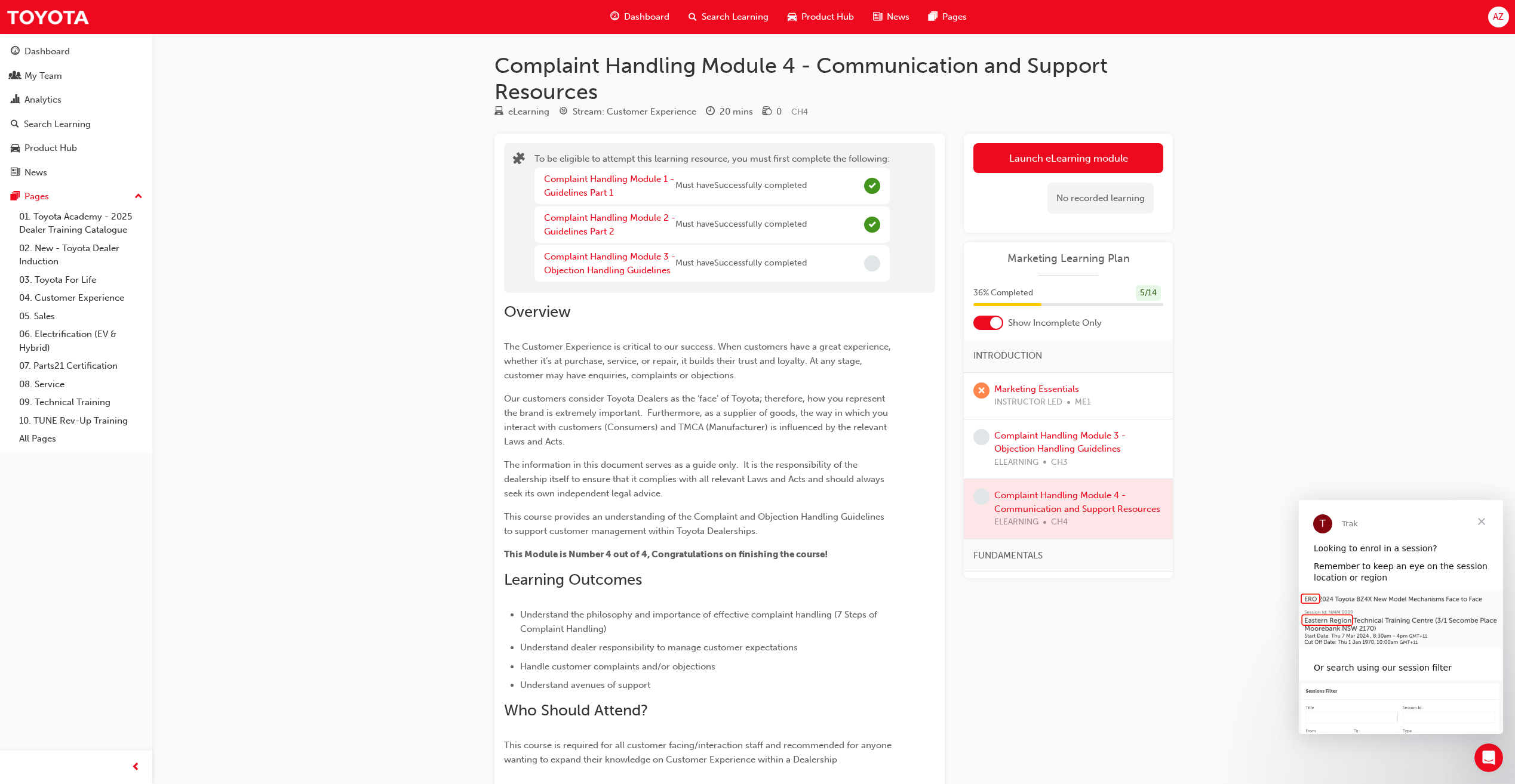
click at [1048, 456] on div "ELEARNING CH3" at bounding box center [1078, 463] width 169 height 14
click at [1057, 432] on link "Complaint Handling Module 3 - Objection Handling Guidelines" at bounding box center [1060, 443] width 131 height 25
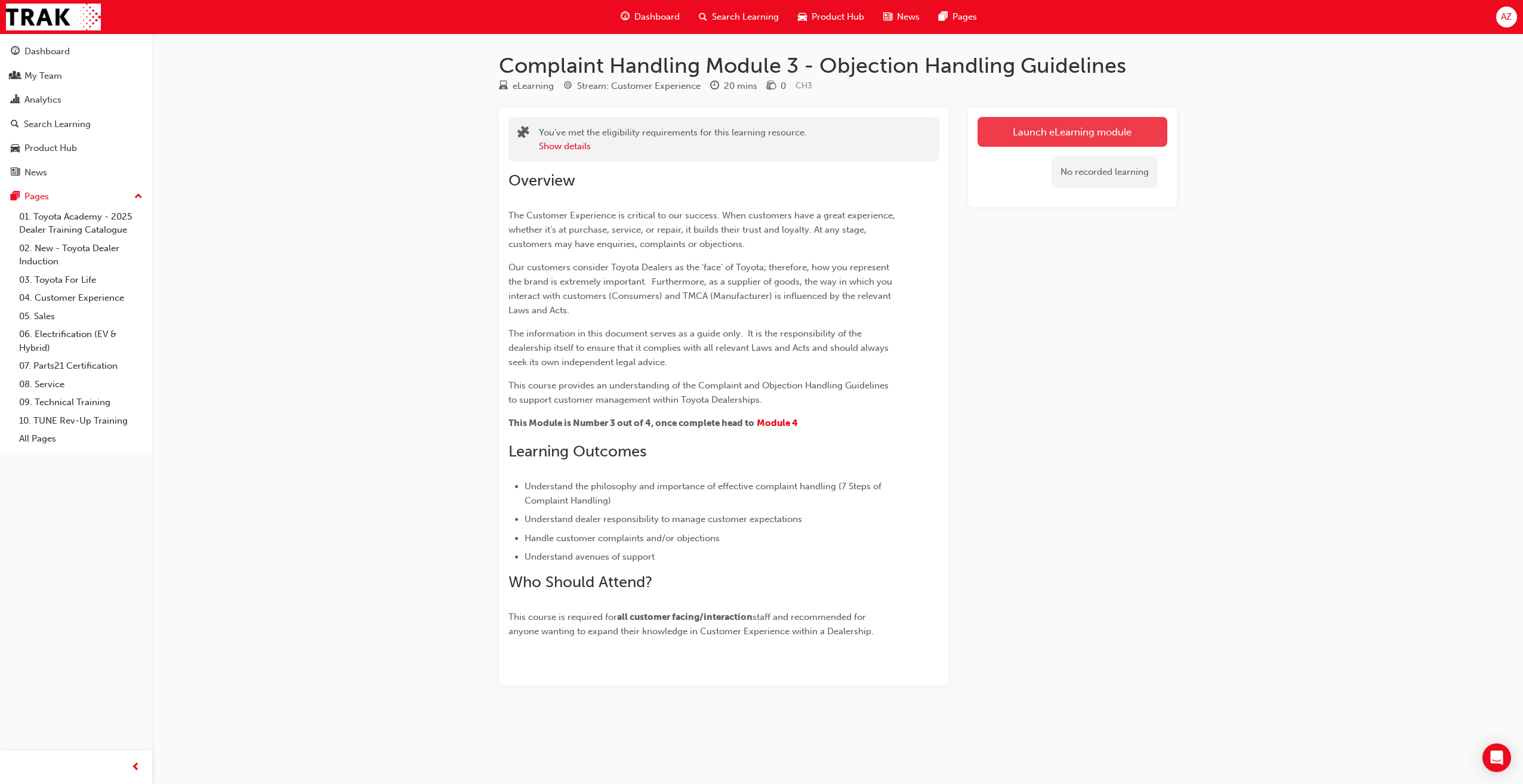
click at [1118, 126] on link "Launch eLearning module" at bounding box center [1072, 132] width 190 height 30
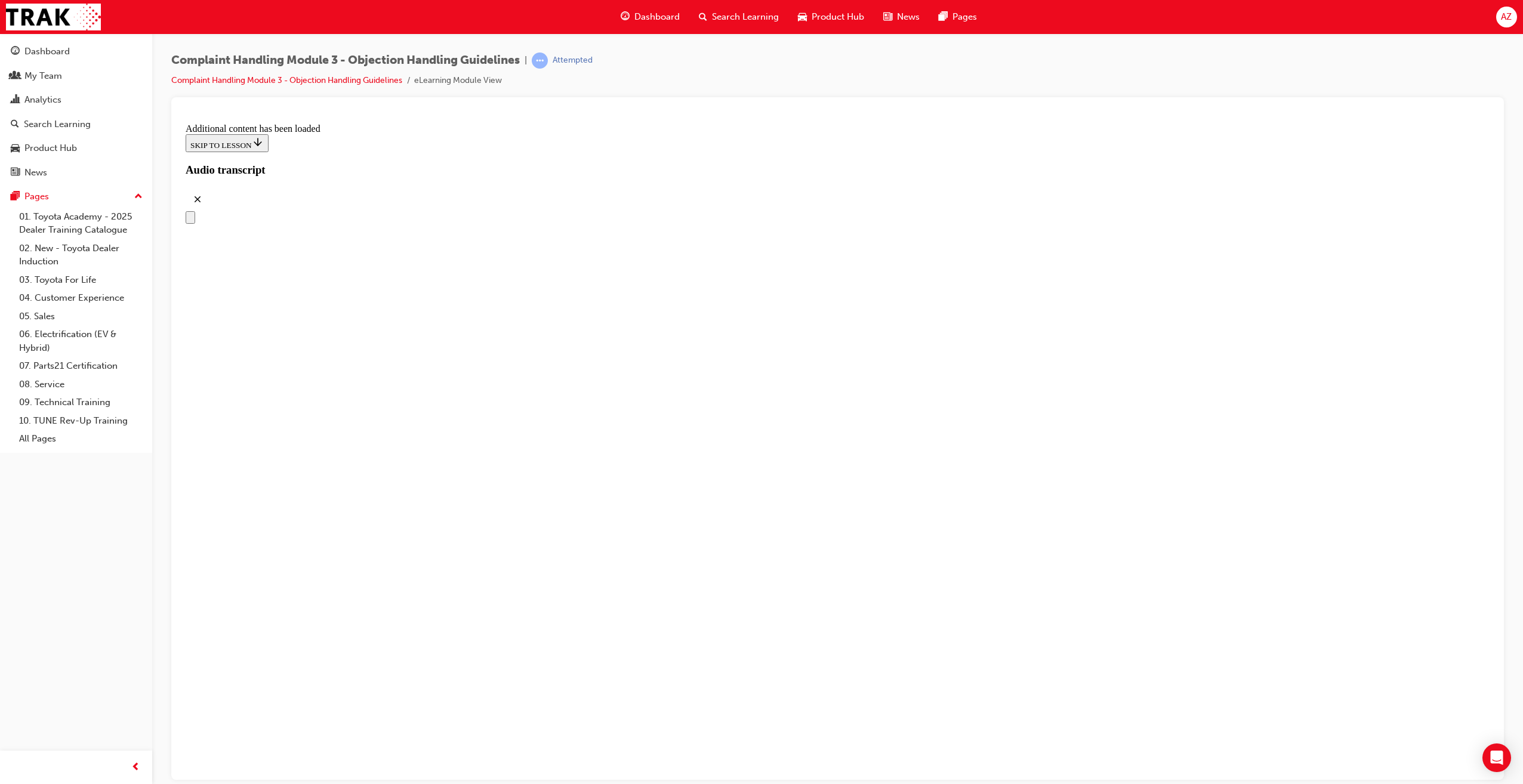
scroll to position [3678, 0]
drag, startPoint x: 753, startPoint y: 436, endPoint x: 909, endPoint y: 434, distance: 156.0
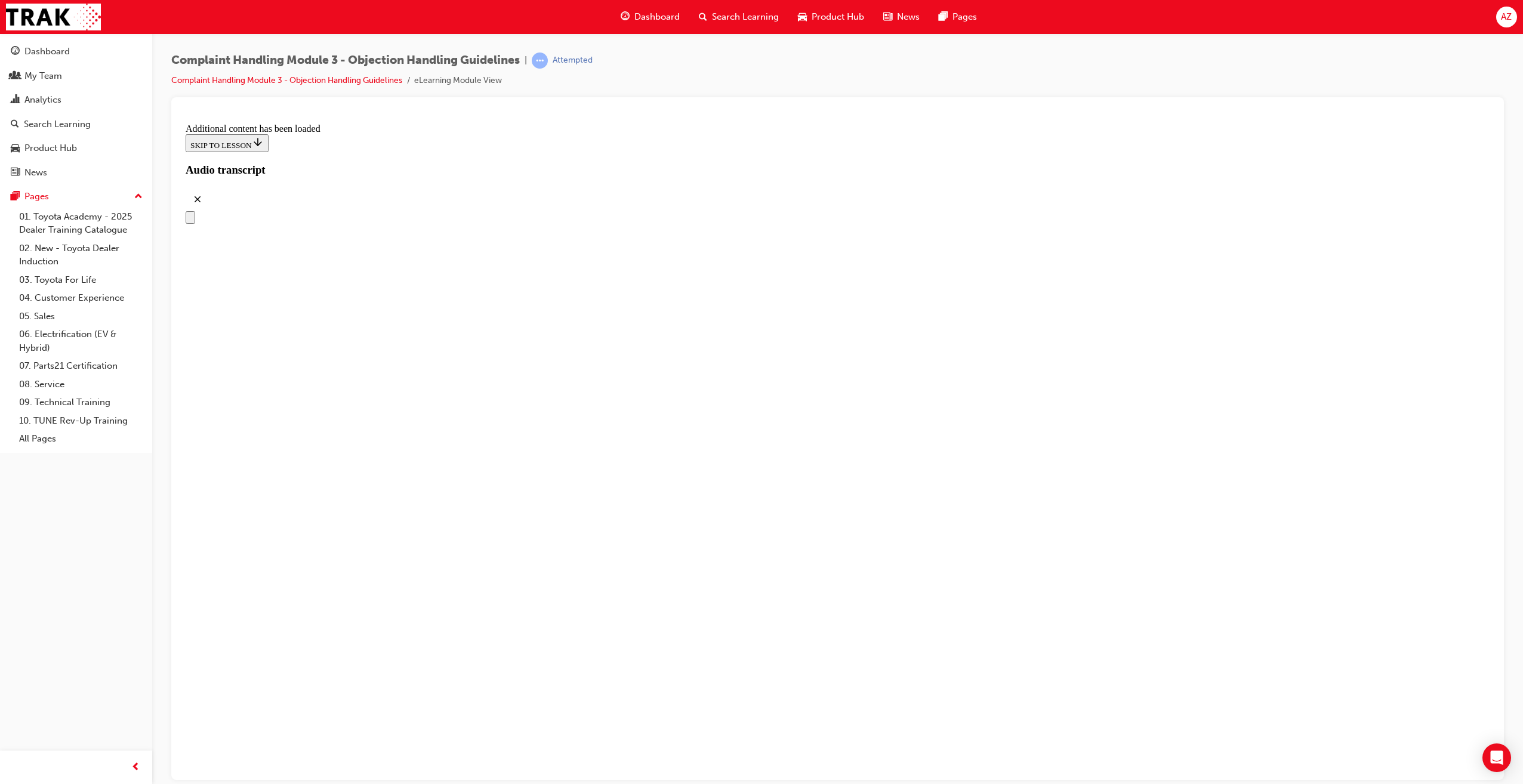
drag, startPoint x: 789, startPoint y: 543, endPoint x: 947, endPoint y: 471, distance: 173.6
drag, startPoint x: 772, startPoint y: 546, endPoint x: 861, endPoint y: 678, distance: 159.2
drag, startPoint x: 783, startPoint y: 563, endPoint x: 800, endPoint y: 636, distance: 75.0
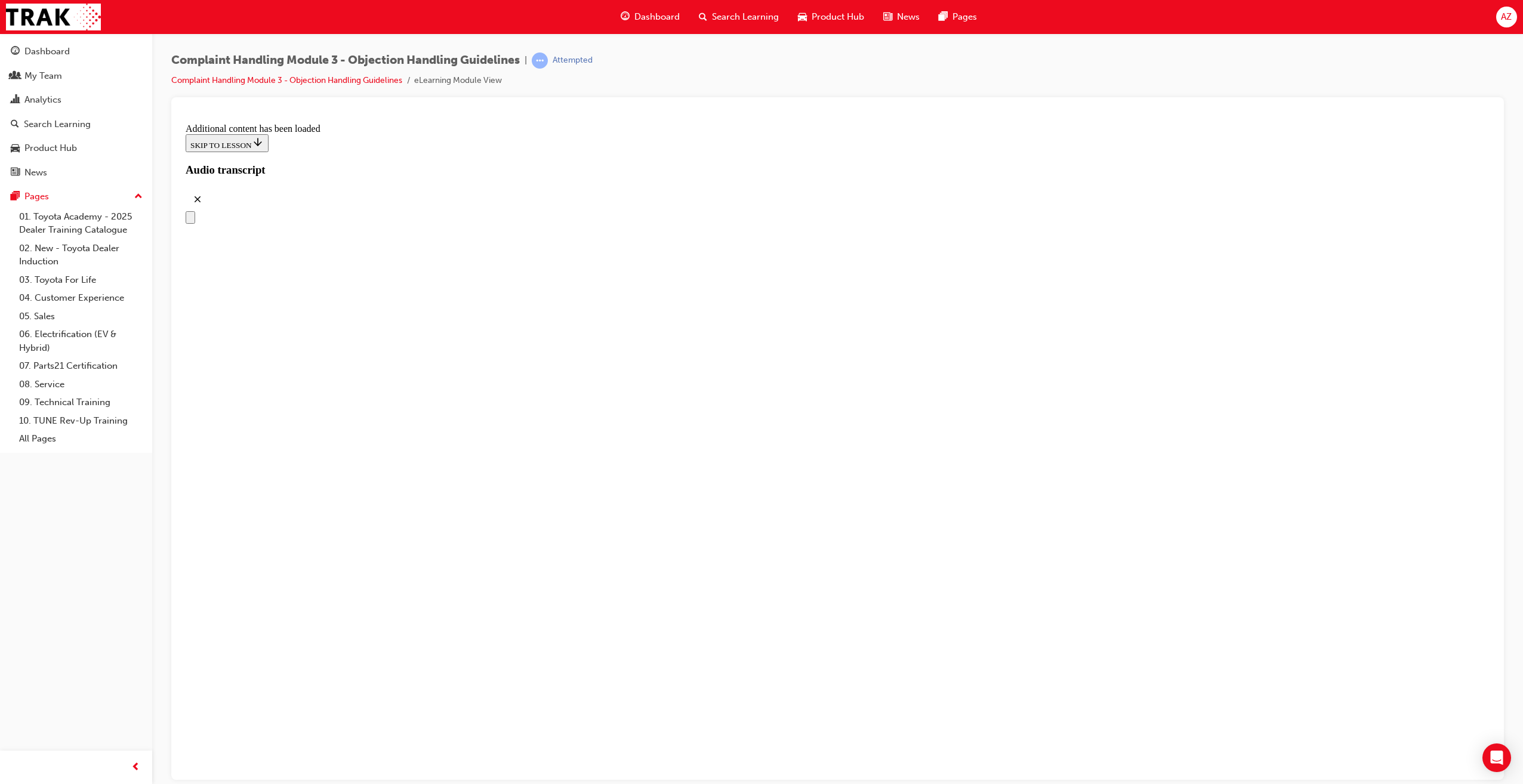
drag, startPoint x: 792, startPoint y: 606, endPoint x: 932, endPoint y: 603, distance: 140.0
drag, startPoint x: 790, startPoint y: 562, endPoint x: 873, endPoint y: 562, distance: 83.0
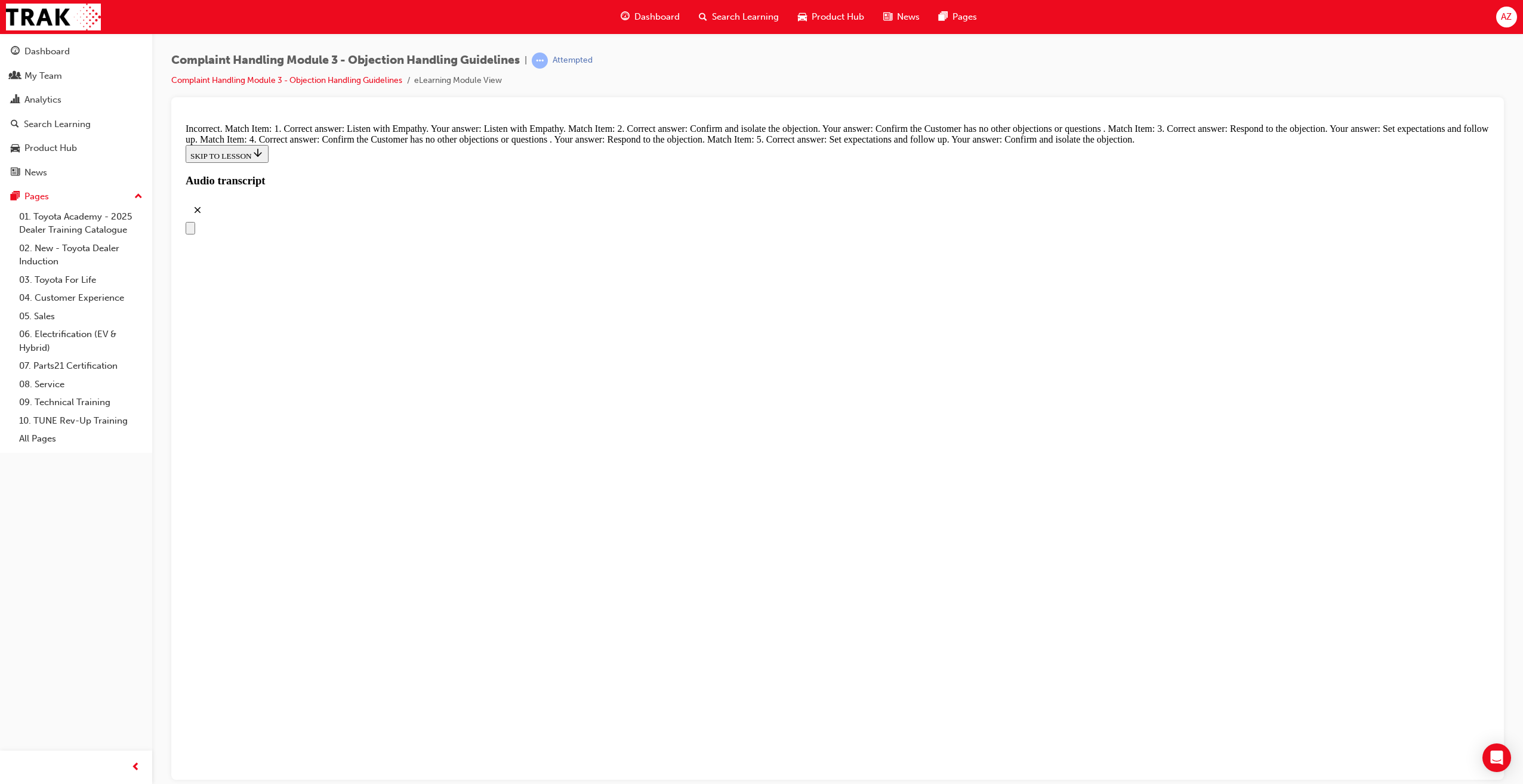
scroll to position [4481, 0]
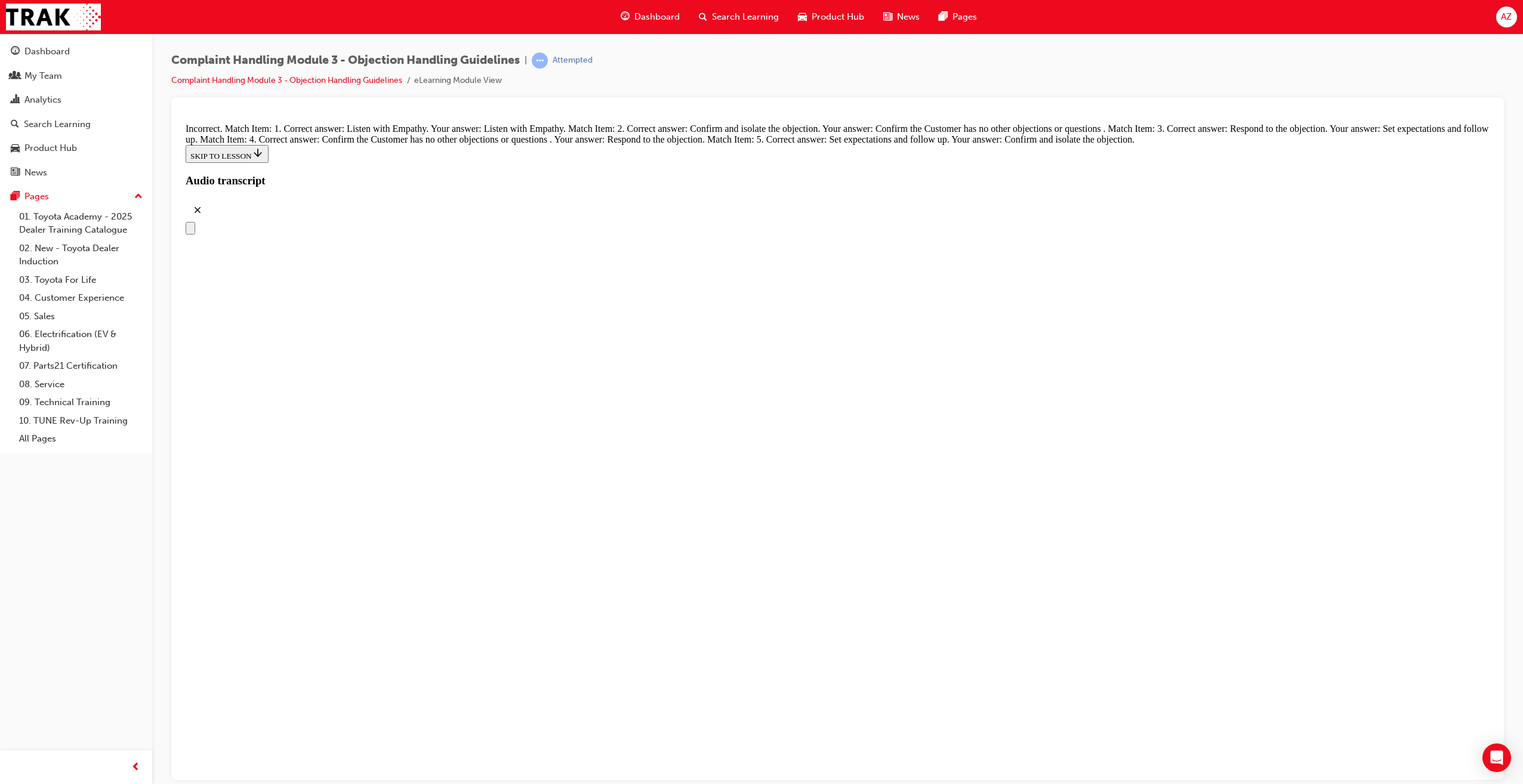
radio input "true"
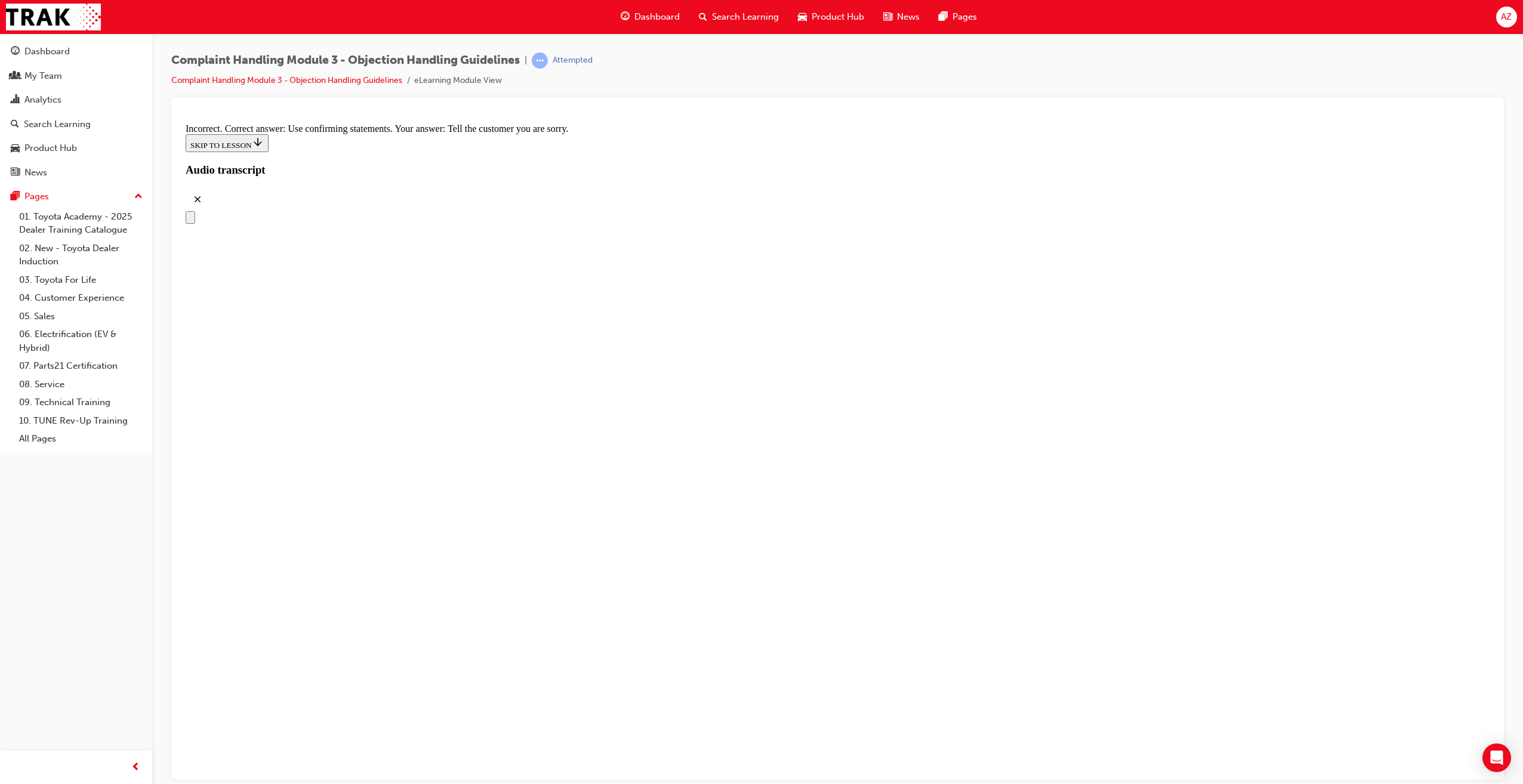
scroll to position [5615, 0]
radio input "true"
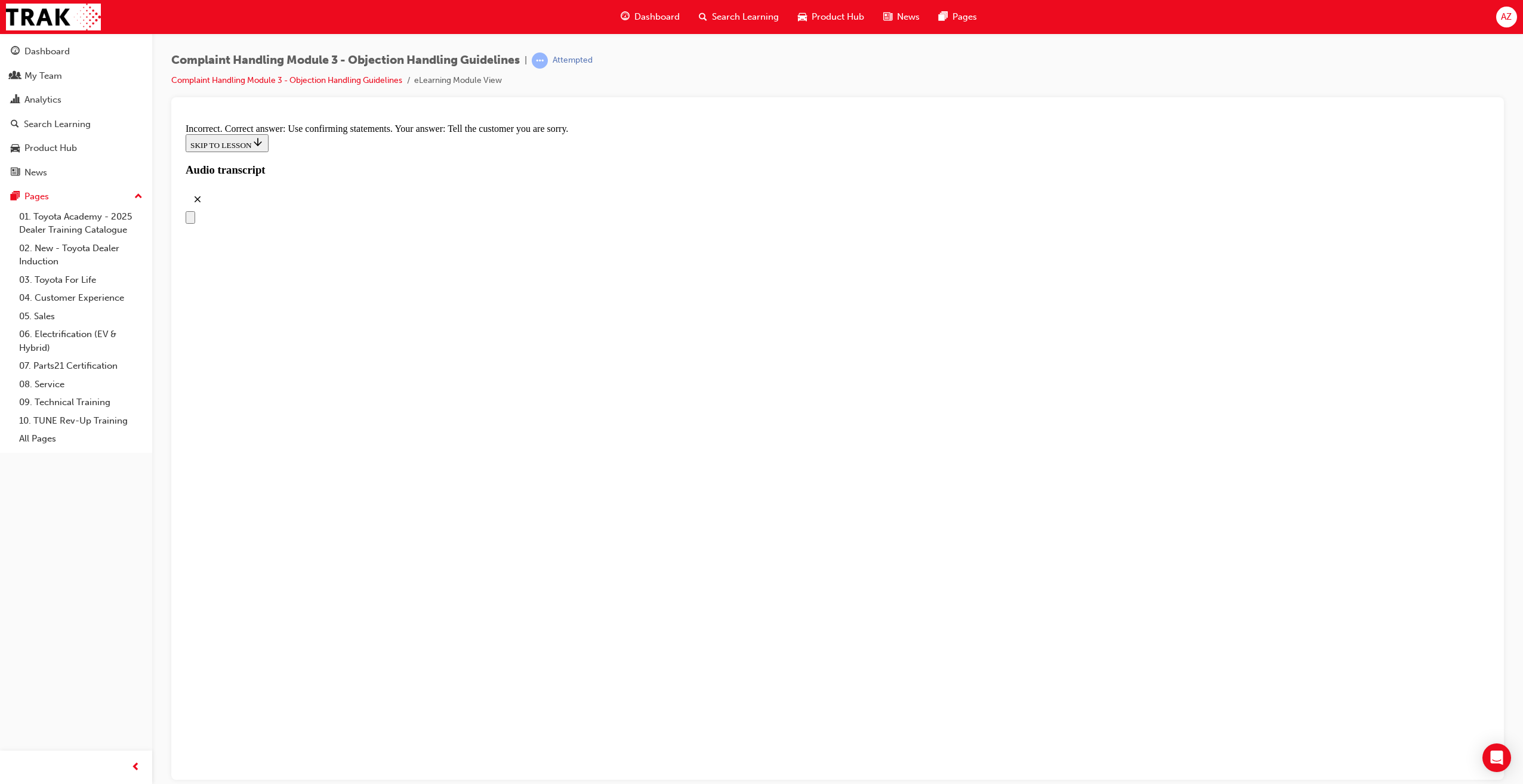
radio input "true"
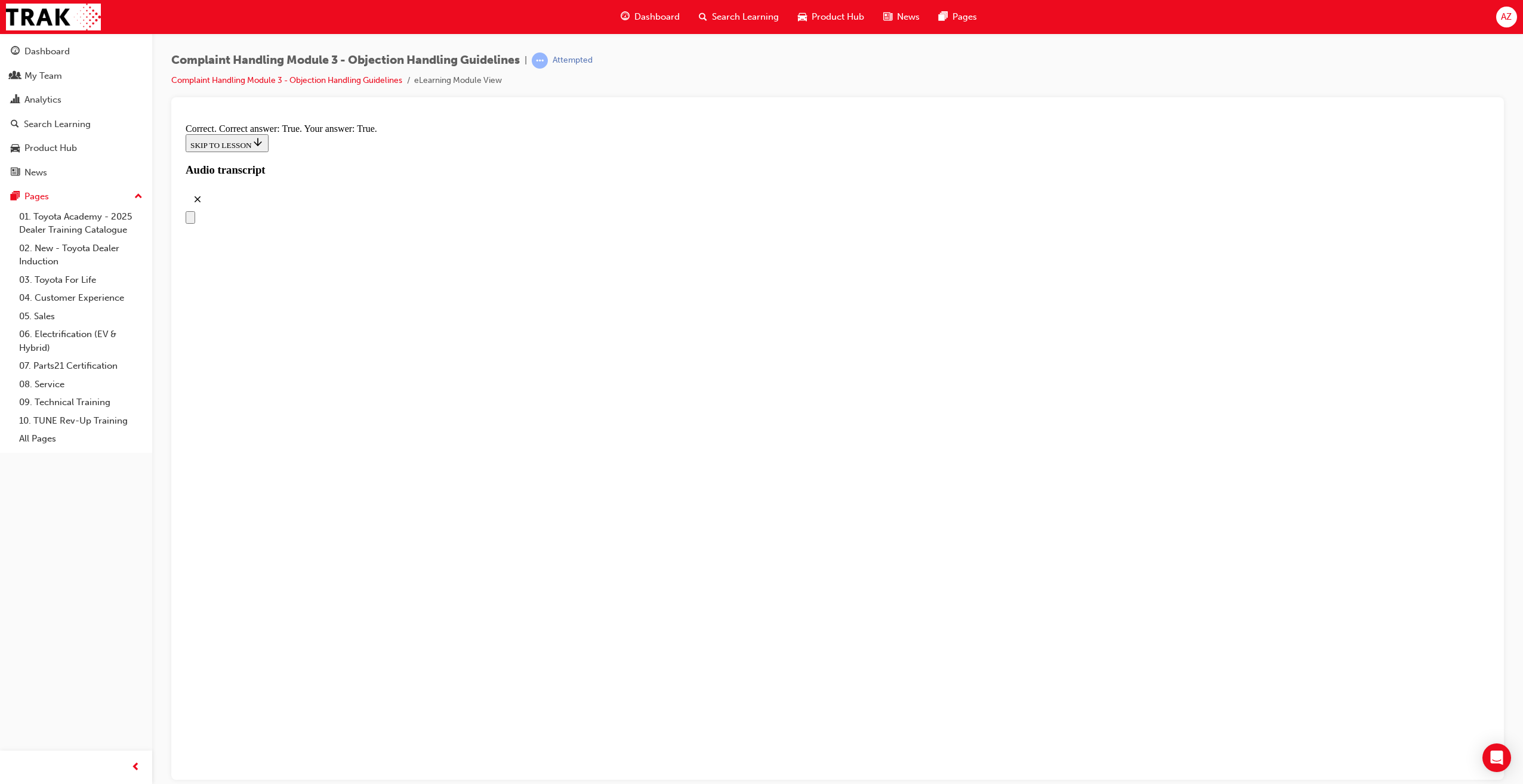
checkbox input "true"
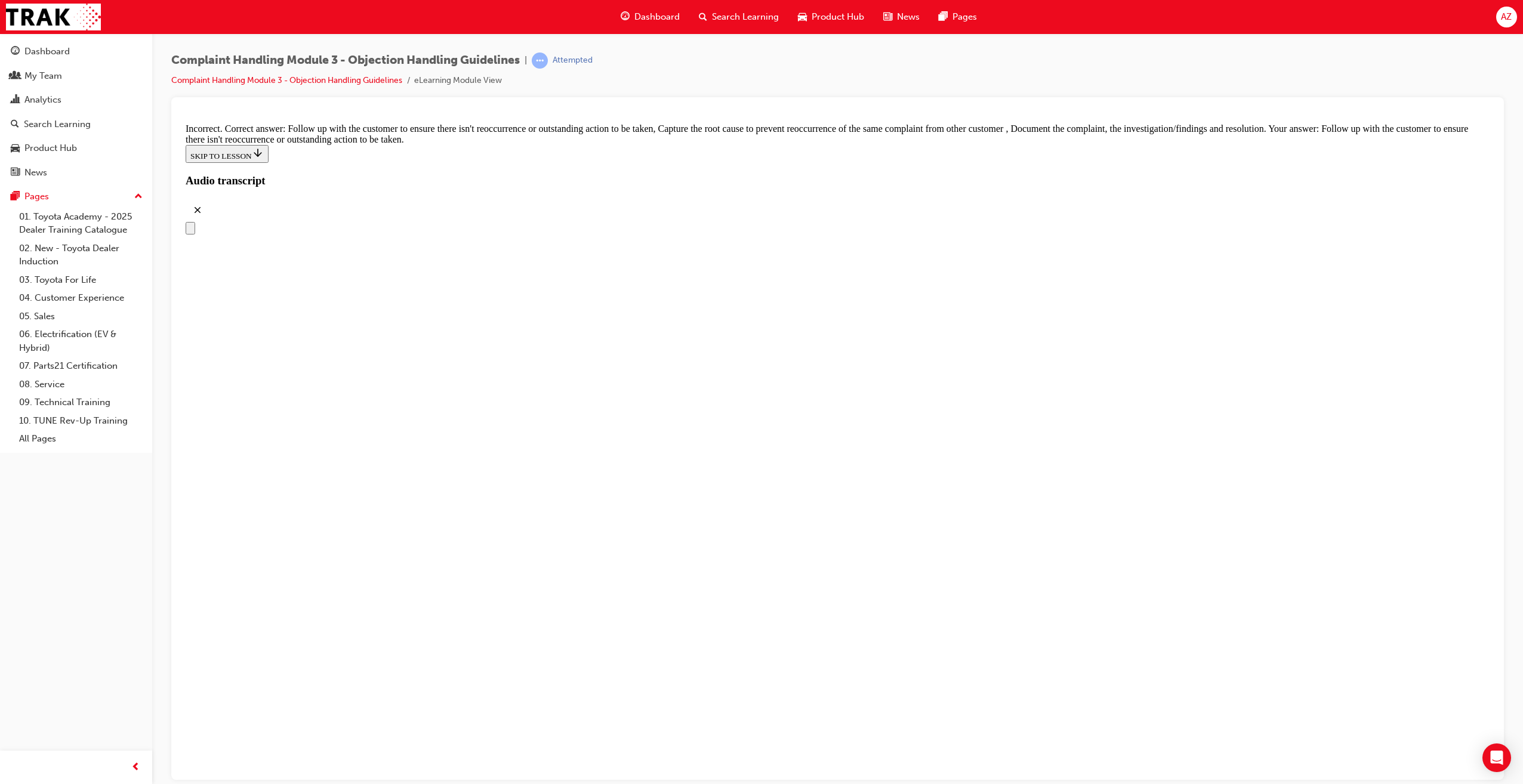
scroll to position [6036, 0]
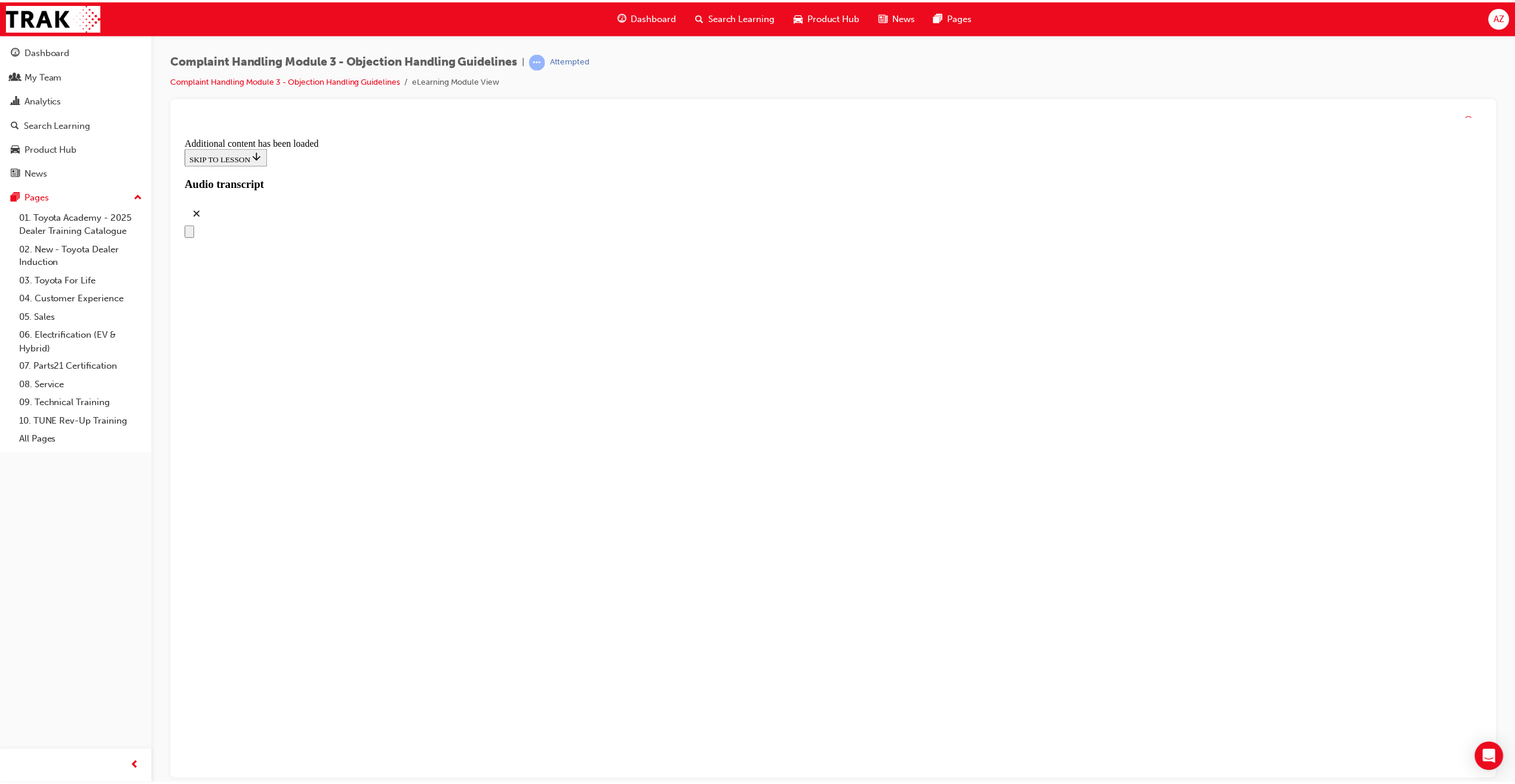
scroll to position [0, 0]
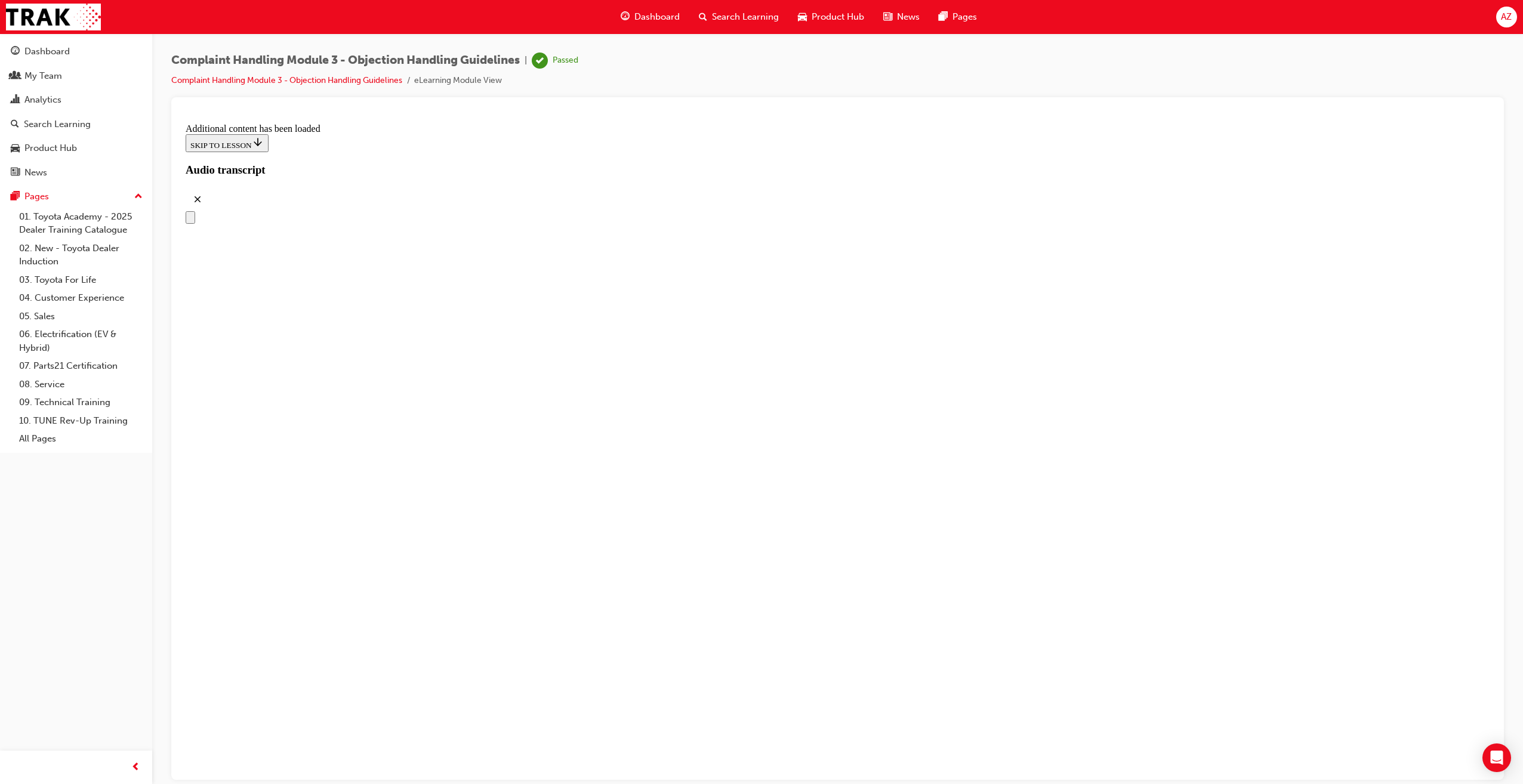
click at [651, 20] on span "Dashboard" at bounding box center [657, 17] width 45 height 14
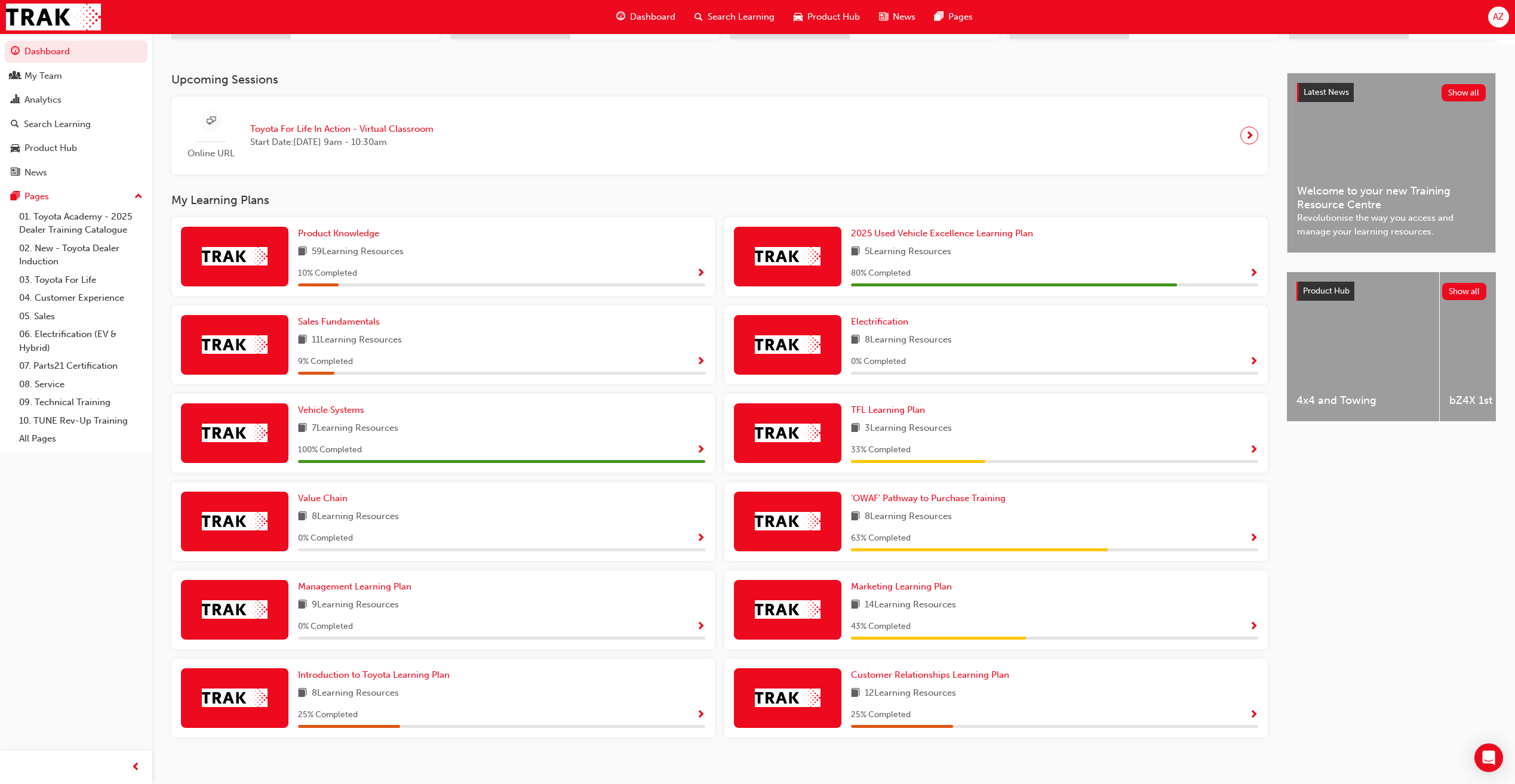
scroll to position [248, 0]
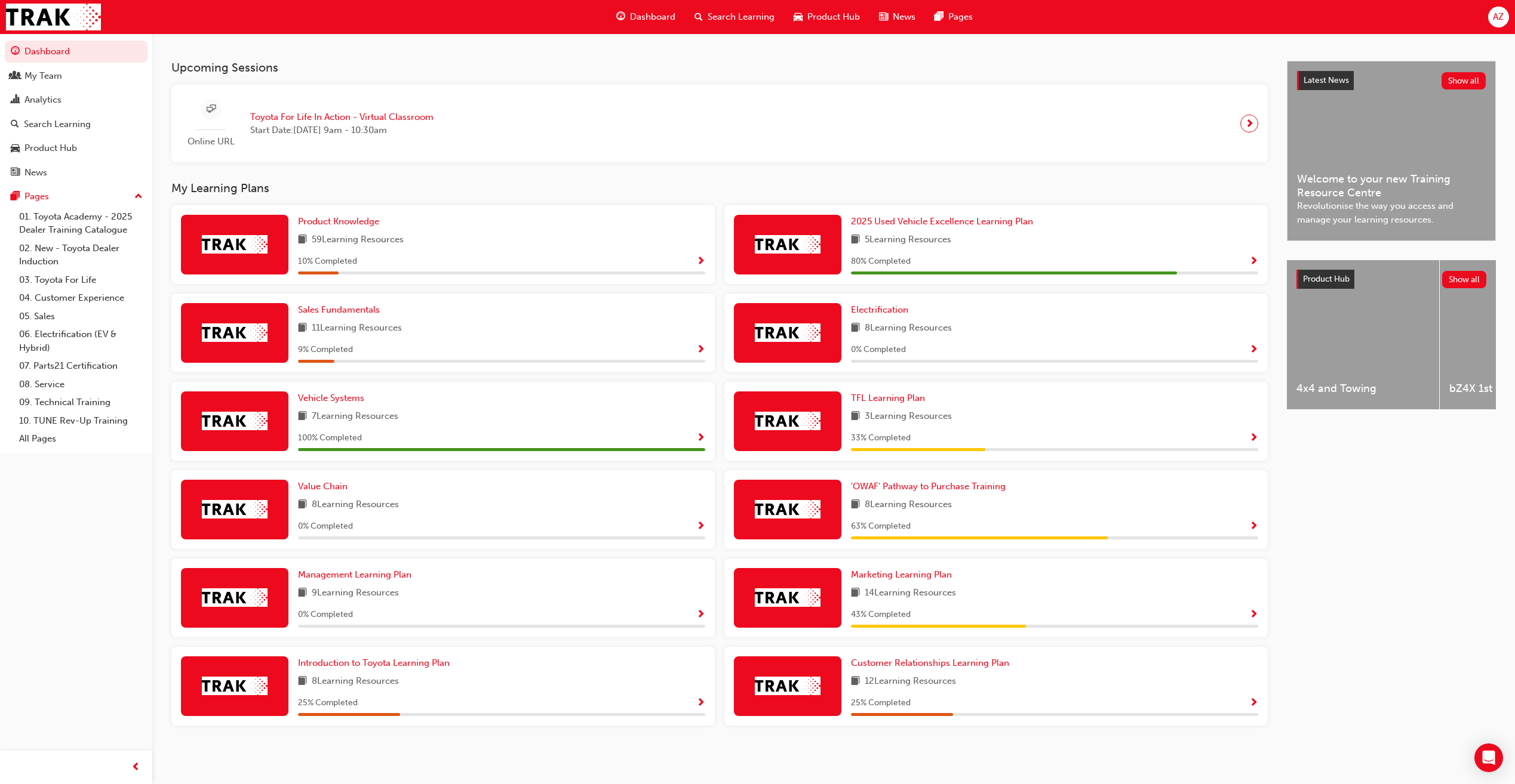
click at [1252, 614] on span "Show Progress" at bounding box center [1253, 615] width 9 height 11
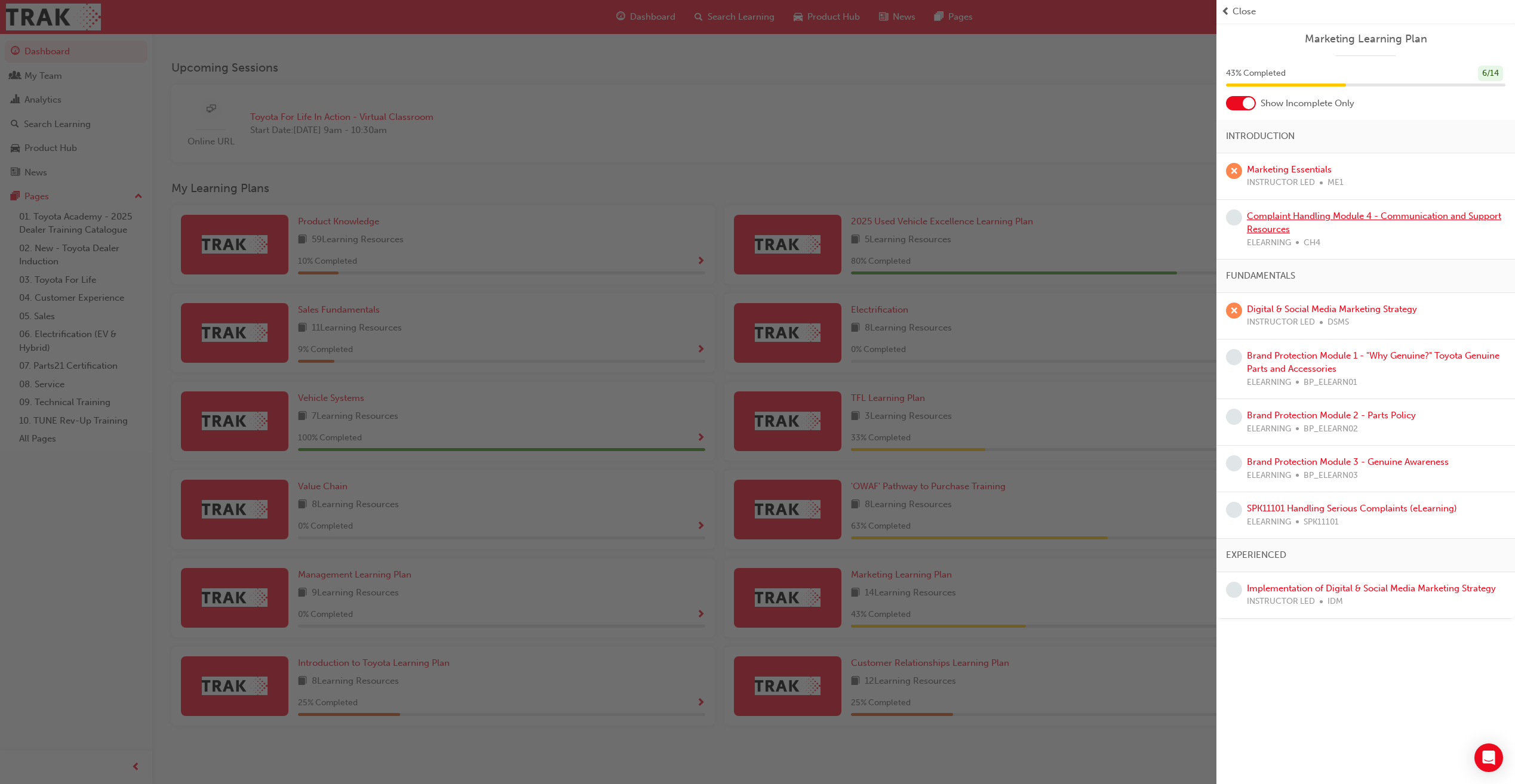
click at [1271, 215] on link "Complaint Handling Module 4 - Communication and Support Resources" at bounding box center [1374, 223] width 254 height 25
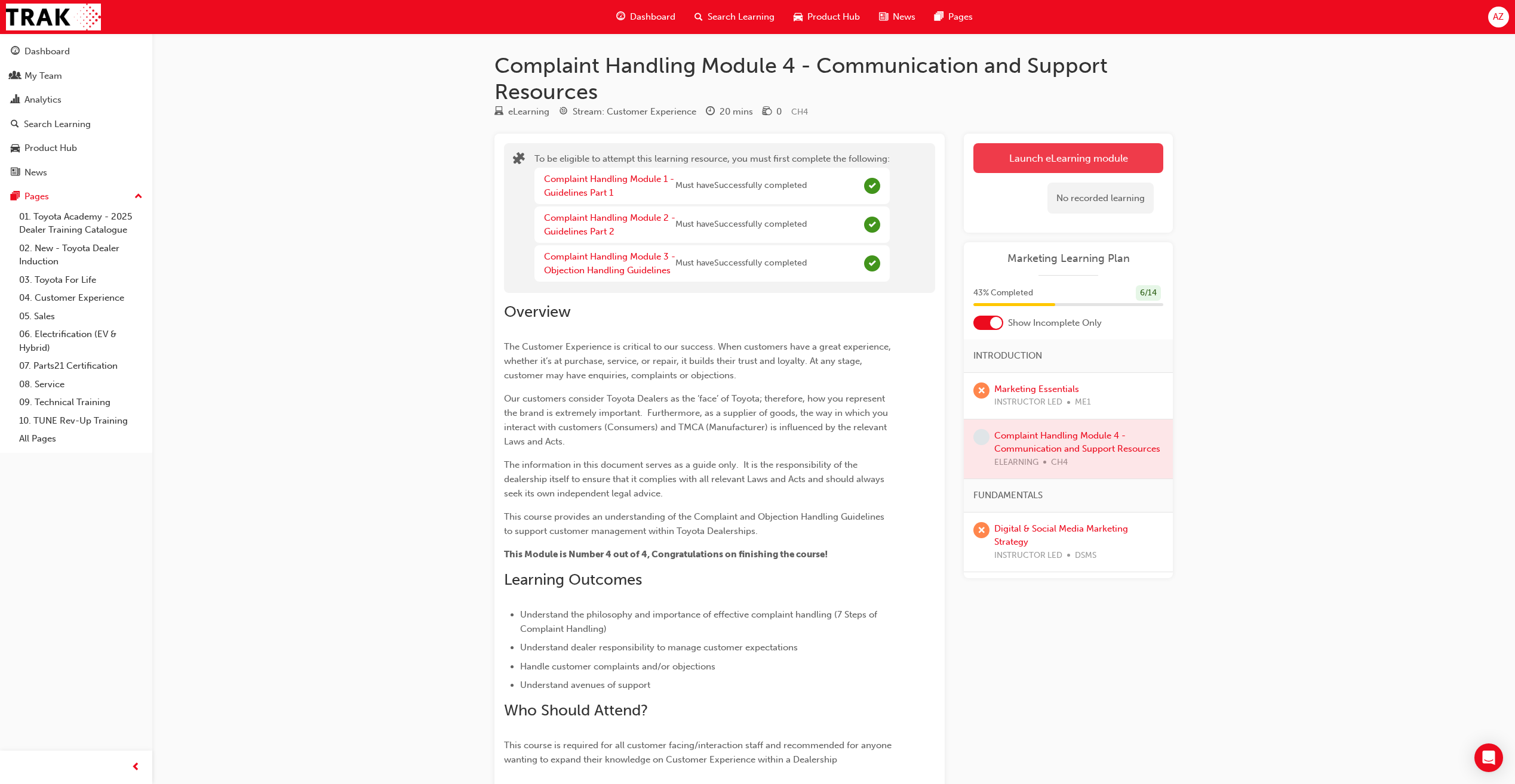
click at [1067, 158] on button "Launch eLearning module" at bounding box center [1068, 158] width 190 height 30
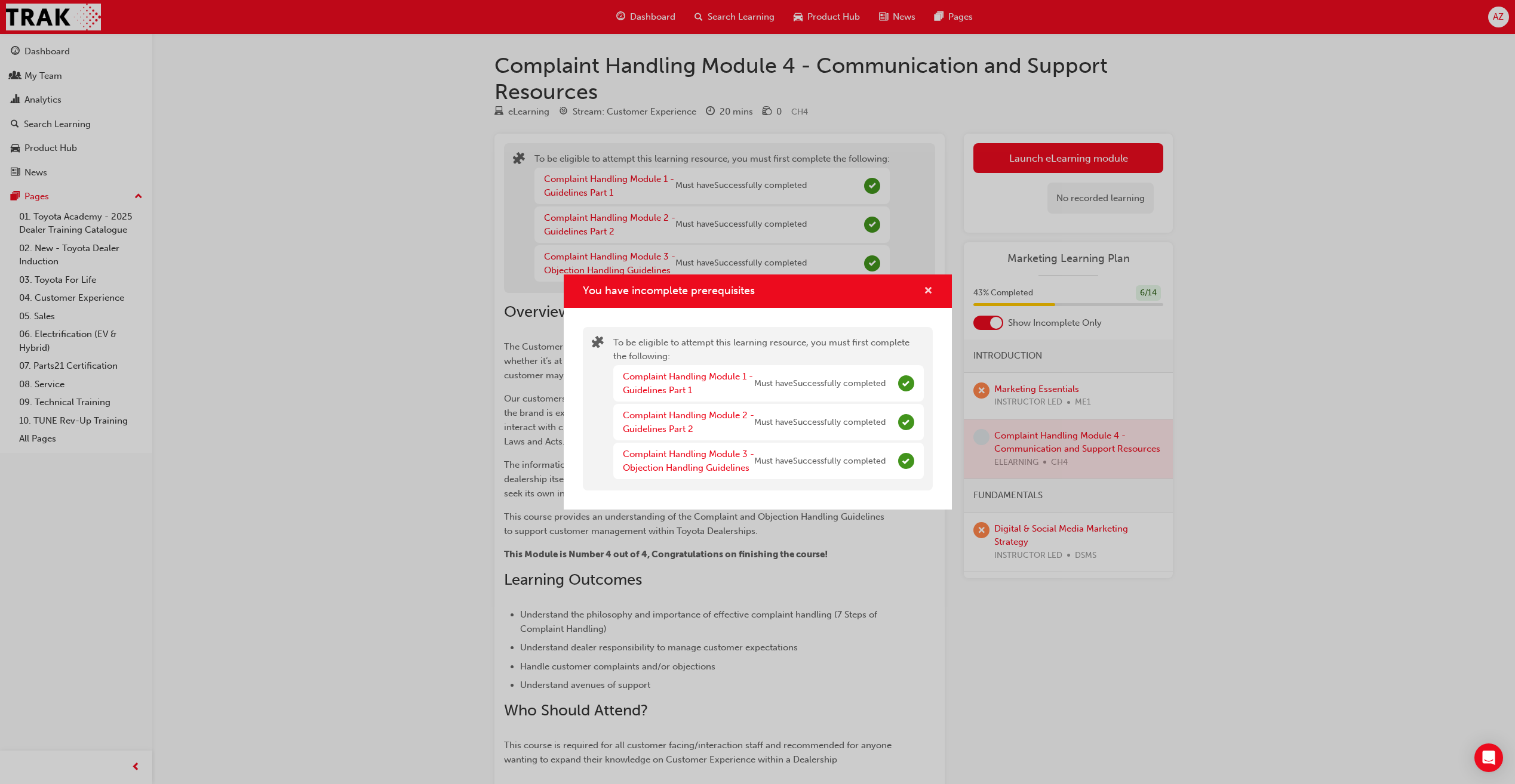
click at [931, 290] on span "cross-icon" at bounding box center [928, 292] width 9 height 11
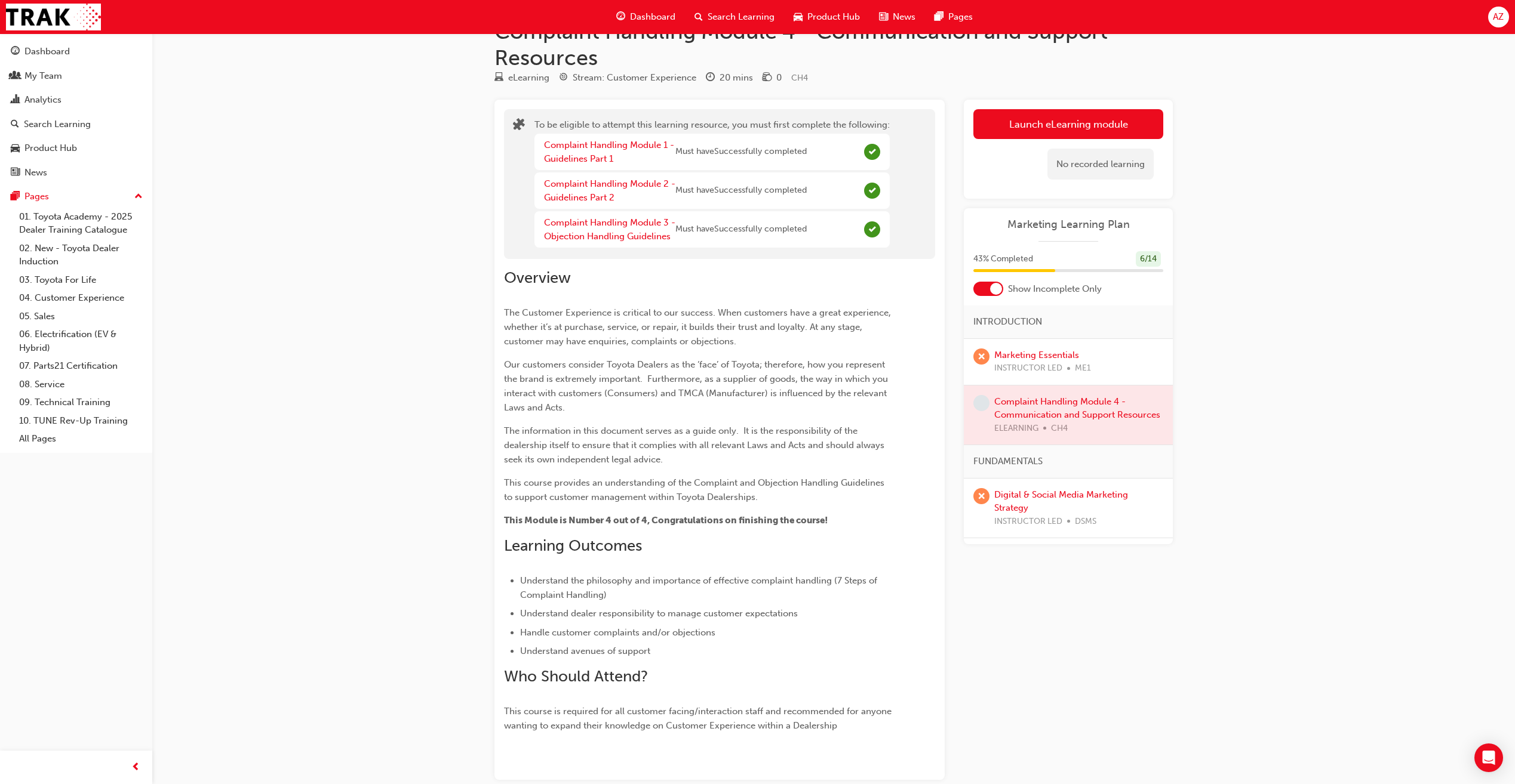
scroll to position [98, 0]
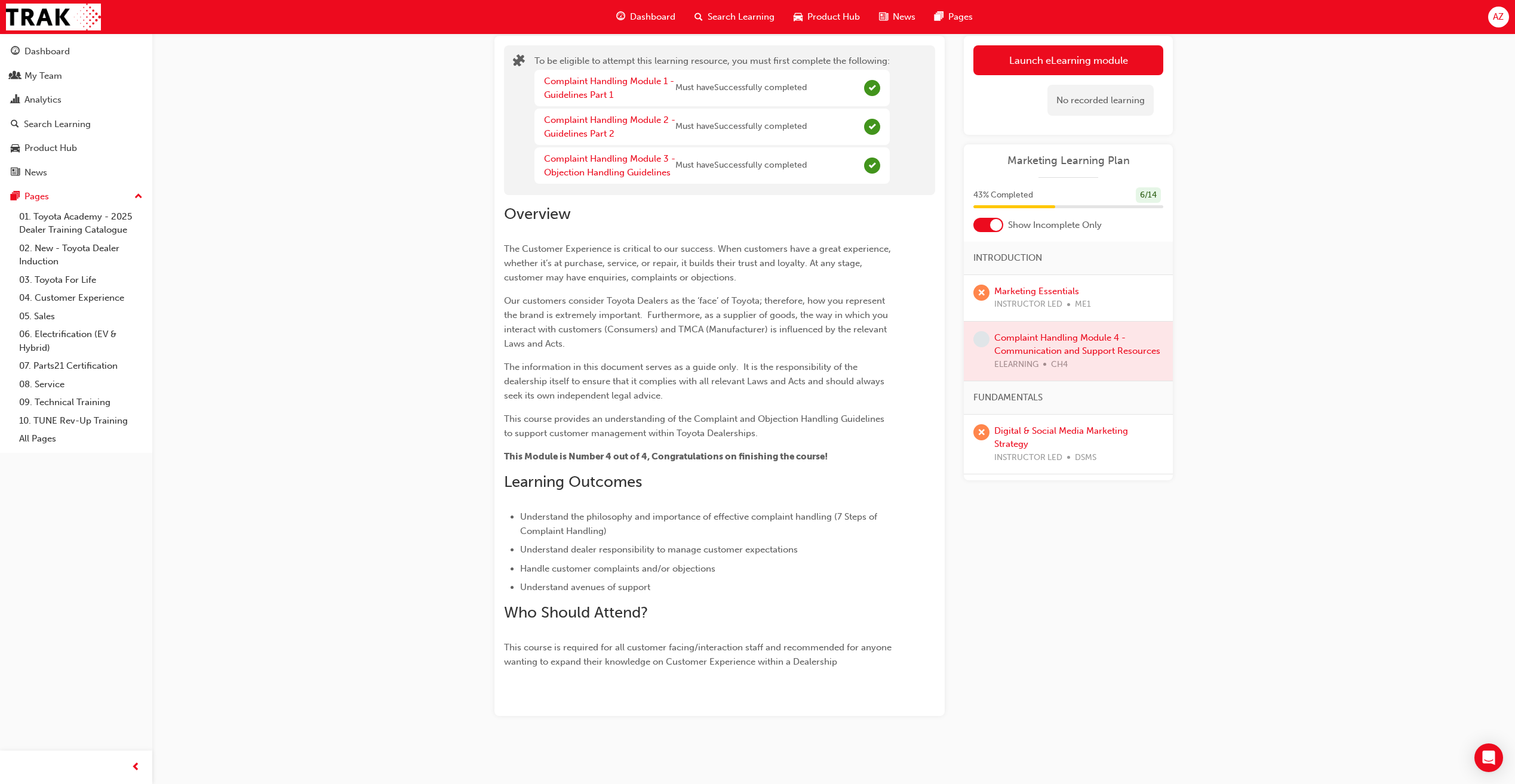
click at [1030, 350] on div at bounding box center [1068, 351] width 209 height 59
click at [985, 341] on span "learningRecordVerb_NONE-icon" at bounding box center [981, 339] width 16 height 16
click at [1115, 71] on button "Launch eLearning module" at bounding box center [1068, 60] width 190 height 30
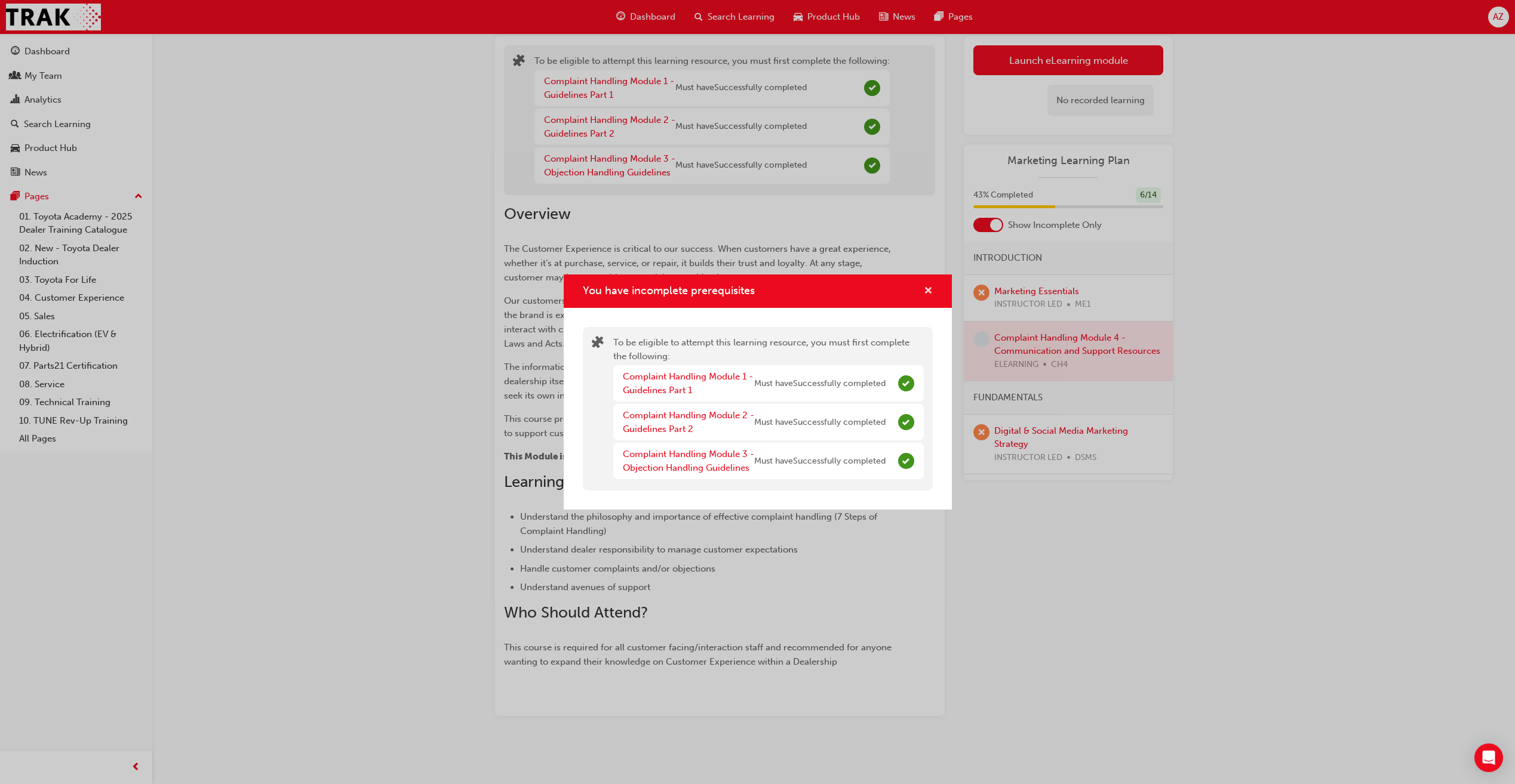
click at [925, 291] on span "cross-icon" at bounding box center [928, 292] width 9 height 11
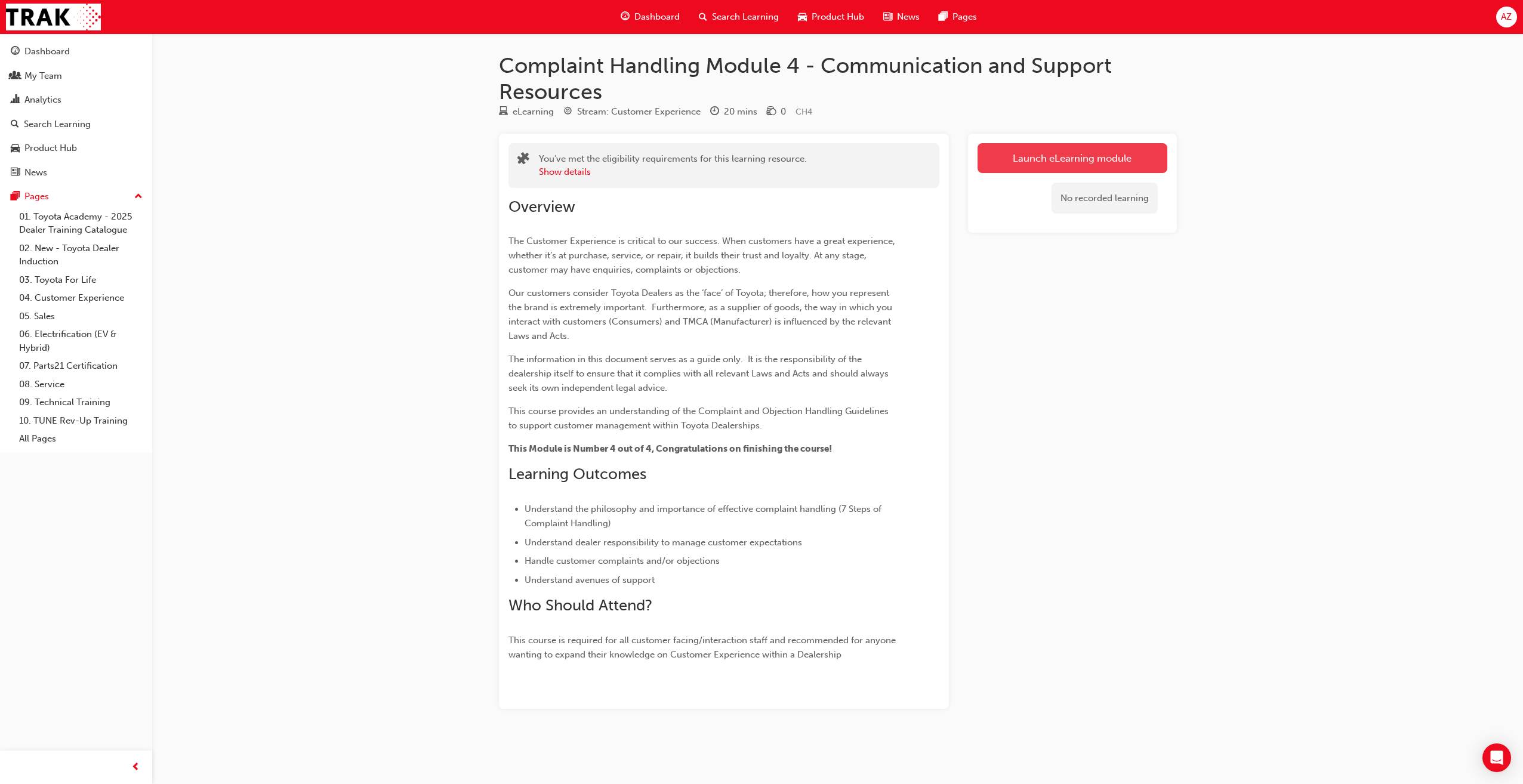
click at [1115, 148] on link "Launch eLearning module" at bounding box center [1072, 158] width 190 height 30
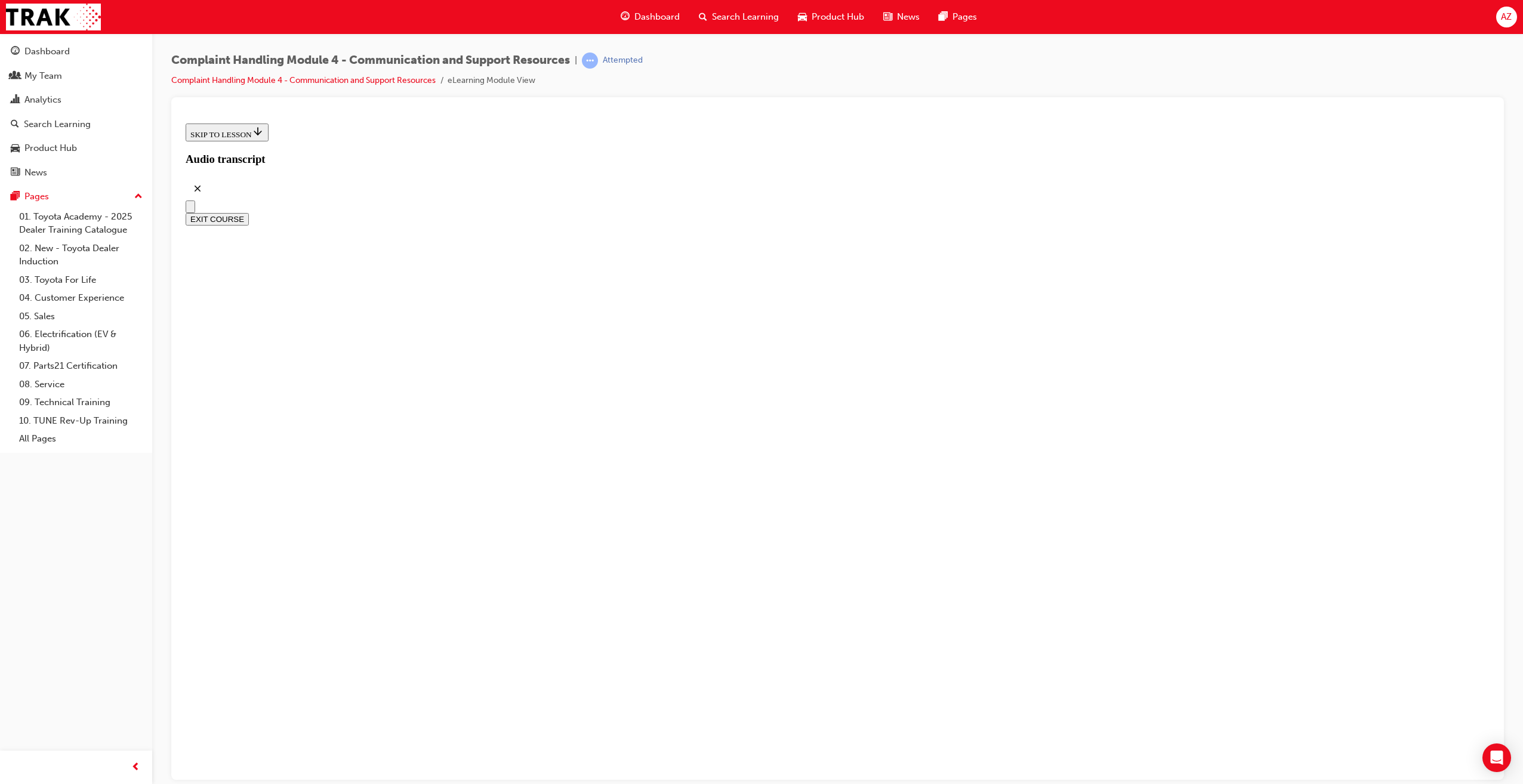
scroll to position [108, 0]
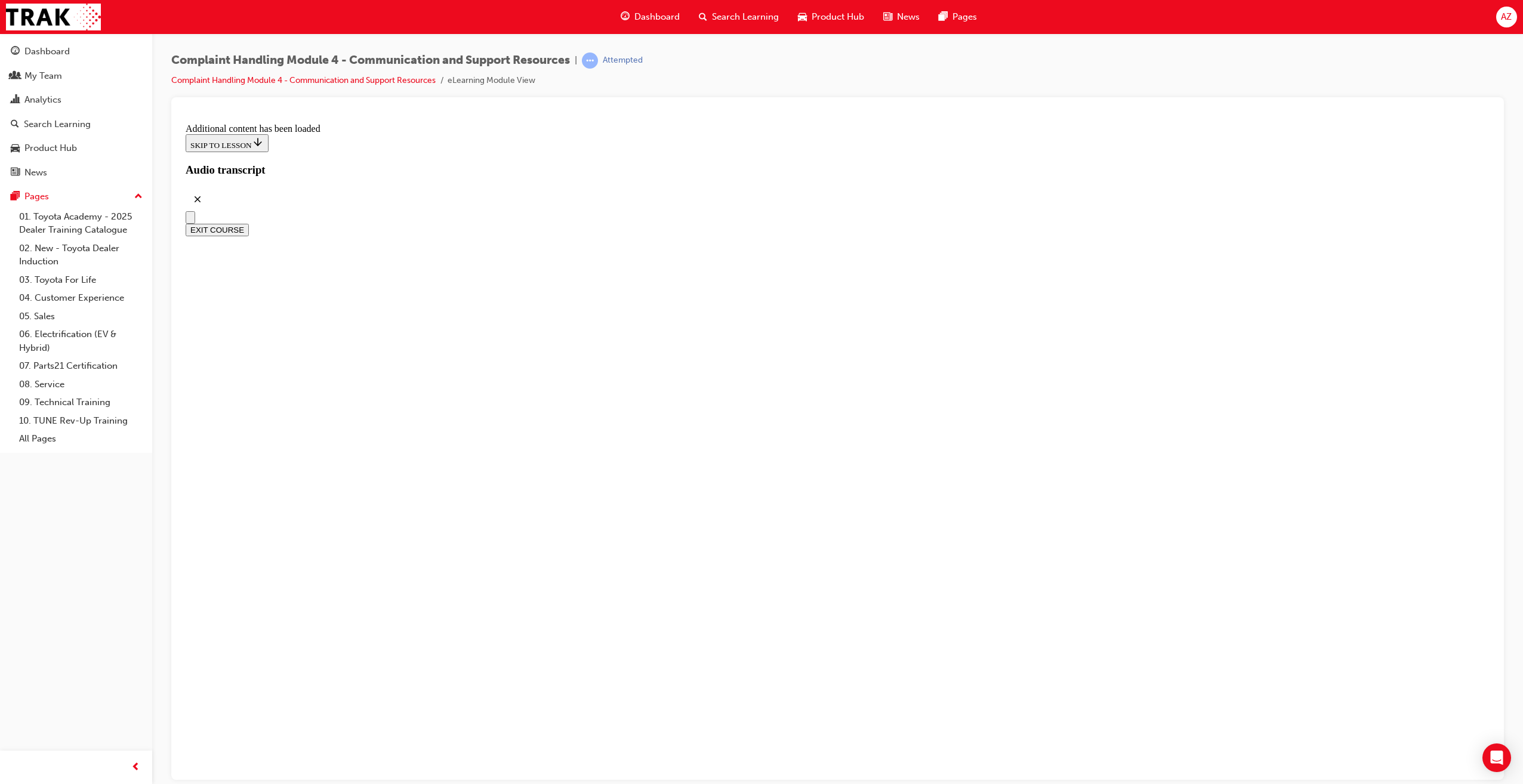
scroll to position [4089, 0]
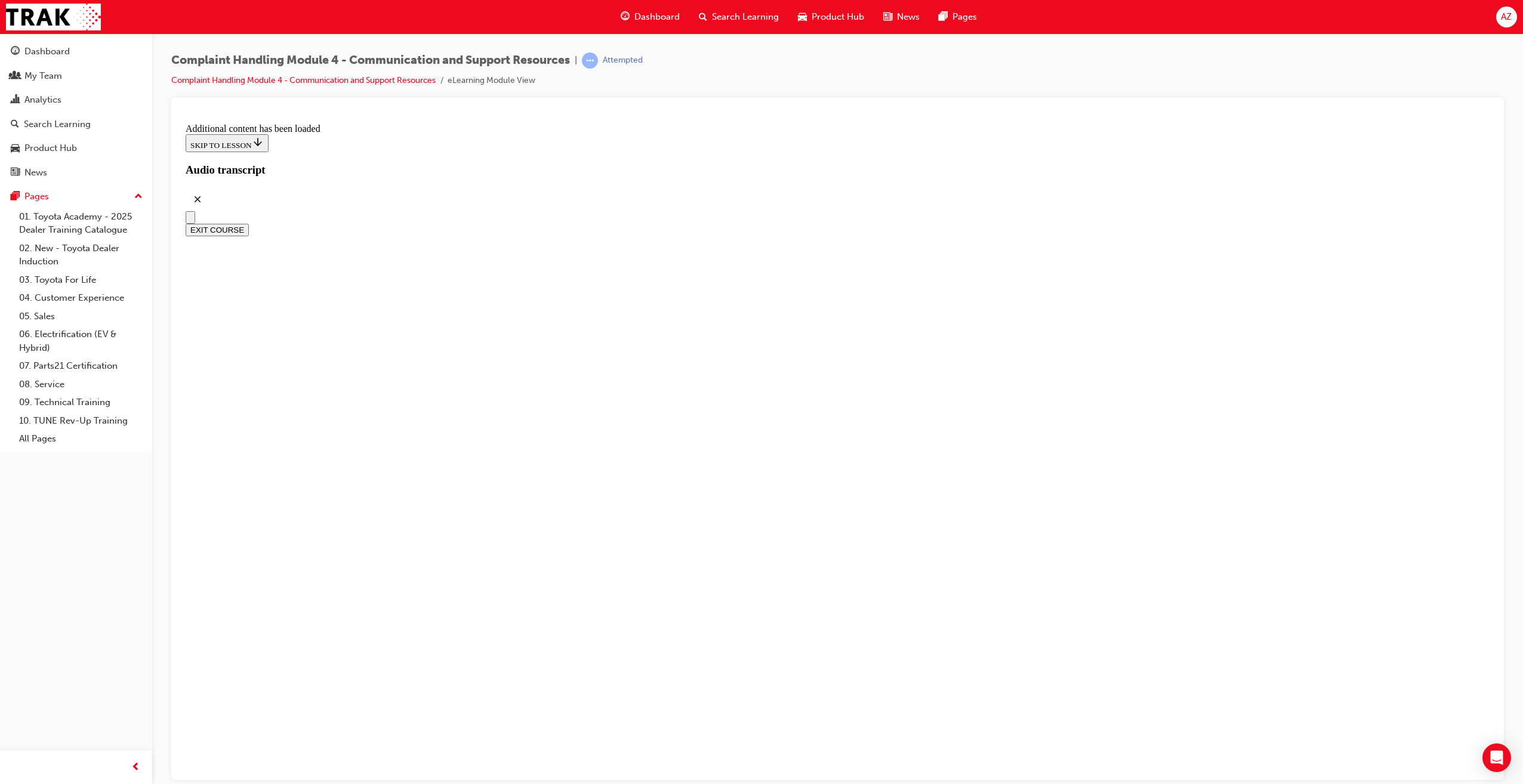
radio input "true"
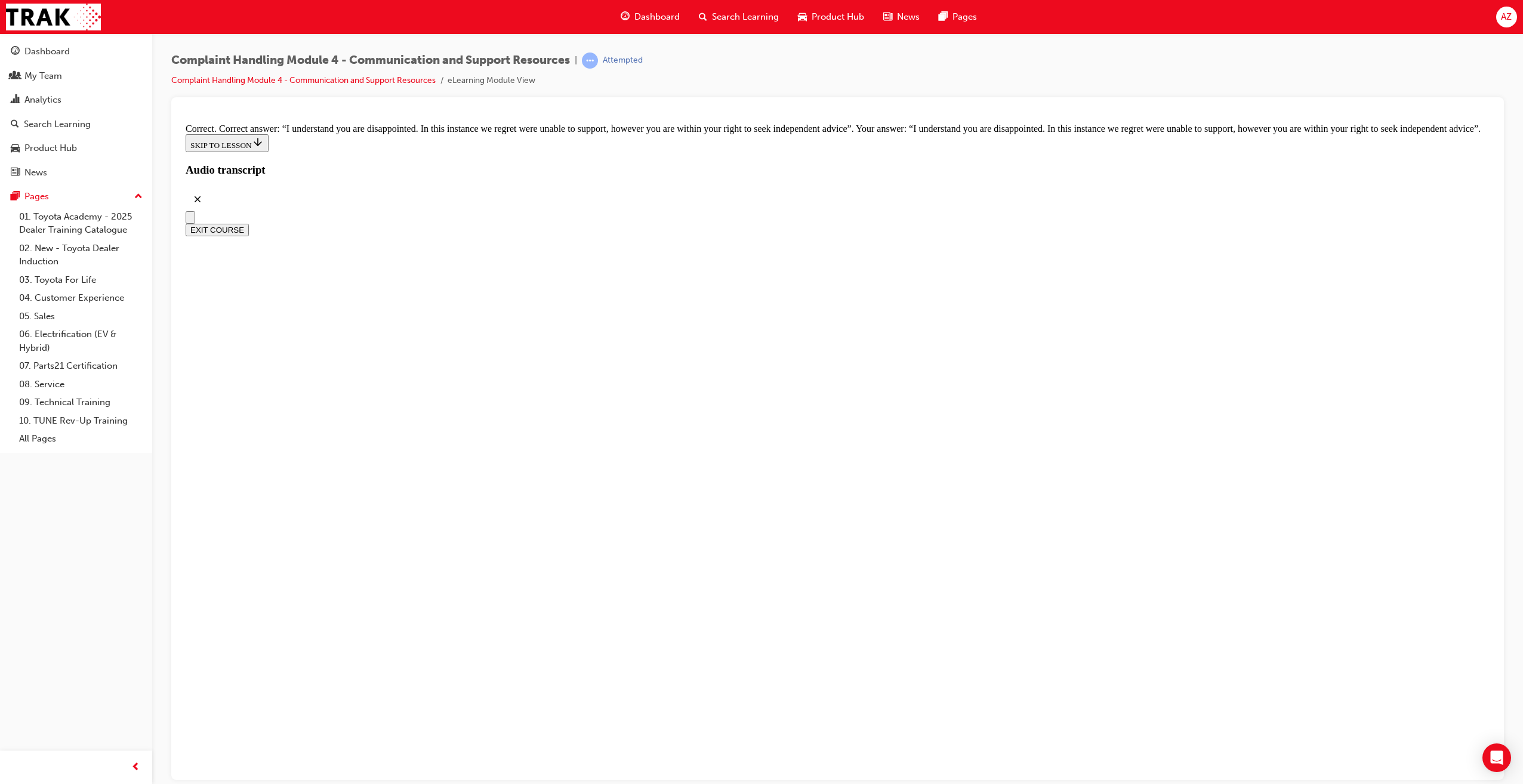
scroll to position [7519, 0]
checkbox input "true"
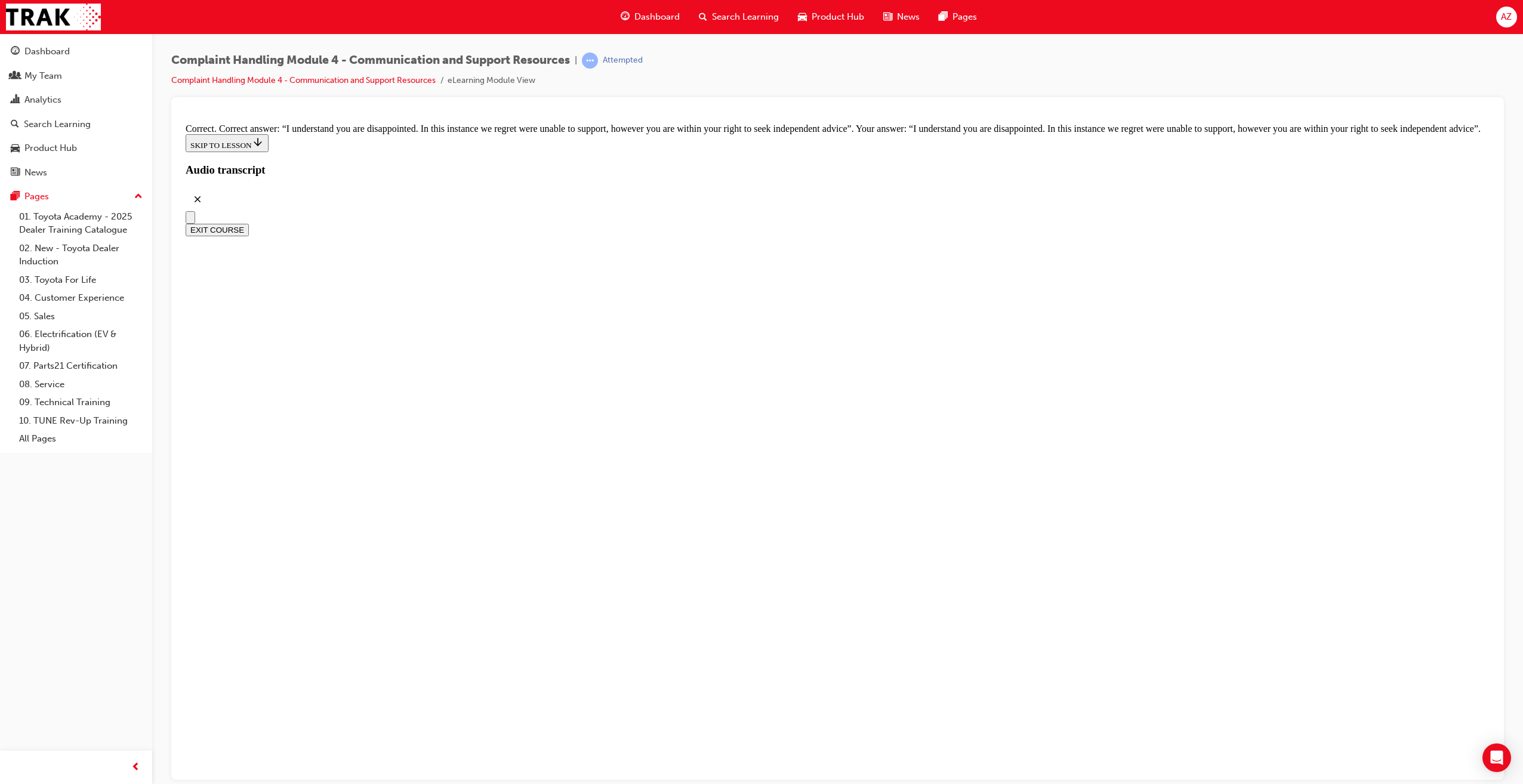
checkbox input "true"
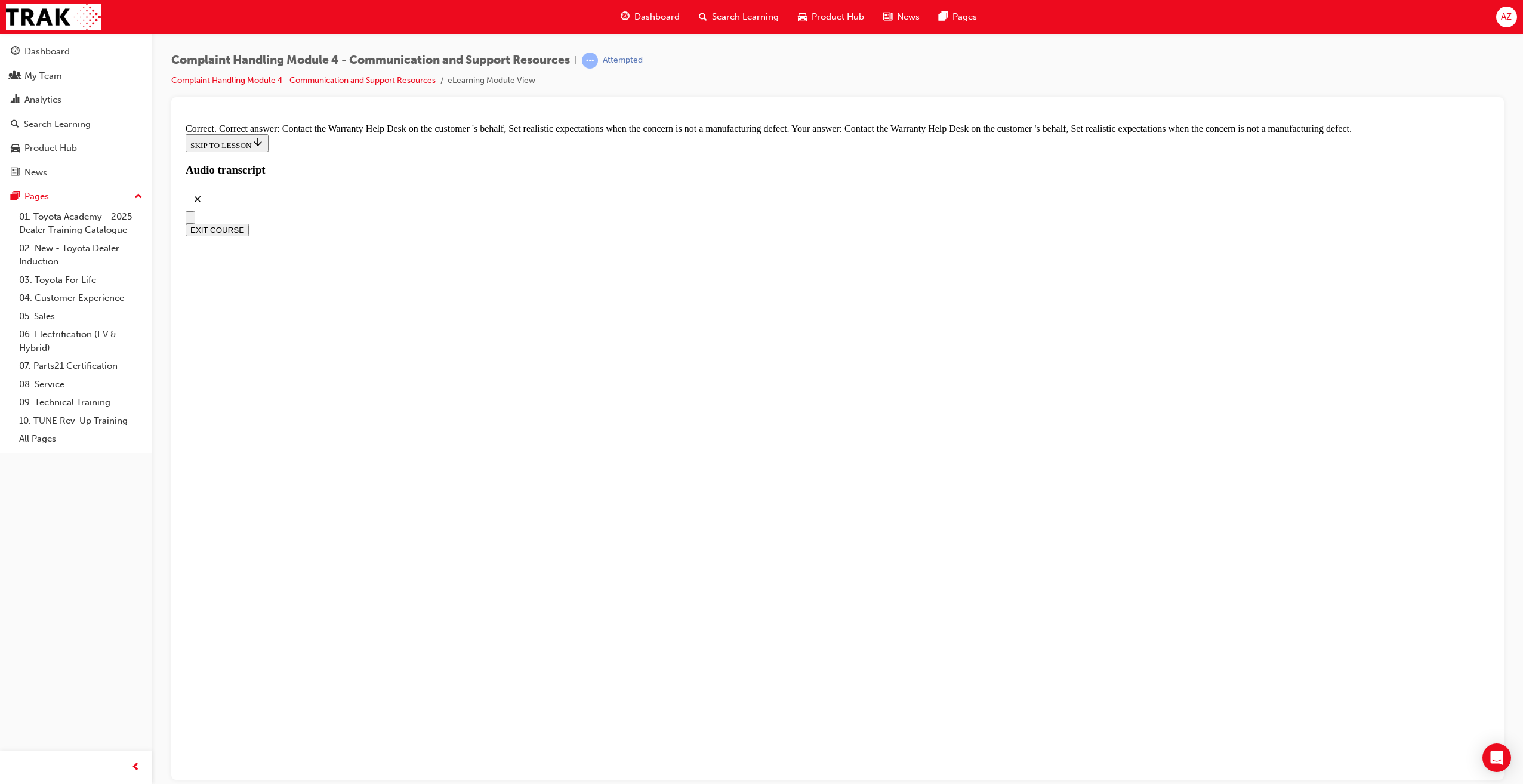
checkbox input "true"
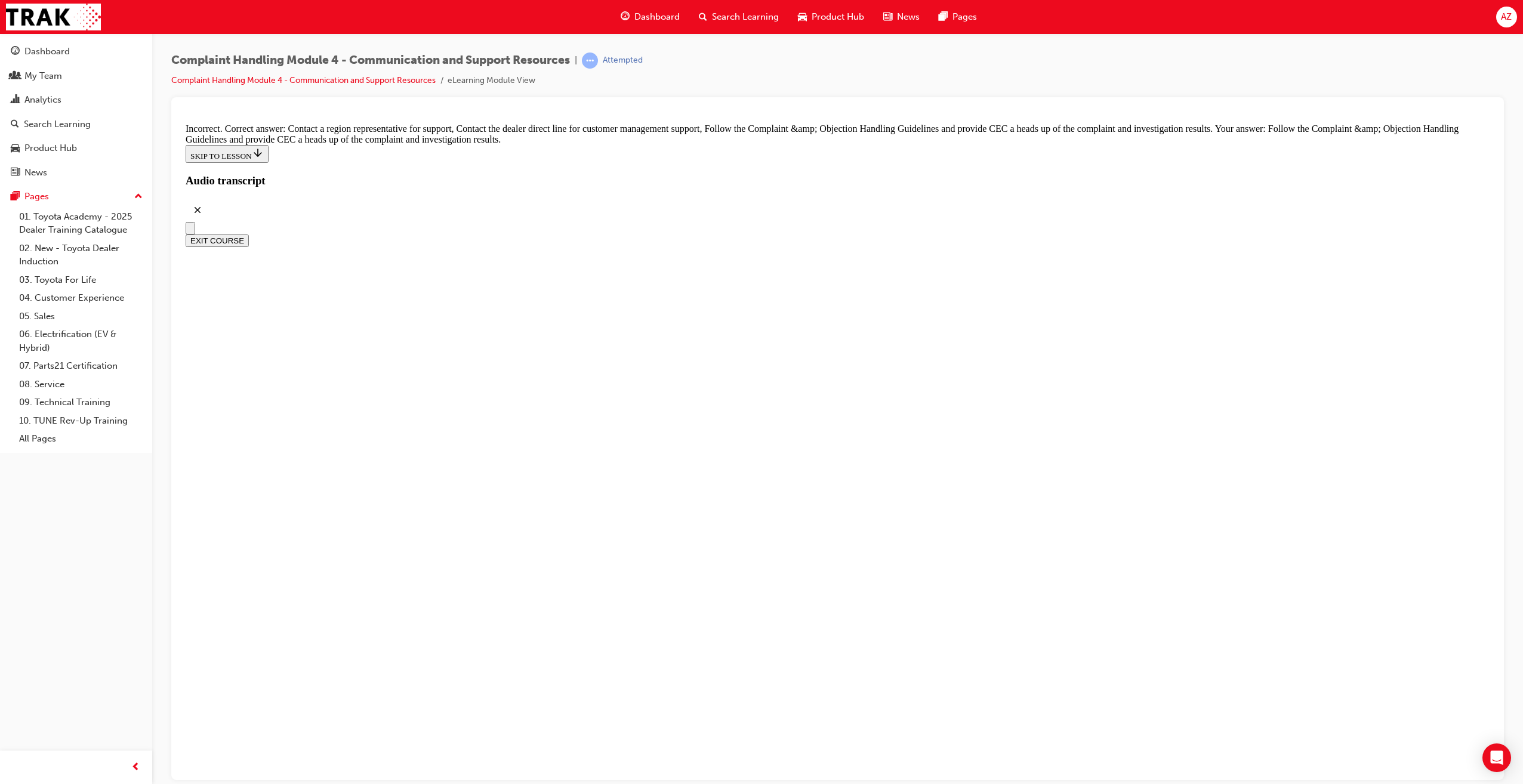
radio input "true"
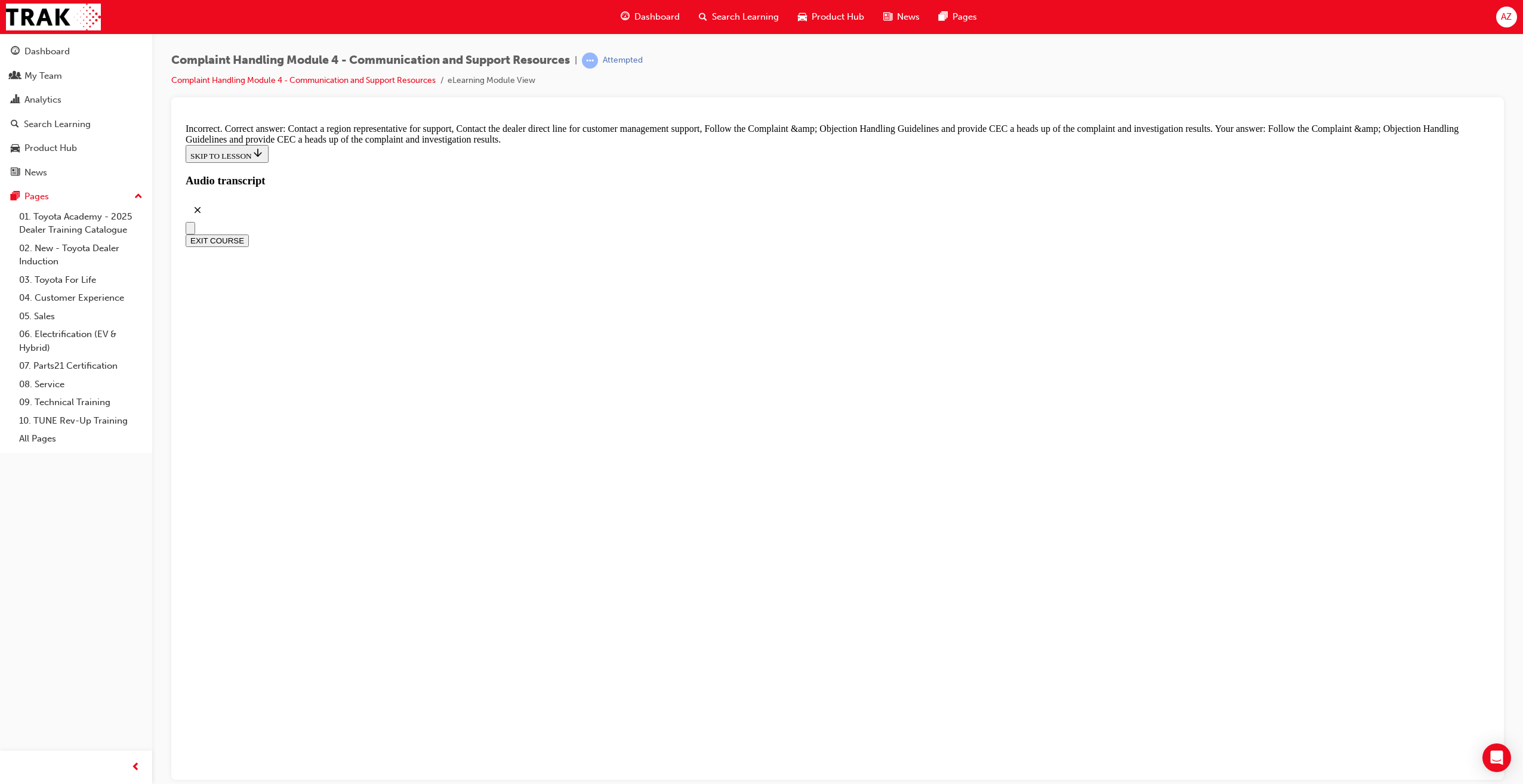
radio input "true"
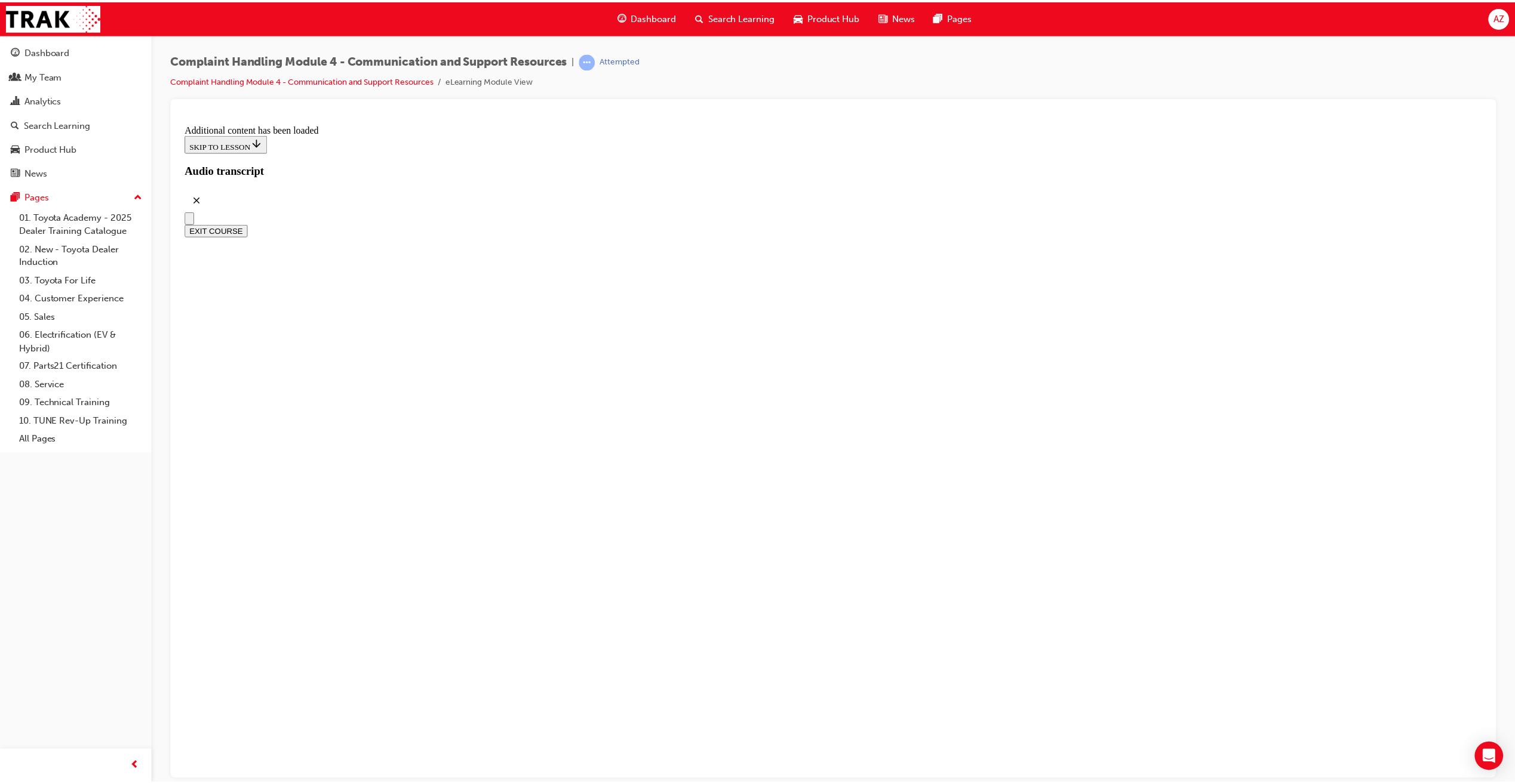
scroll to position [10123, 0]
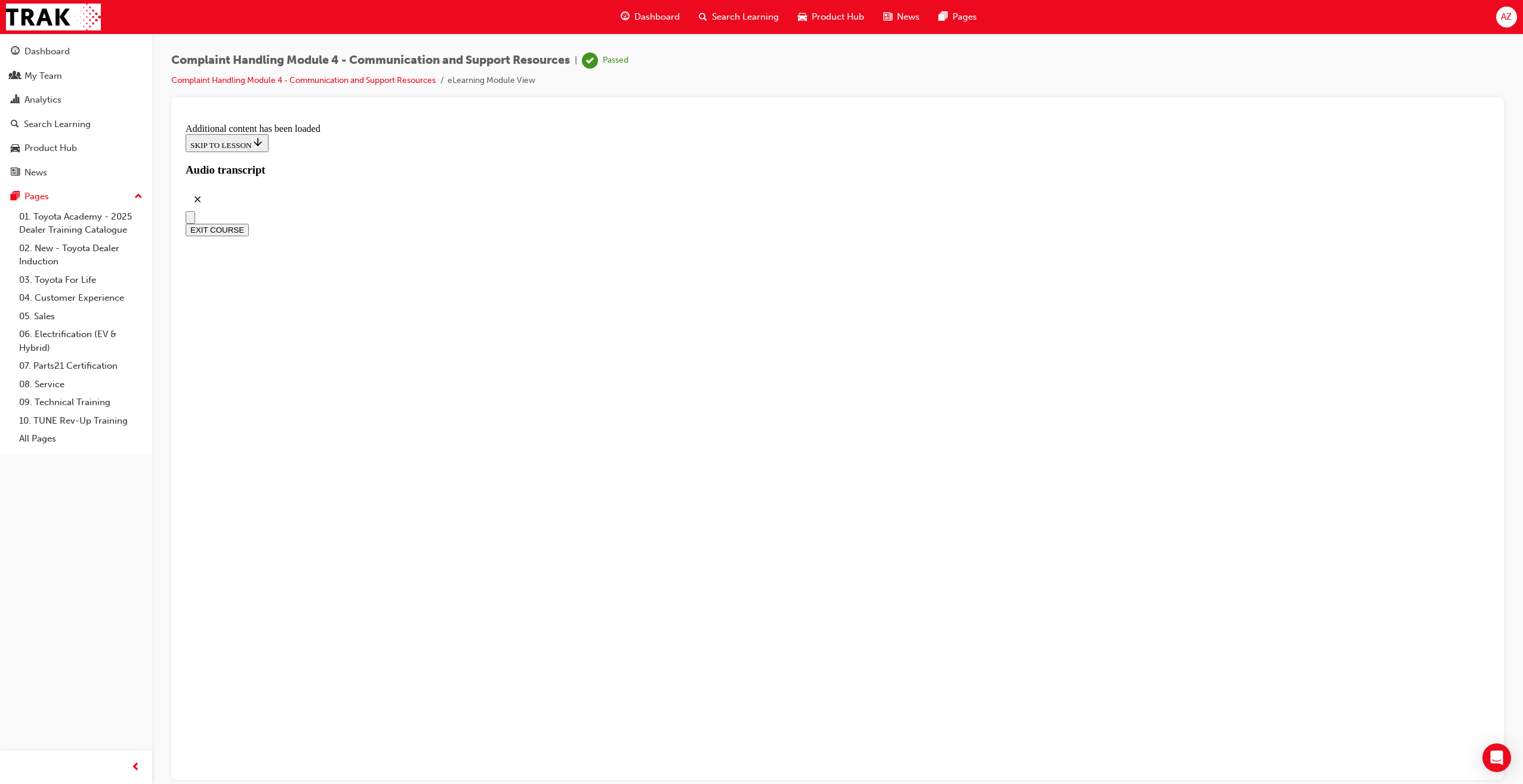
click at [633, 16] on div "Dashboard" at bounding box center [650, 17] width 78 height 25
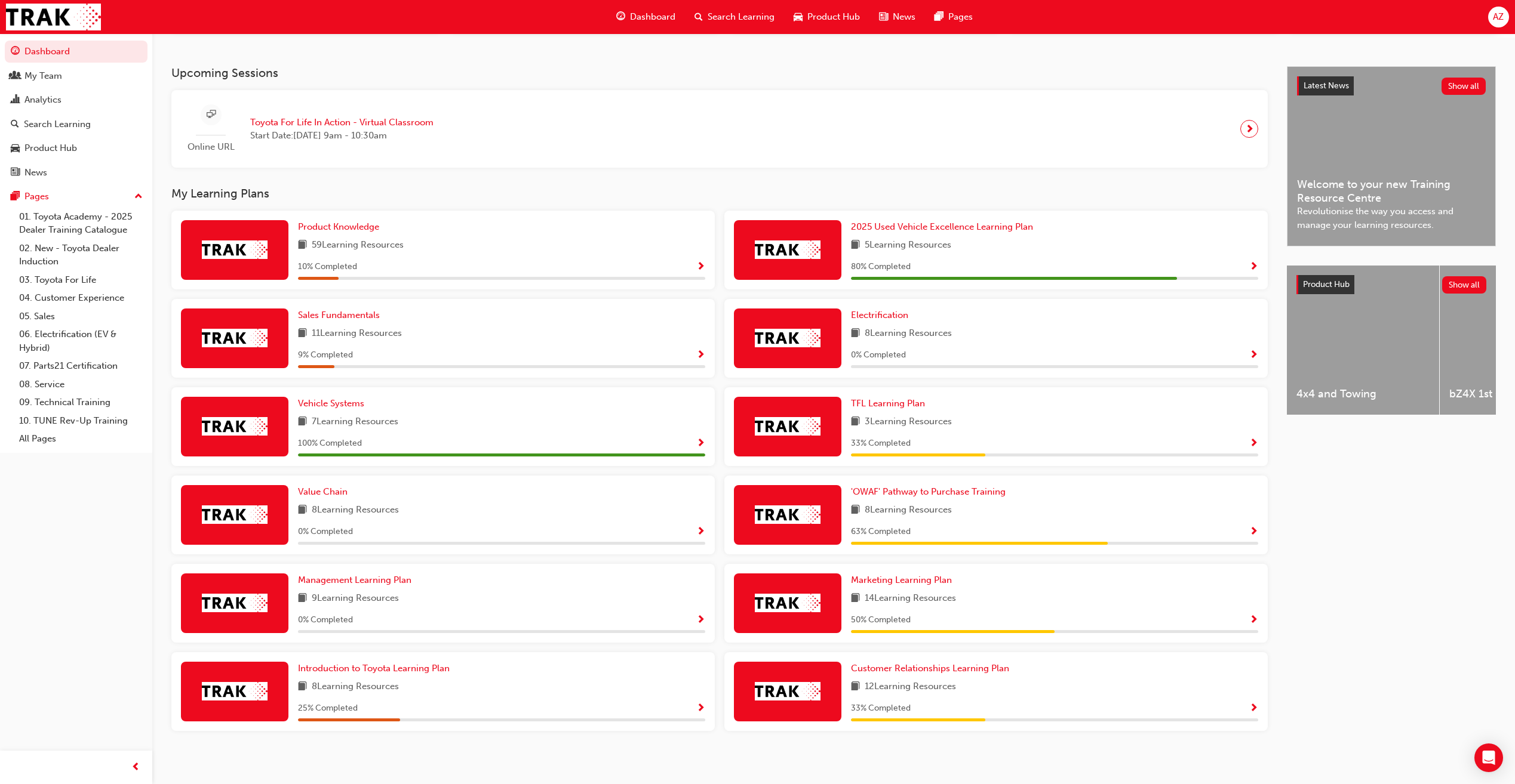
scroll to position [239, 0]
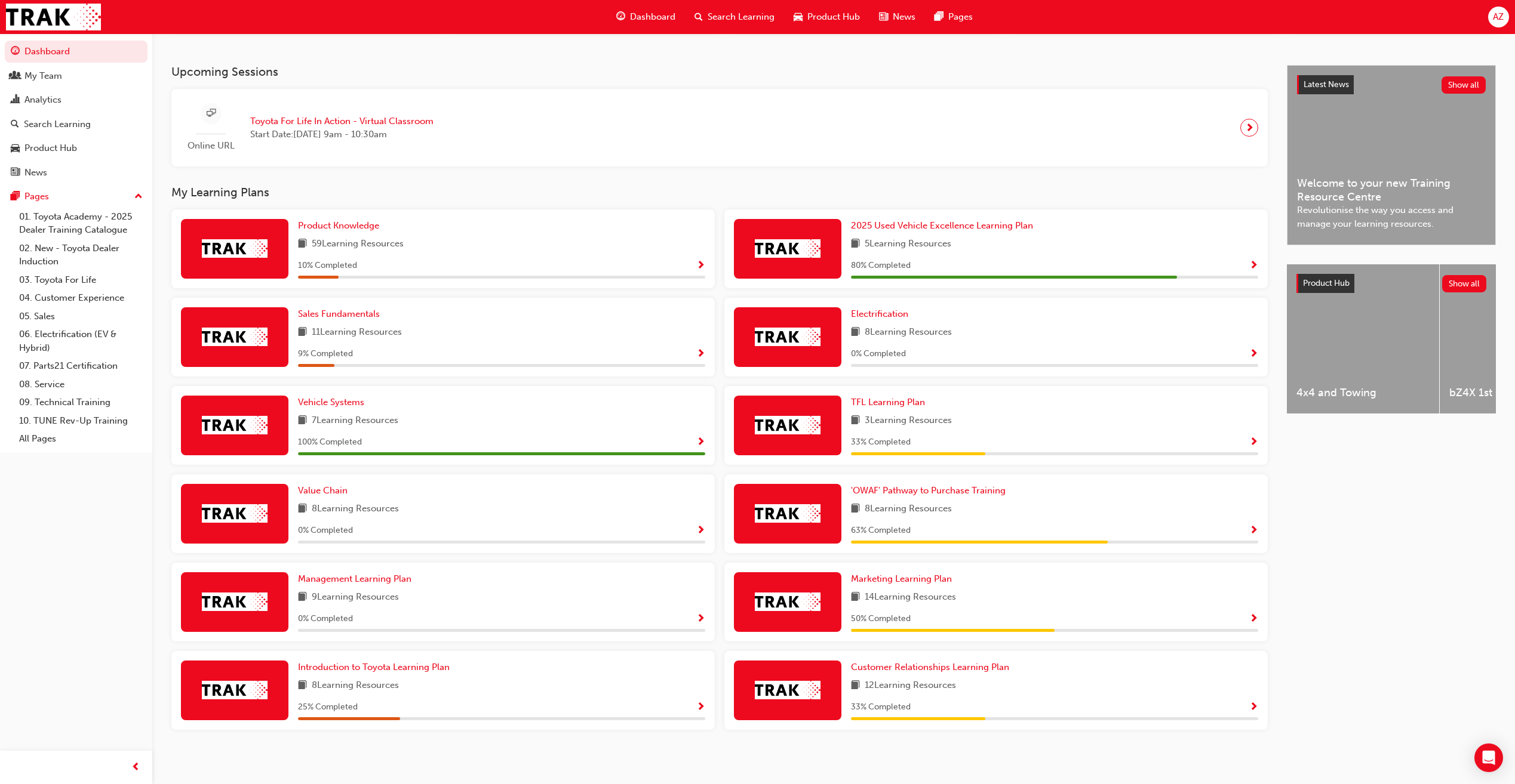
click at [1251, 617] on span "Show Progress" at bounding box center [1253, 619] width 9 height 11
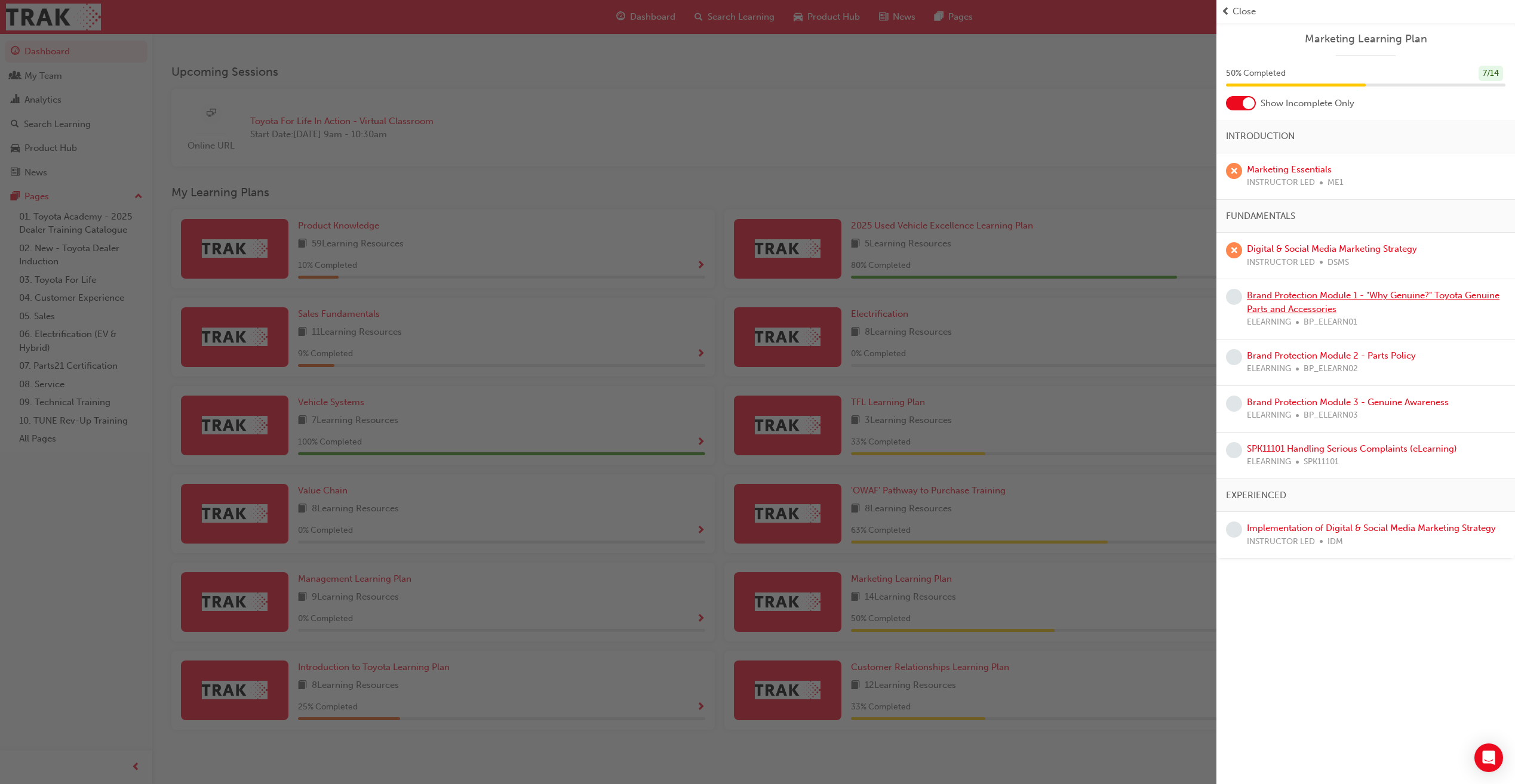
click at [1310, 307] on link "Brand Protection Module 1 - "Why Genuine?" Toyota Genuine Parts and Accessories" at bounding box center [1374, 303] width 253 height 25
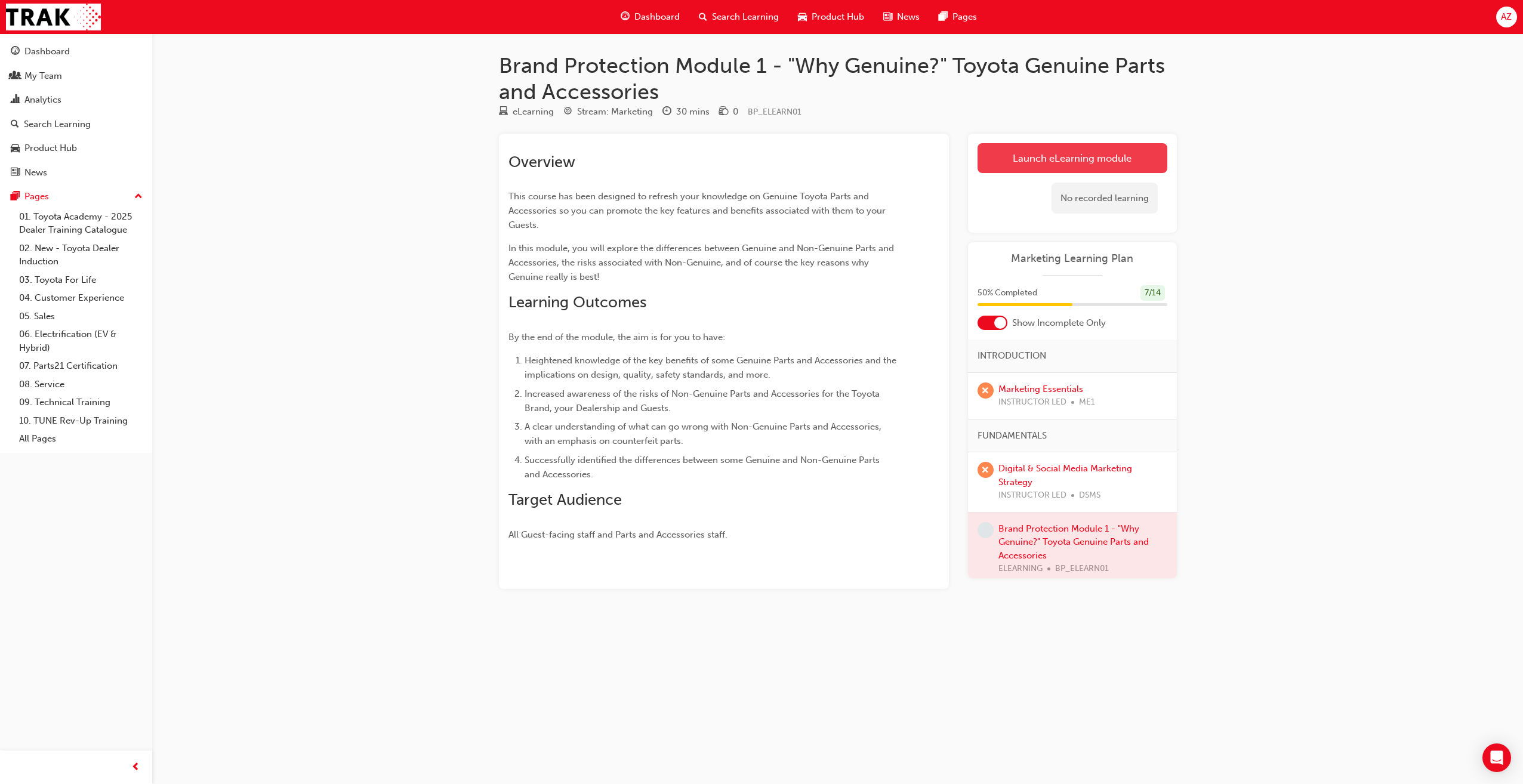
click at [1072, 159] on link "Launch eLearning module" at bounding box center [1072, 158] width 190 height 30
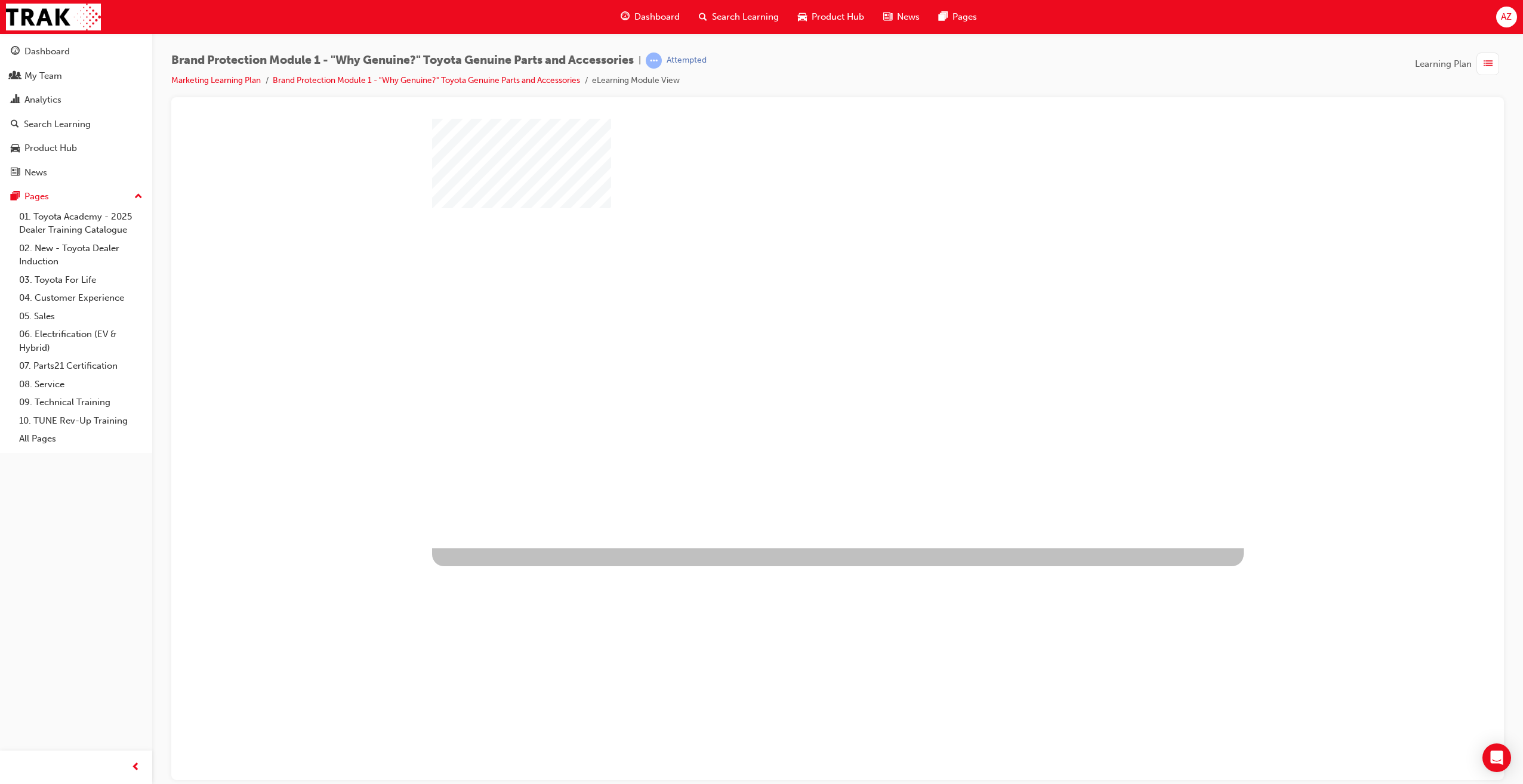
click at [803, 298] on div "play" at bounding box center [803, 298] width 0 height 0
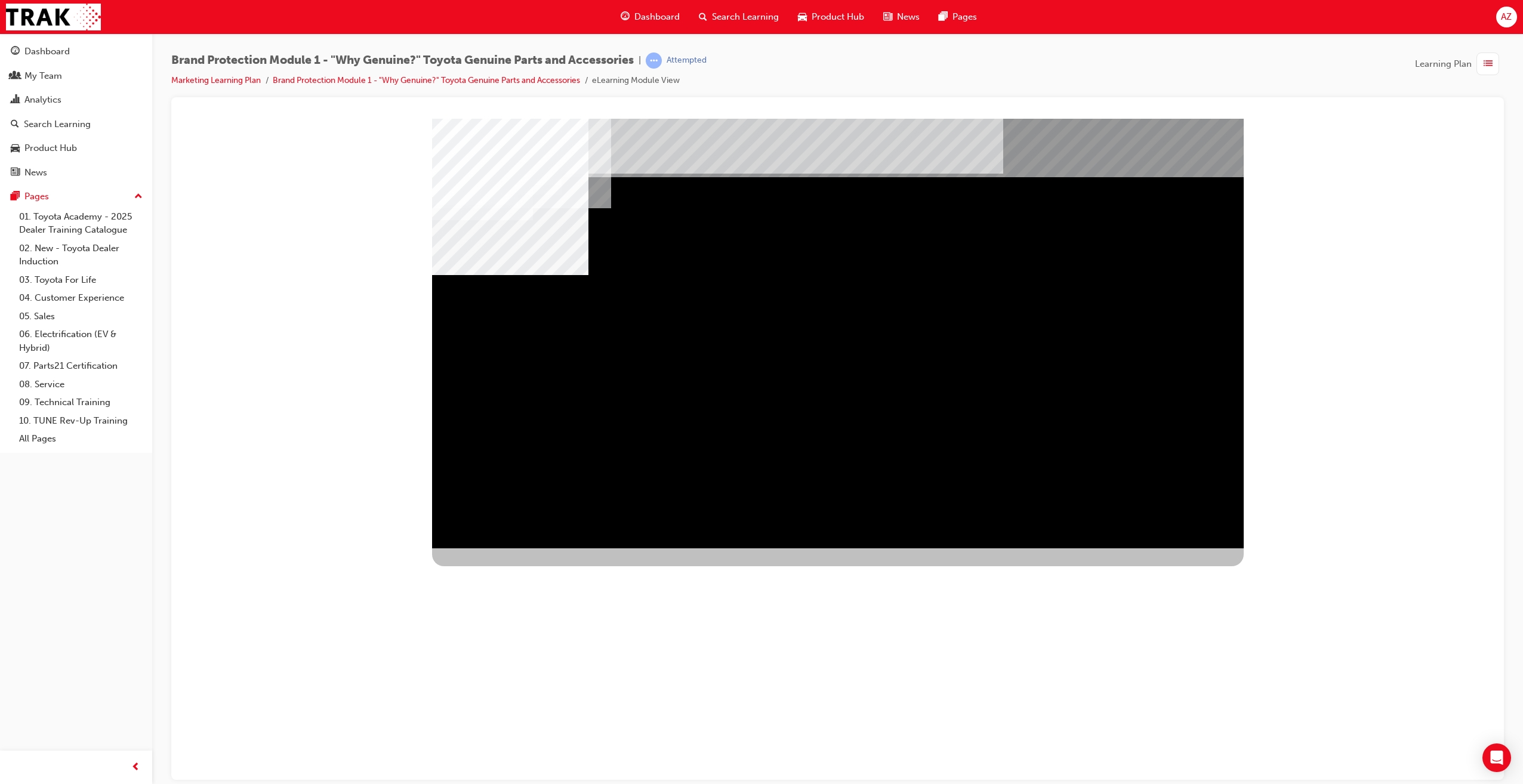
click at [563, 726] on div "Image" at bounding box center [498, 764] width 131 height 77
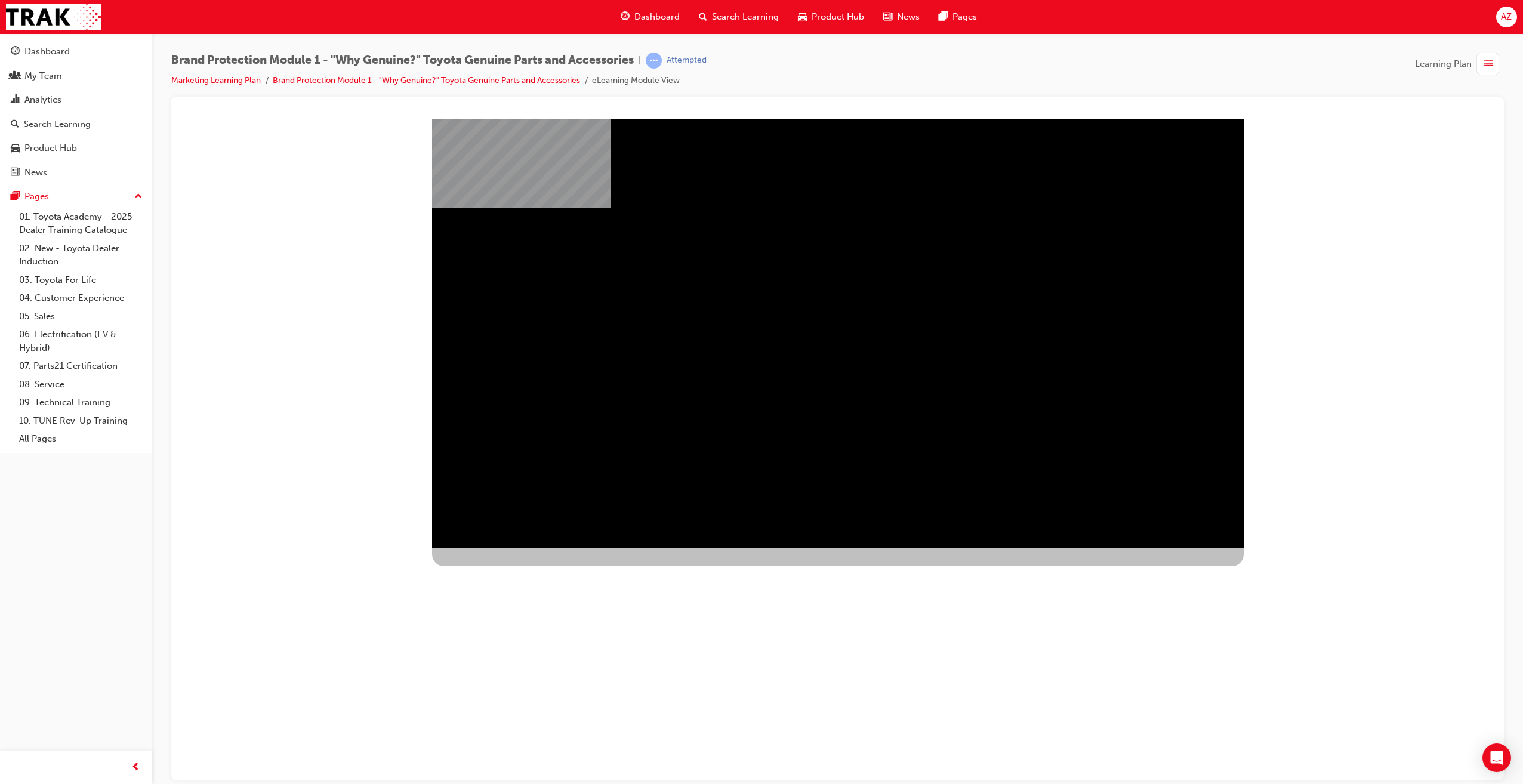
click at [825, 548] on div at bounding box center [628, 652] width 393 height 210
click at [831, 465] on div "video_sparkplugs" at bounding box center [838, 344] width 811 height 430
